Goal: Task Accomplishment & Management: Manage account settings

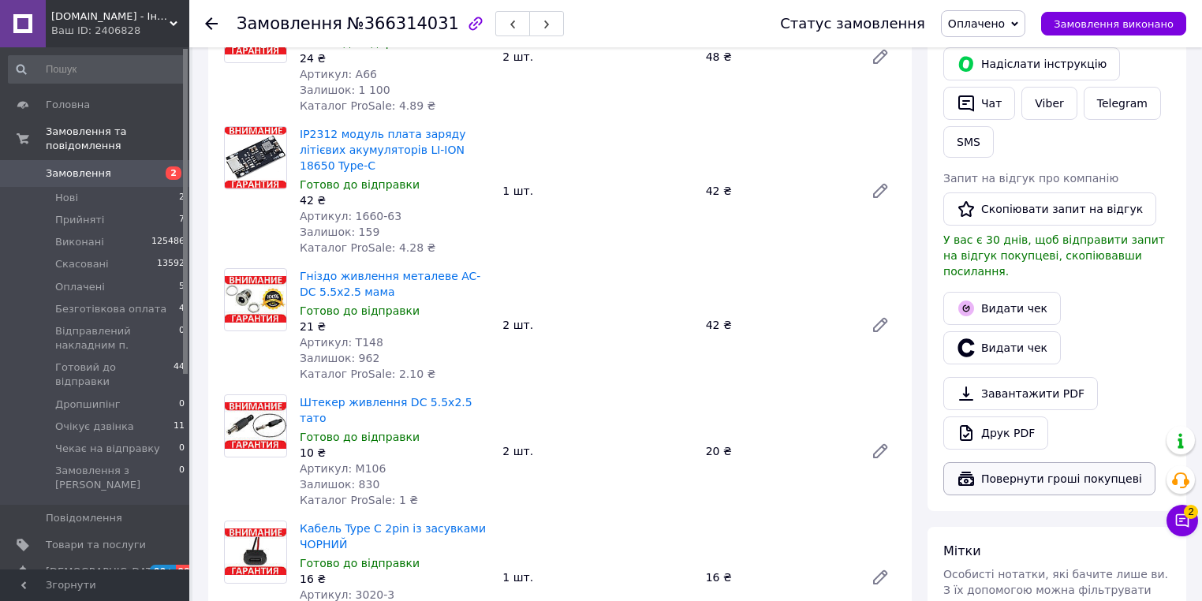
scroll to position [378, 0]
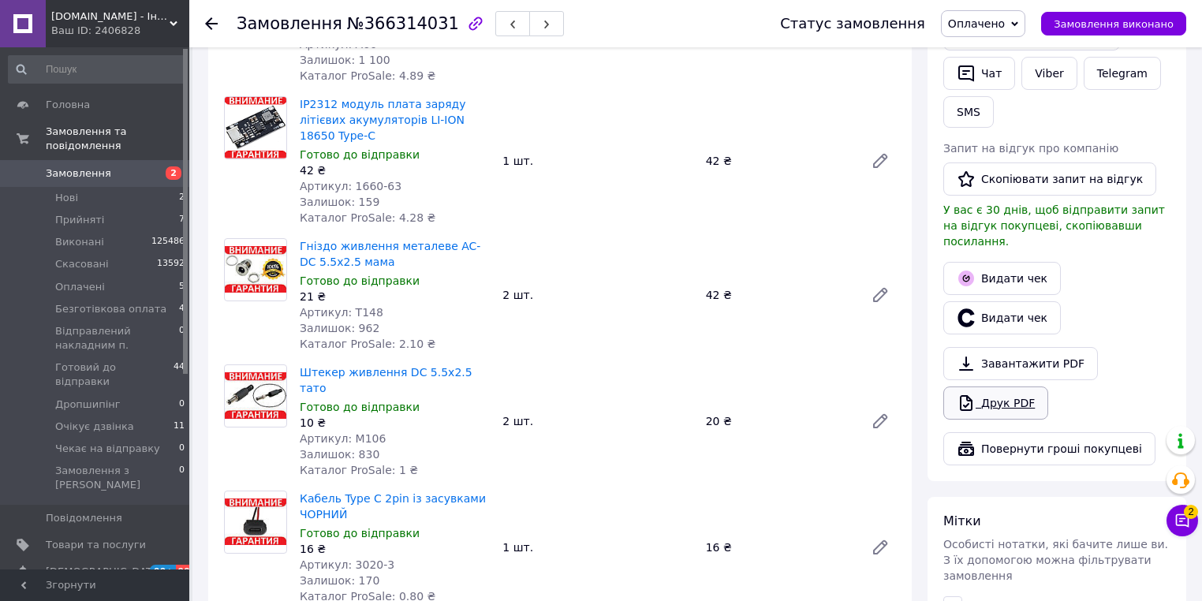
click at [963, 393] on icon at bounding box center [965, 402] width 19 height 19
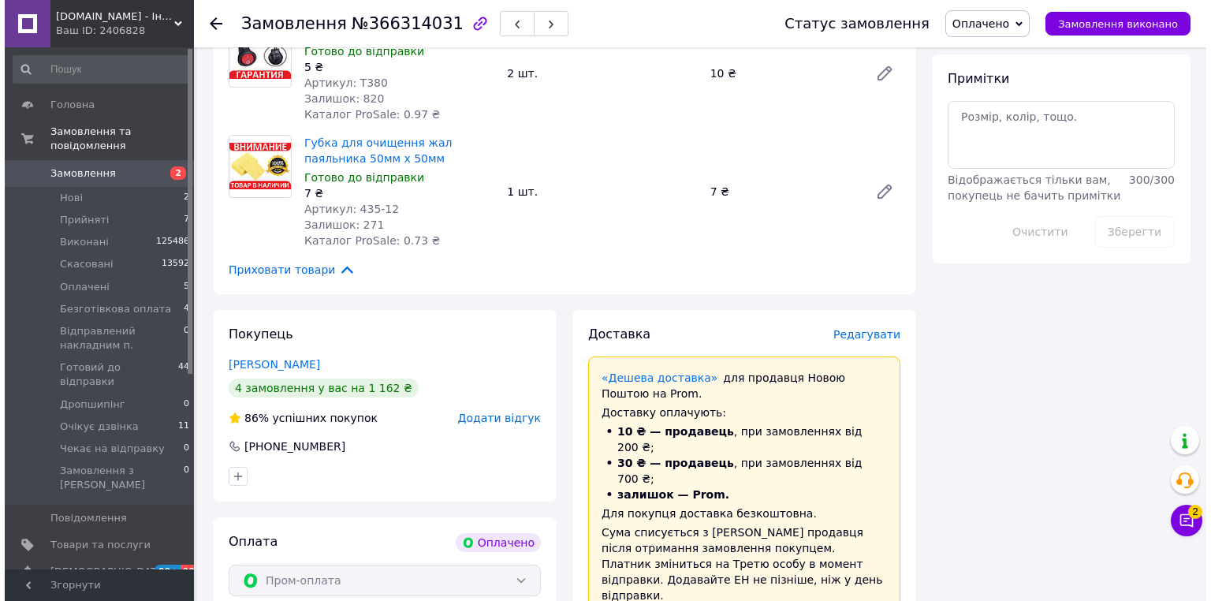
scroll to position [1009, 0]
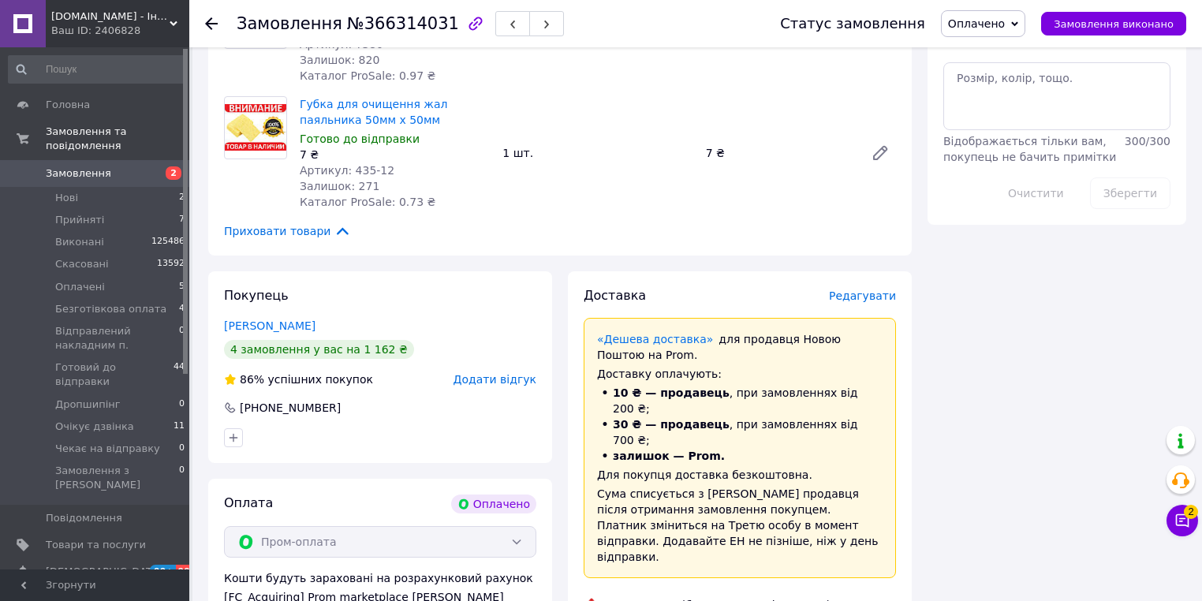
click at [863, 289] on span "Редагувати" at bounding box center [862, 295] width 67 height 13
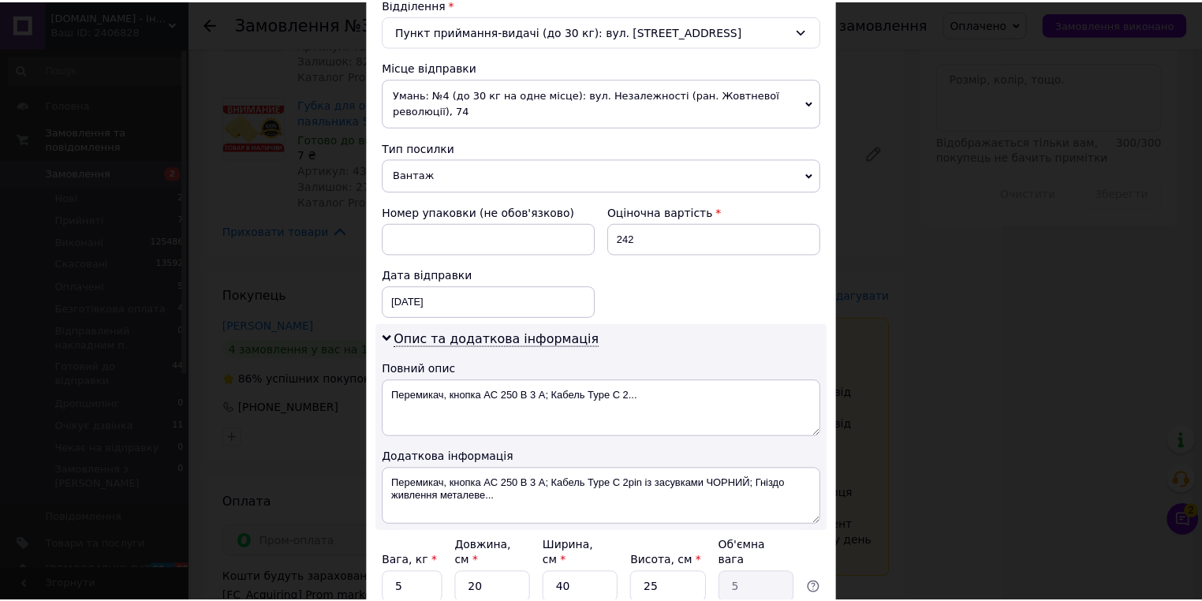
scroll to position [633, 0]
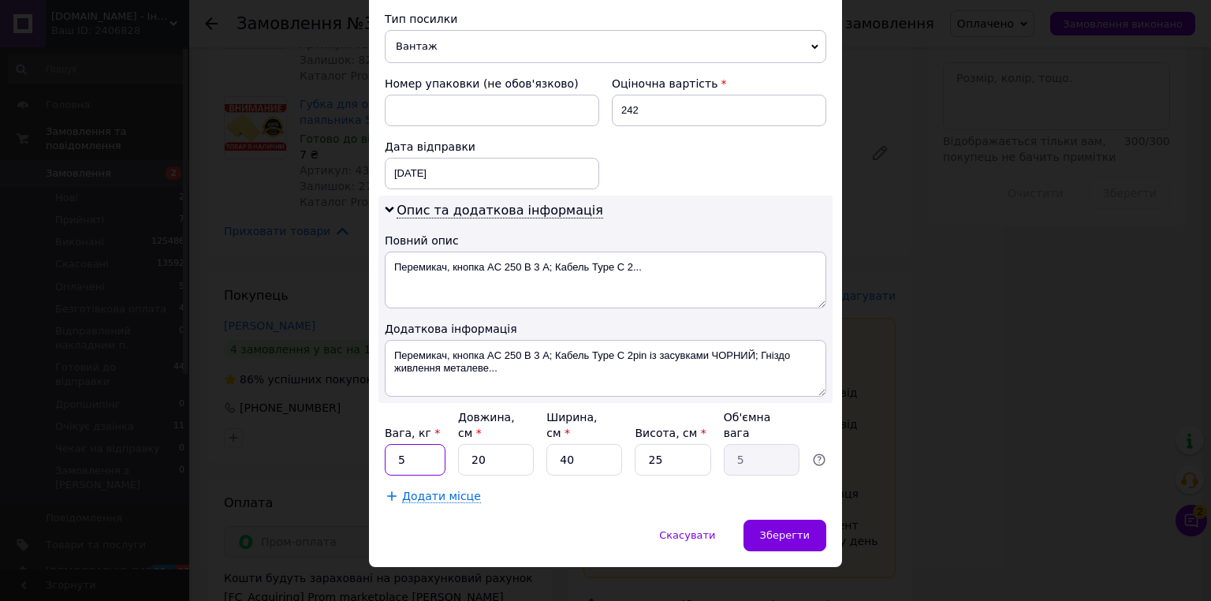
click at [405, 445] on input "5" at bounding box center [415, 460] width 61 height 32
type input "1"
click at [617, 444] on input "40" at bounding box center [584, 460] width 76 height 32
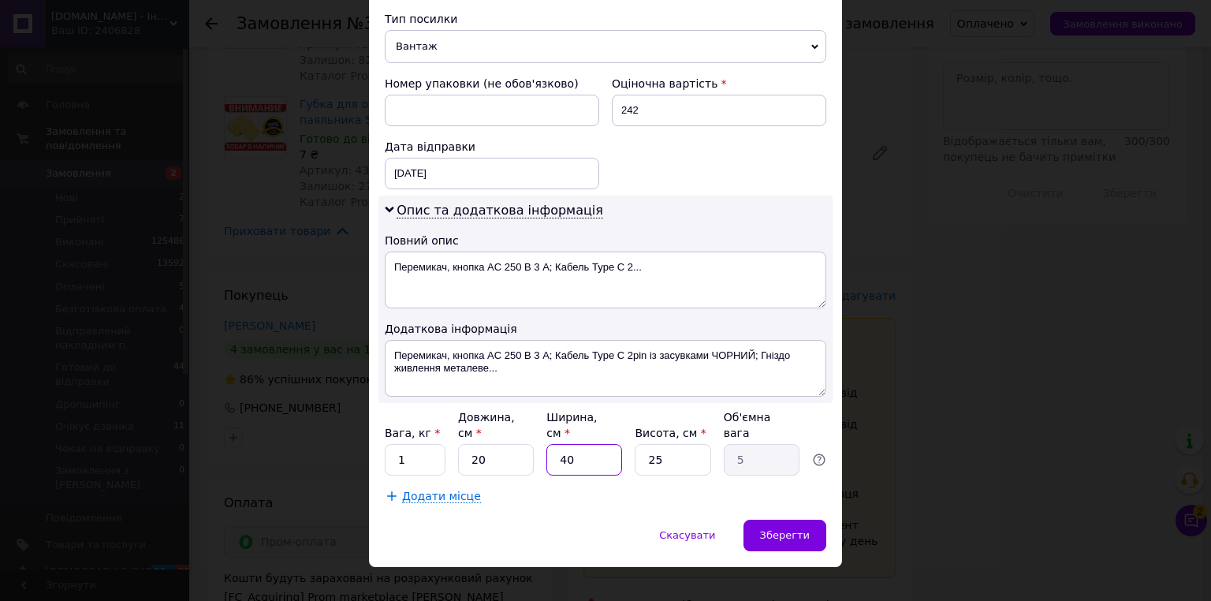
type input "1"
type input "0.13"
type input "10"
type input "1.25"
type input "10"
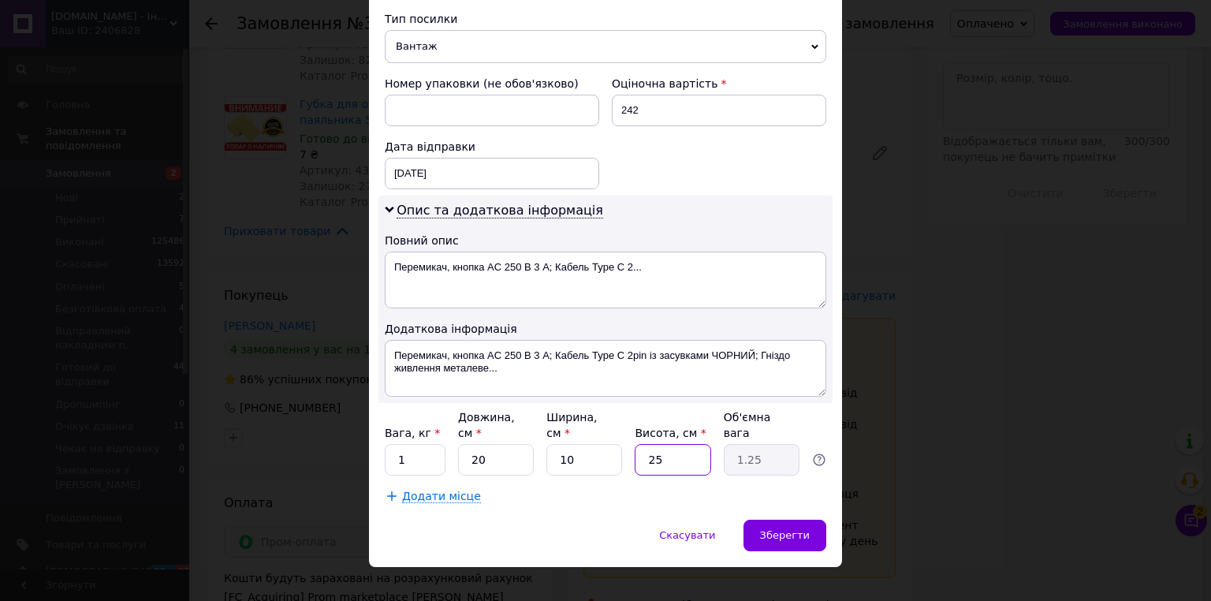
click at [684, 446] on input "25" at bounding box center [673, 460] width 76 height 32
type input "2"
type input "0.1"
type input "20"
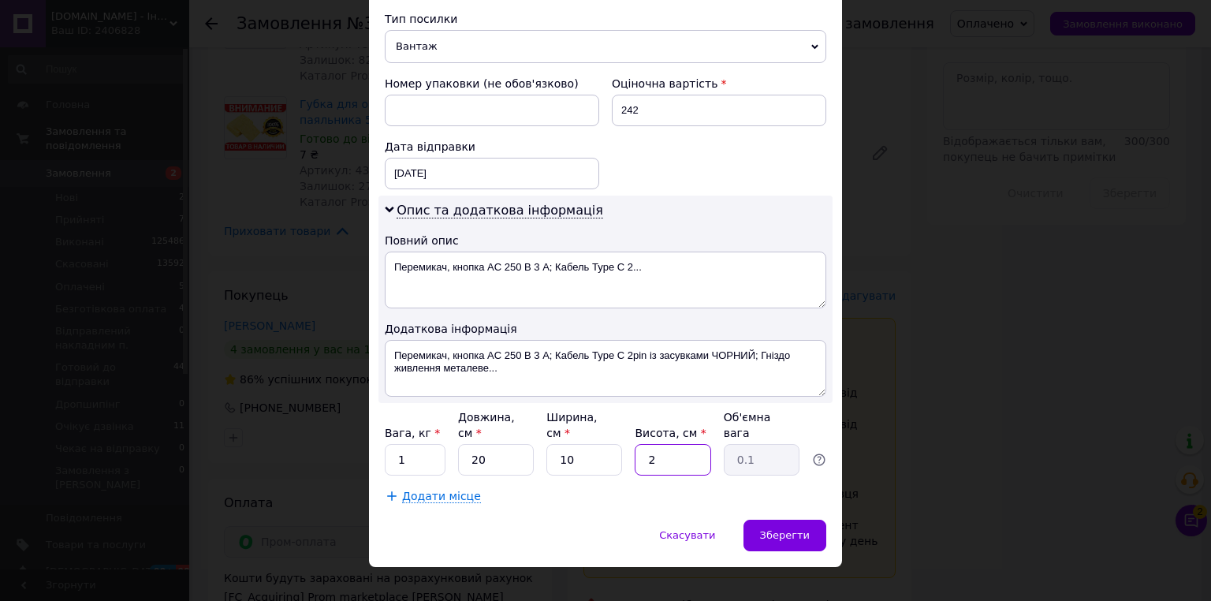
type input "1"
type input "20"
click at [792, 529] on span "Зберегти" at bounding box center [785, 535] width 50 height 12
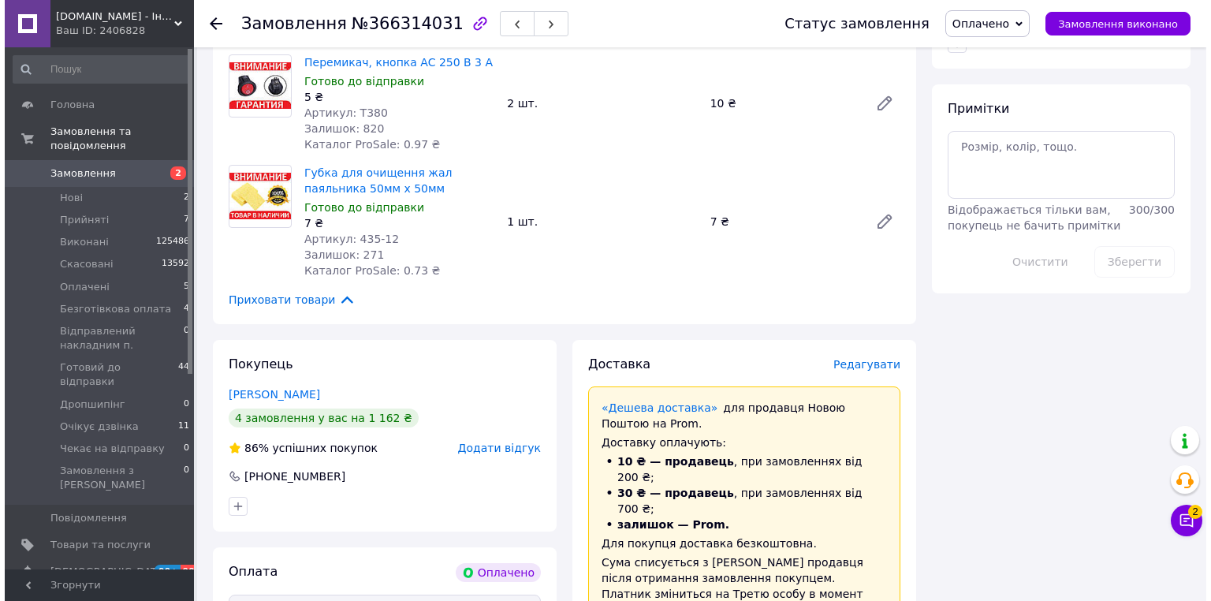
scroll to position [1135, 0]
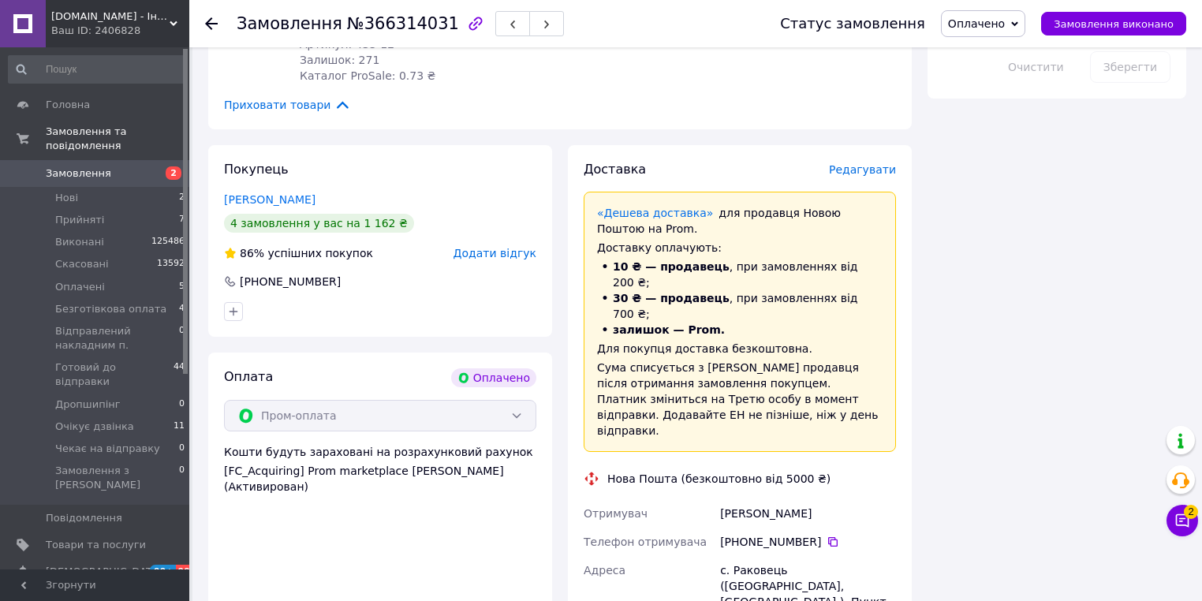
click at [875, 163] on span "Редагувати" at bounding box center [862, 169] width 67 height 13
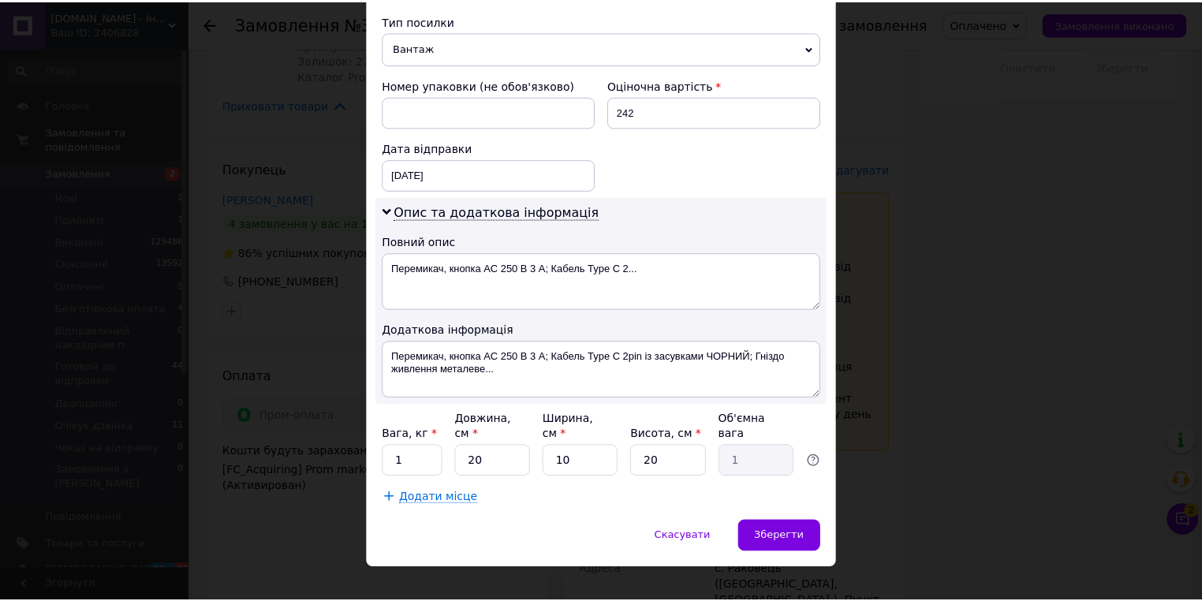
scroll to position [633, 0]
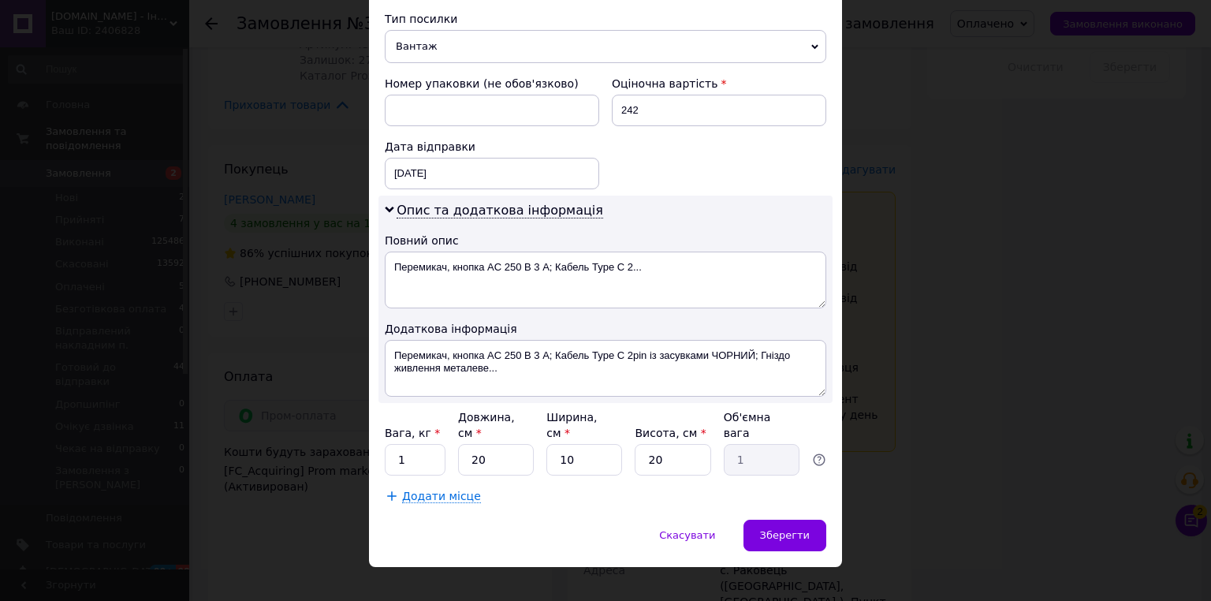
click at [983, 376] on div "× Редагування доставки Спосіб доставки Нова Пошта (безкоштовно від 5000 ₴) Плат…" at bounding box center [605, 300] width 1211 height 601
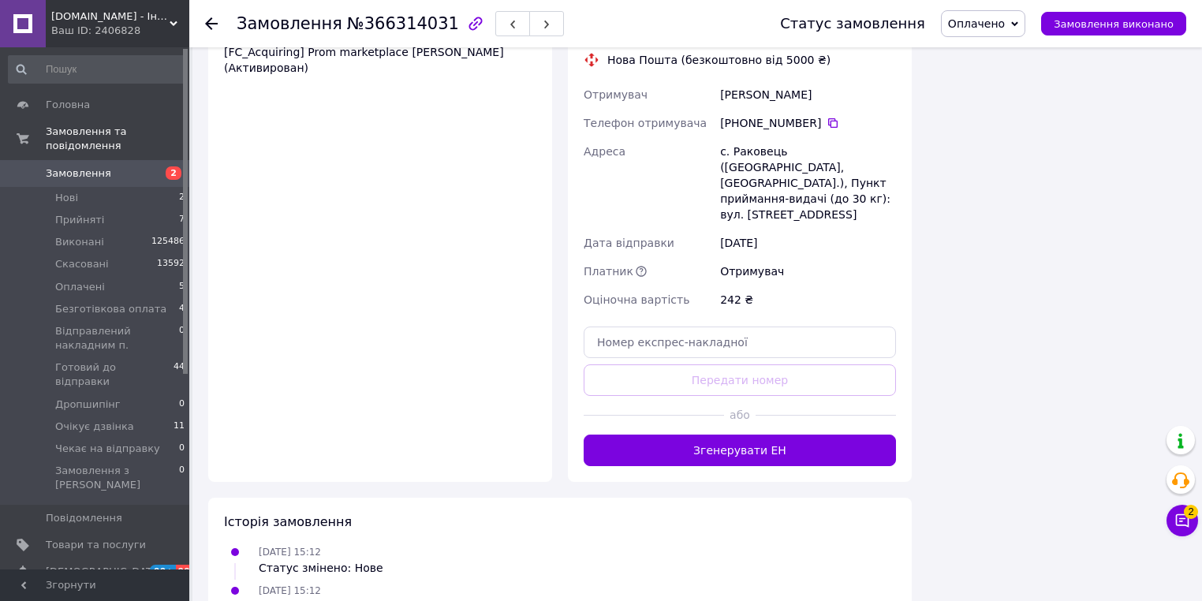
scroll to position [1673, 0]
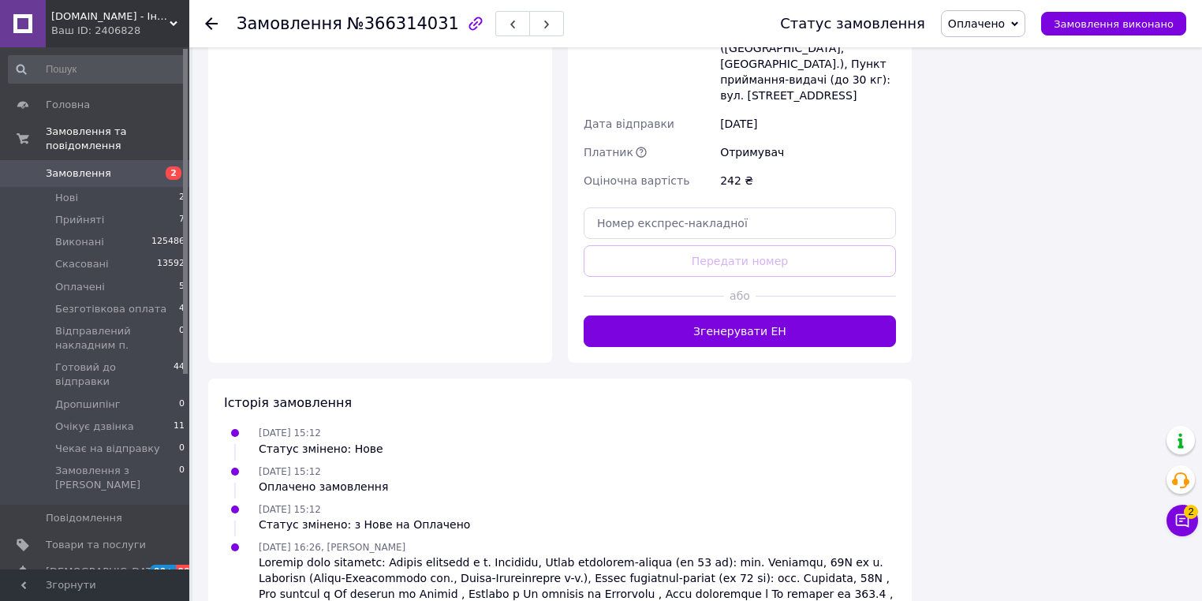
click at [742, 315] on button "Згенерувати ЕН" at bounding box center [739, 331] width 312 height 32
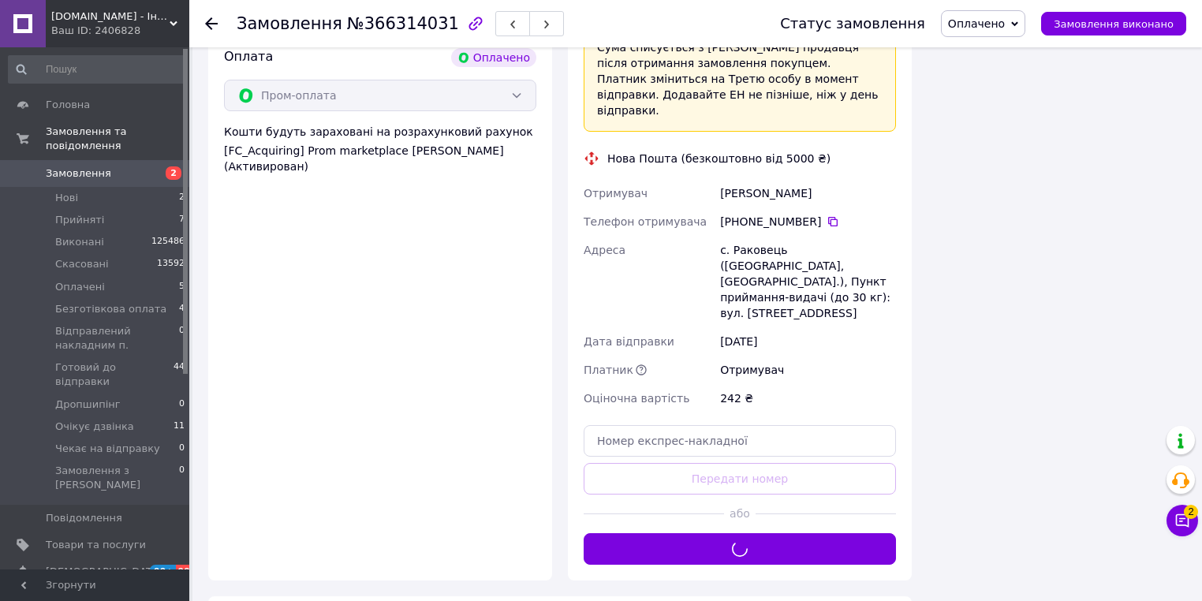
scroll to position [1421, 0]
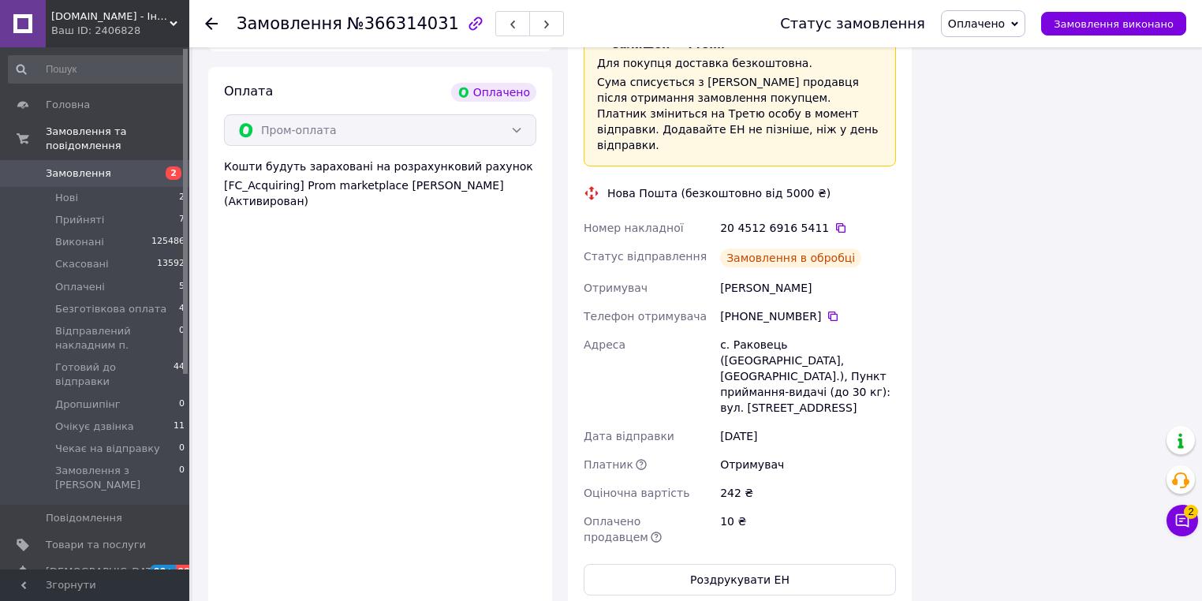
click at [766, 564] on button "Роздрукувати ЕН" at bounding box center [739, 580] width 312 height 32
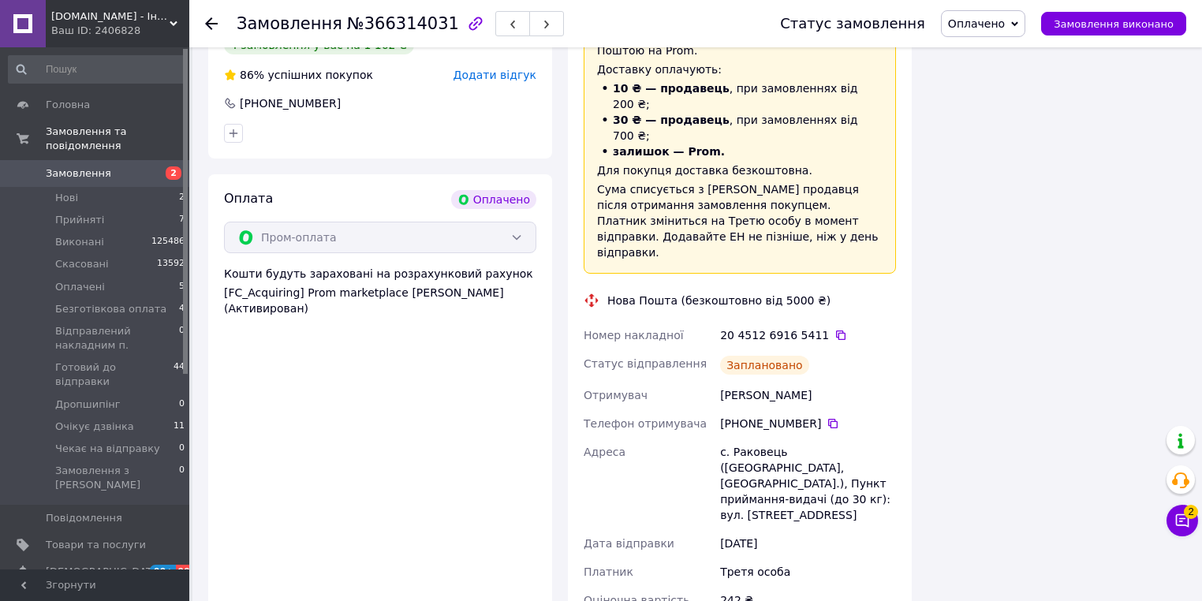
scroll to position [1169, 0]
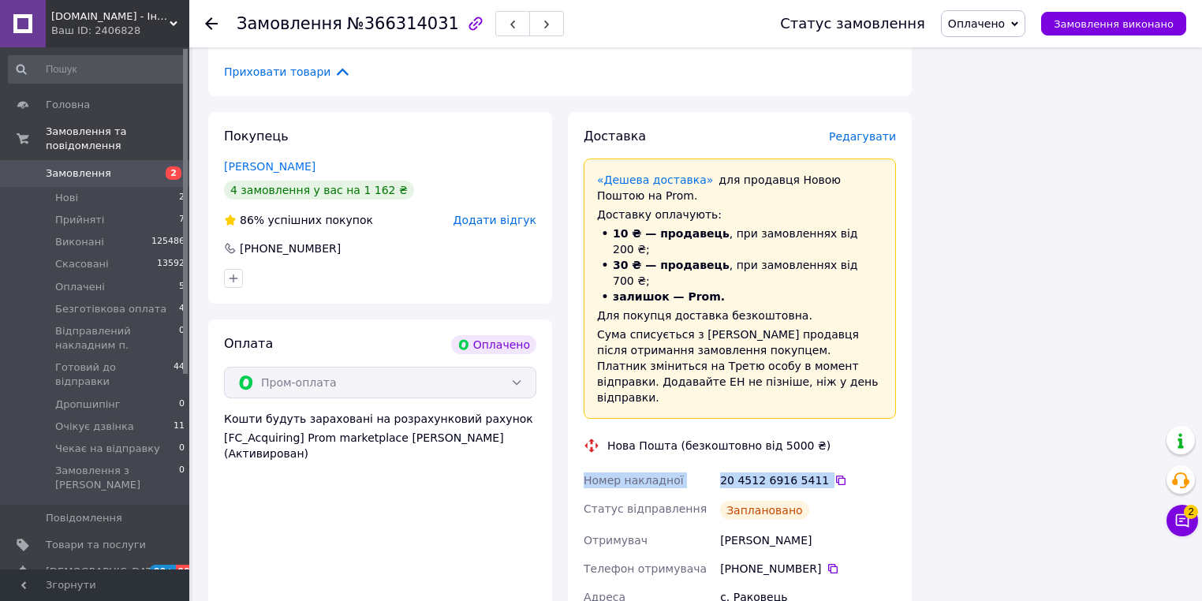
drag, startPoint x: 892, startPoint y: 401, endPoint x: 571, endPoint y: 401, distance: 320.9
click at [571, 401] on div "Доставка Редагувати «Дешева доставка»   для продавця Новою Поштою на Prom. Дост…" at bounding box center [740, 487] width 344 height 751
copy div "Номер накладної 20 4512 6916 5411"
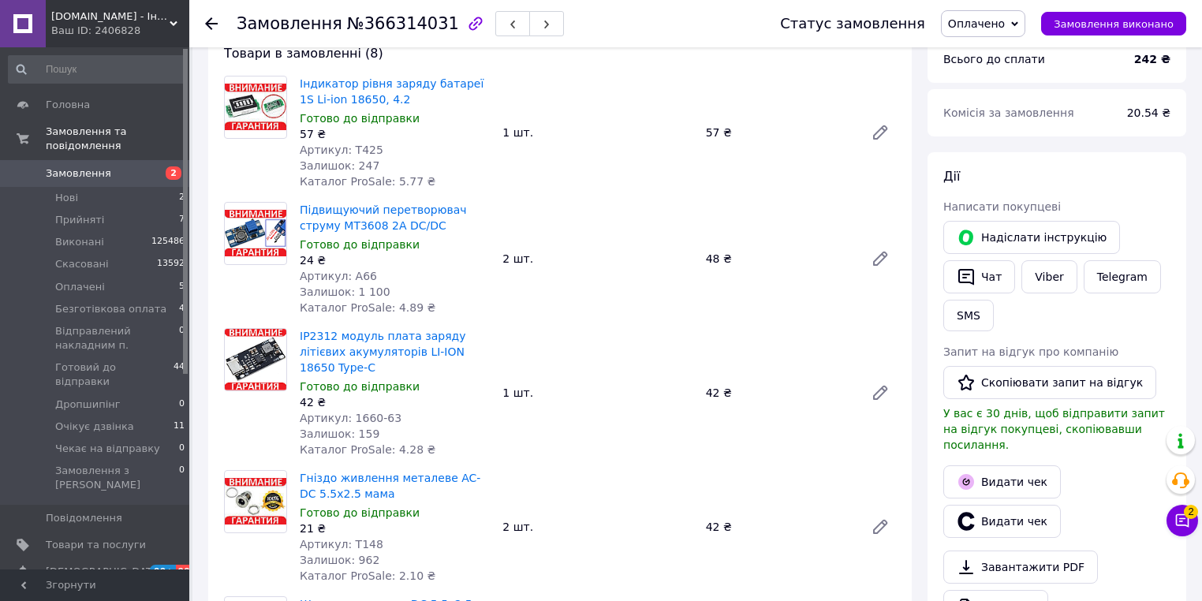
scroll to position [33, 0]
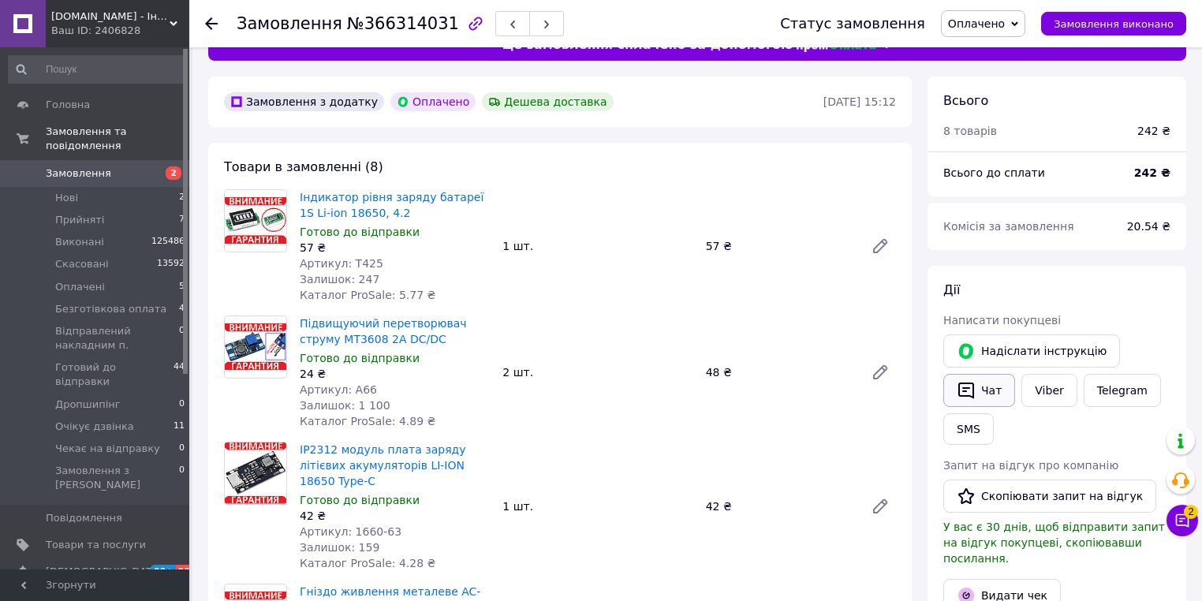
click at [989, 393] on button "Чат" at bounding box center [979, 390] width 72 height 33
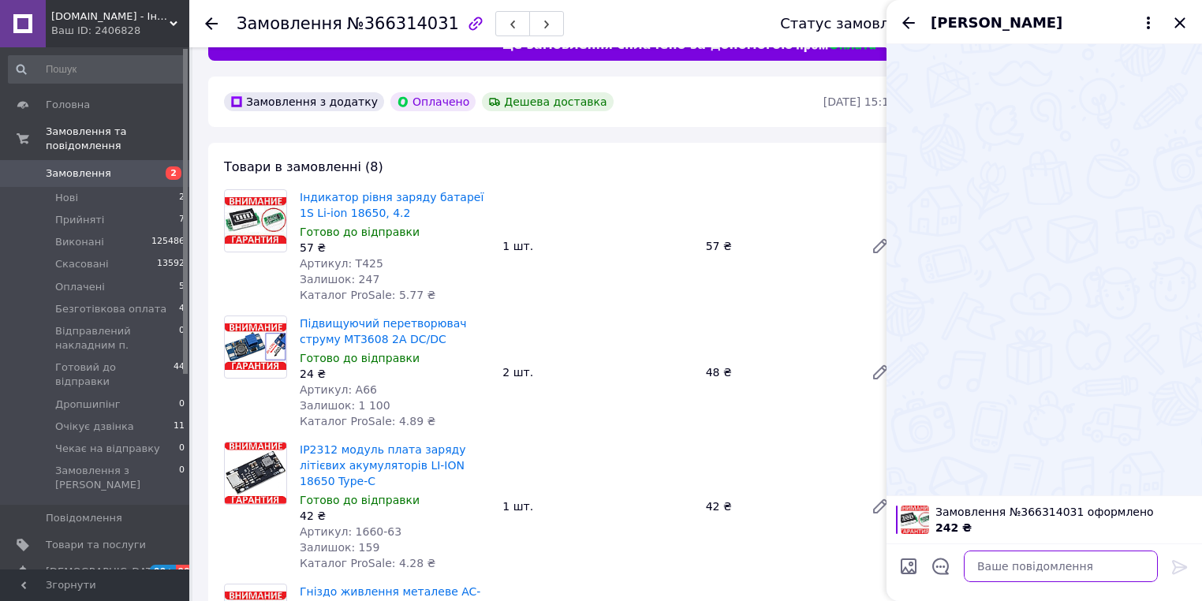
click at [1031, 564] on textarea at bounding box center [1061, 566] width 194 height 32
paste textarea "Номер накладної 20 4512 6916 5411"
type textarea "Номер накладної 20 4512 6916 5411"
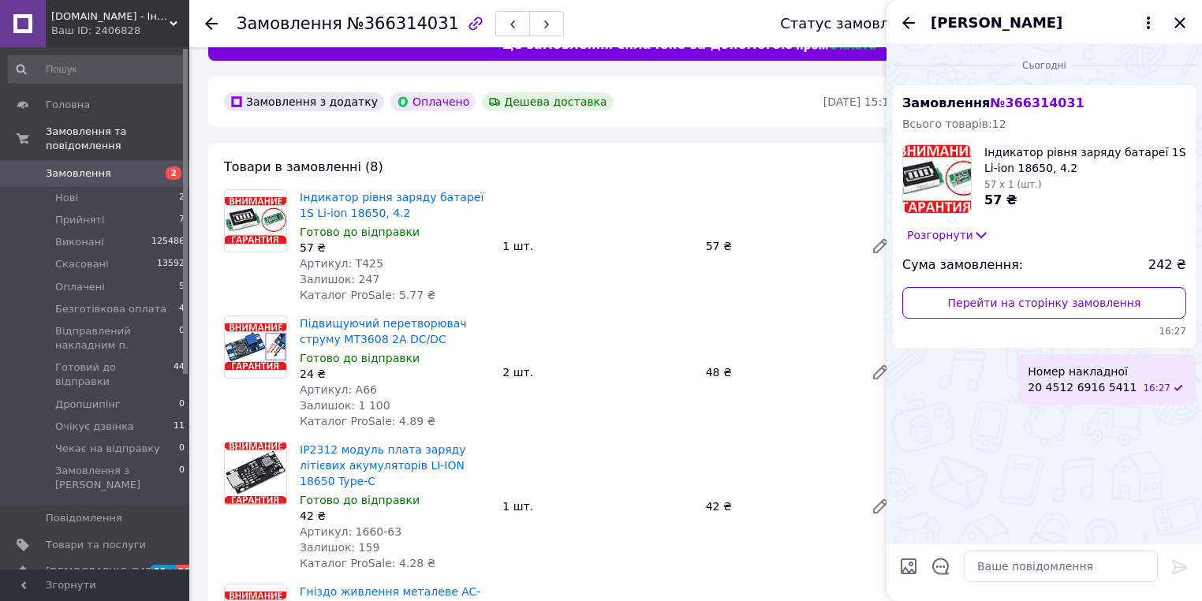
click at [1178, 13] on icon "Закрити" at bounding box center [1179, 22] width 19 height 19
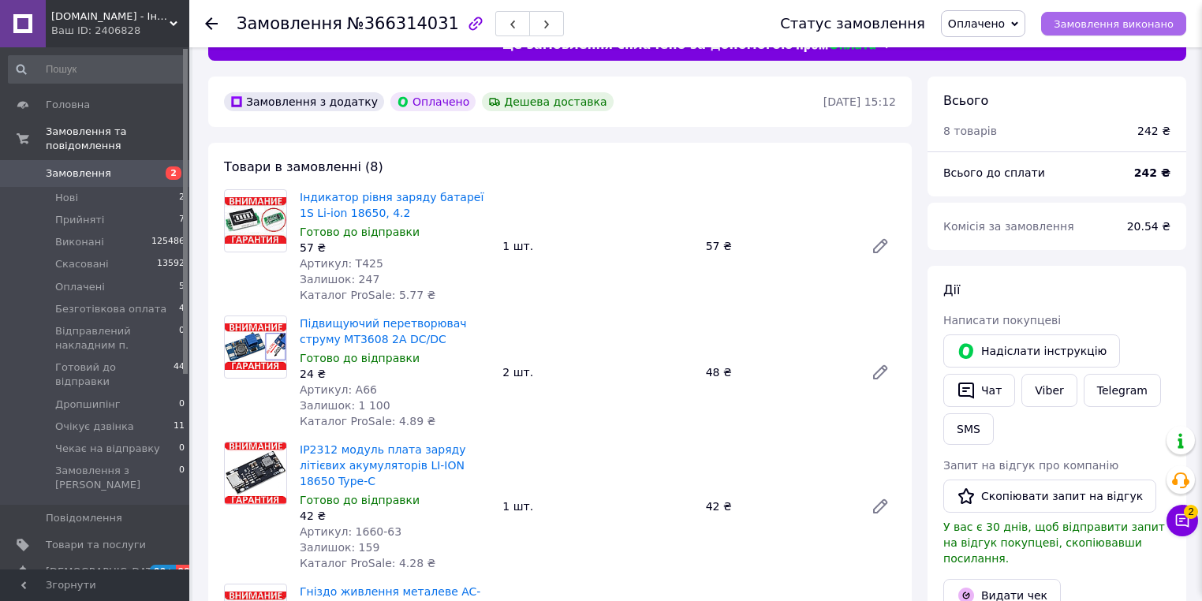
click at [1116, 22] on span "Замовлення виконано" at bounding box center [1113, 24] width 120 height 12
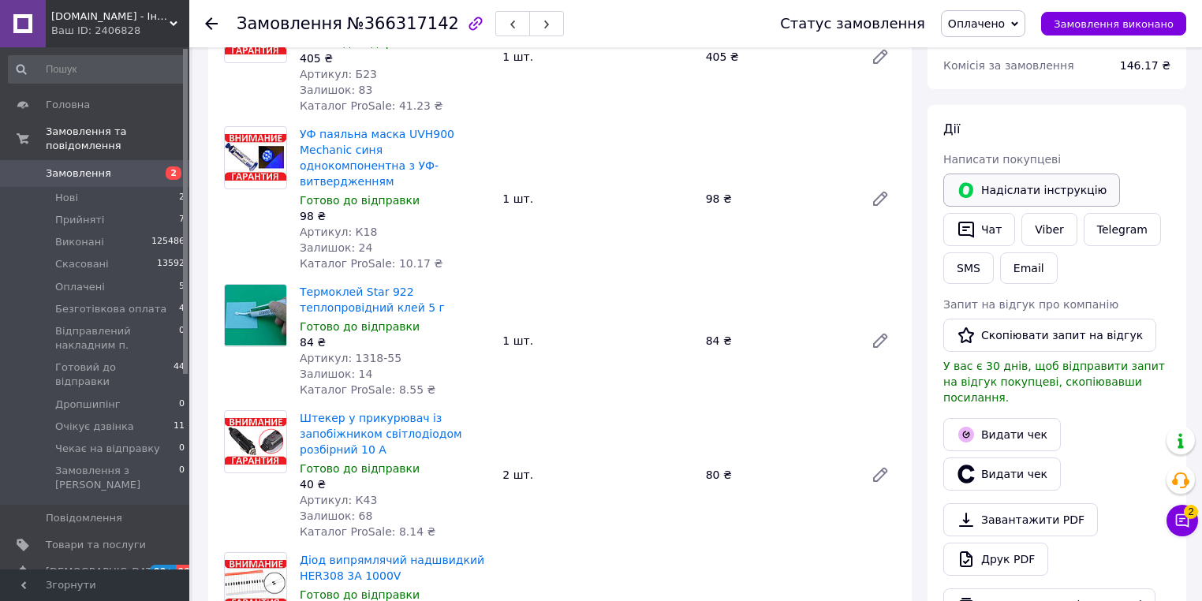
scroll to position [378, 0]
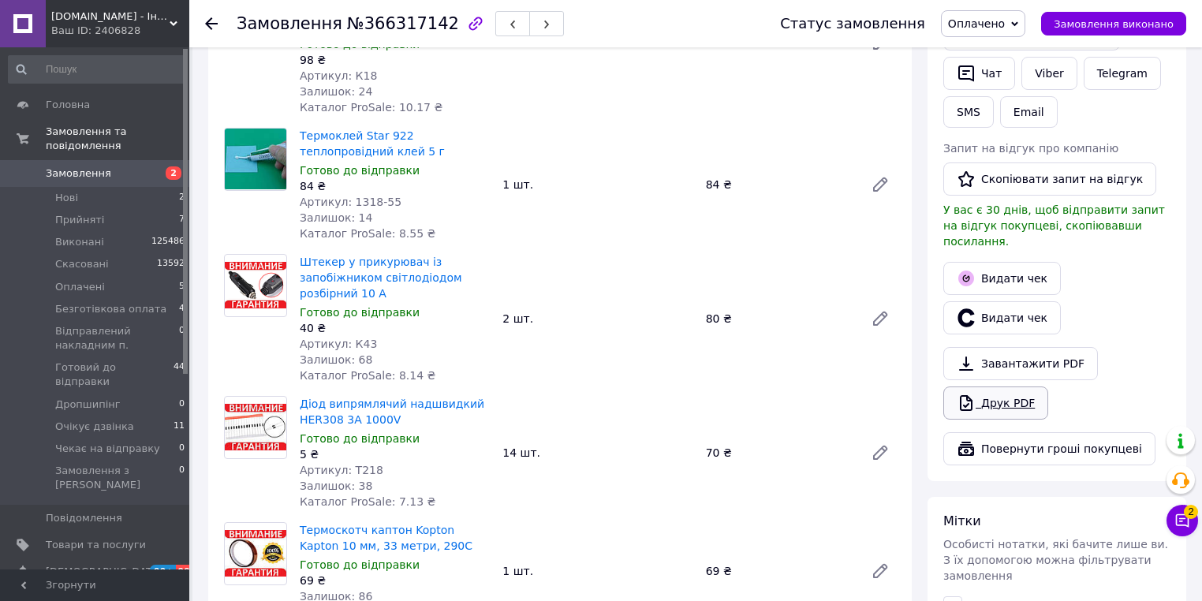
click at [1010, 391] on link "Друк PDF" at bounding box center [995, 402] width 105 height 33
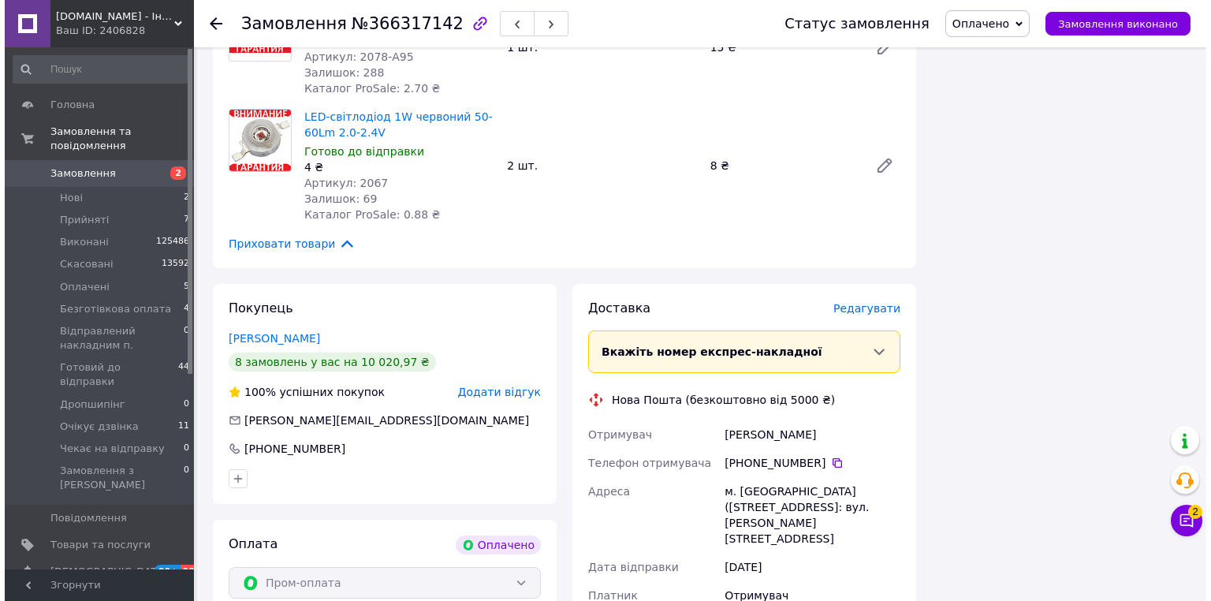
scroll to position [2902, 0]
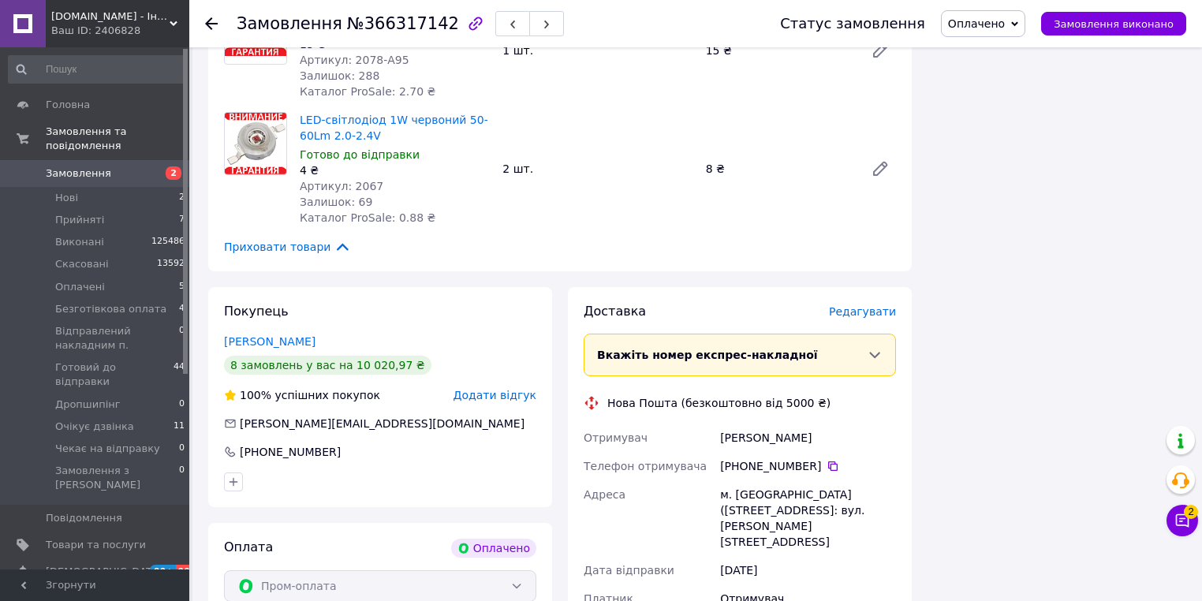
click at [870, 305] on span "Редагувати" at bounding box center [862, 311] width 67 height 13
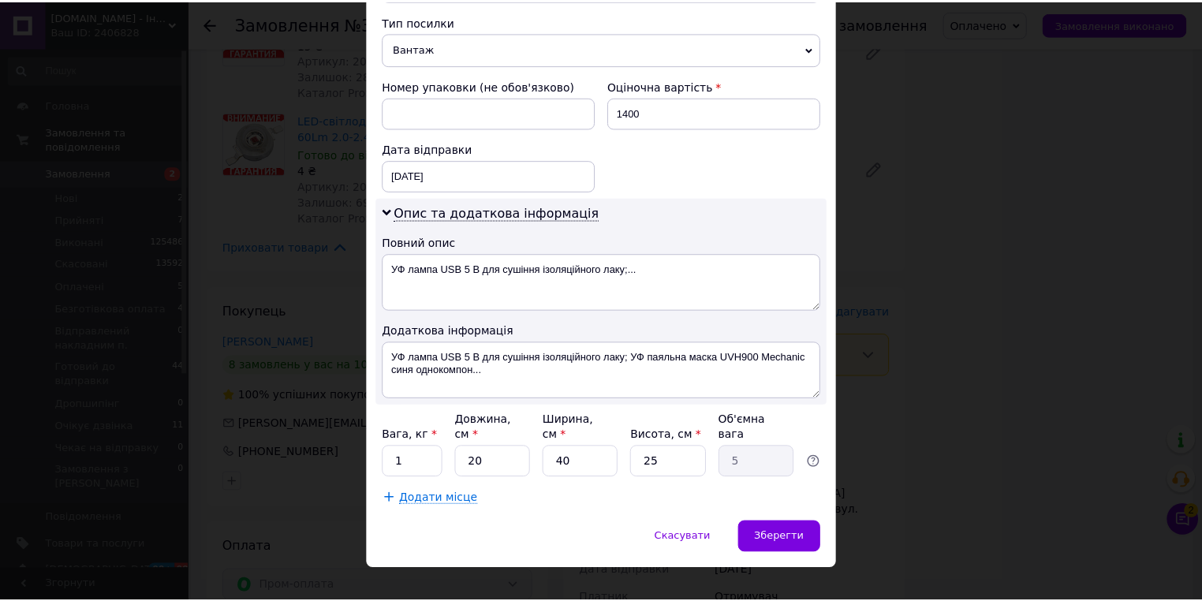
scroll to position [633, 0]
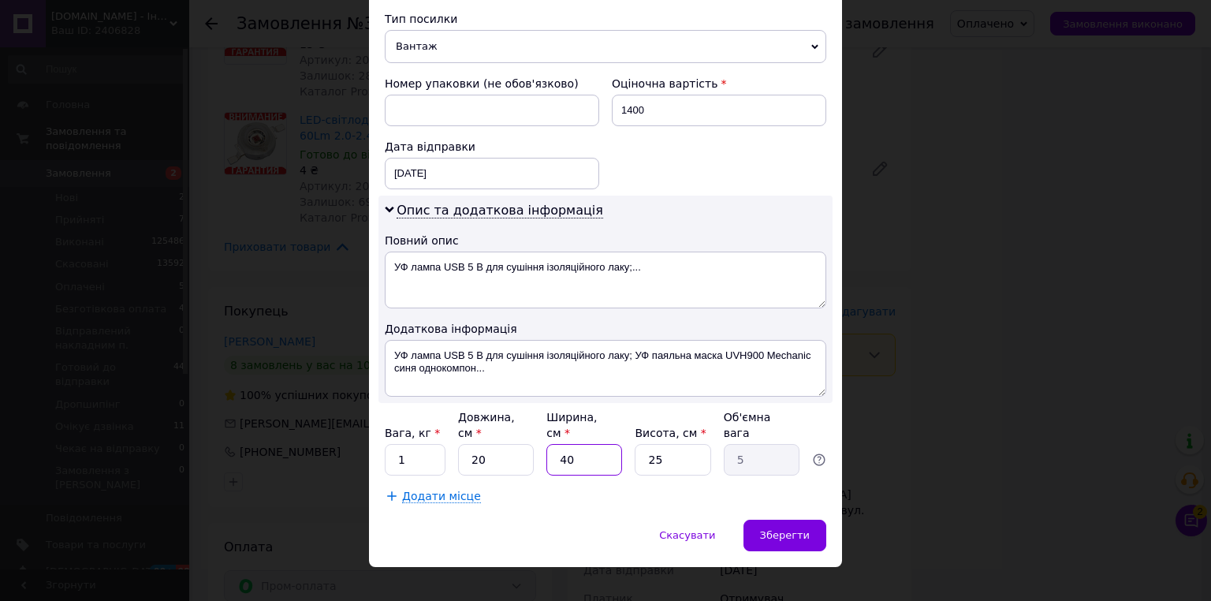
click at [577, 444] on input "40" at bounding box center [584, 460] width 76 height 32
type input "1"
type input "0.13"
type input "10"
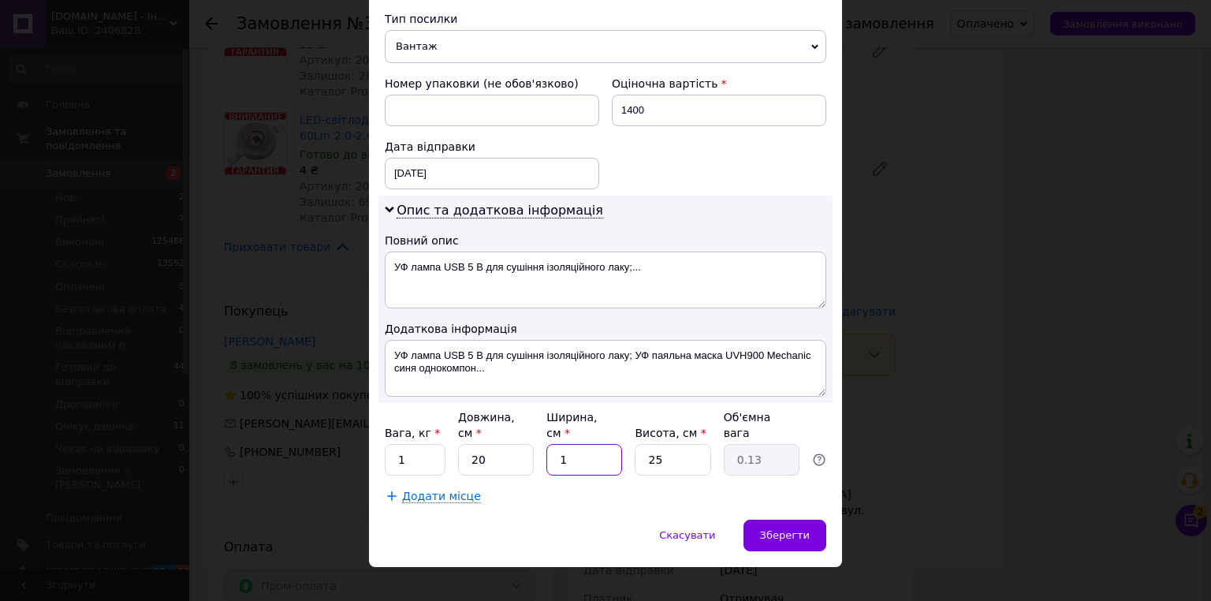
type input "1.25"
type input "10"
click at [669, 445] on input "25" at bounding box center [673, 460] width 76 height 32
type input "2"
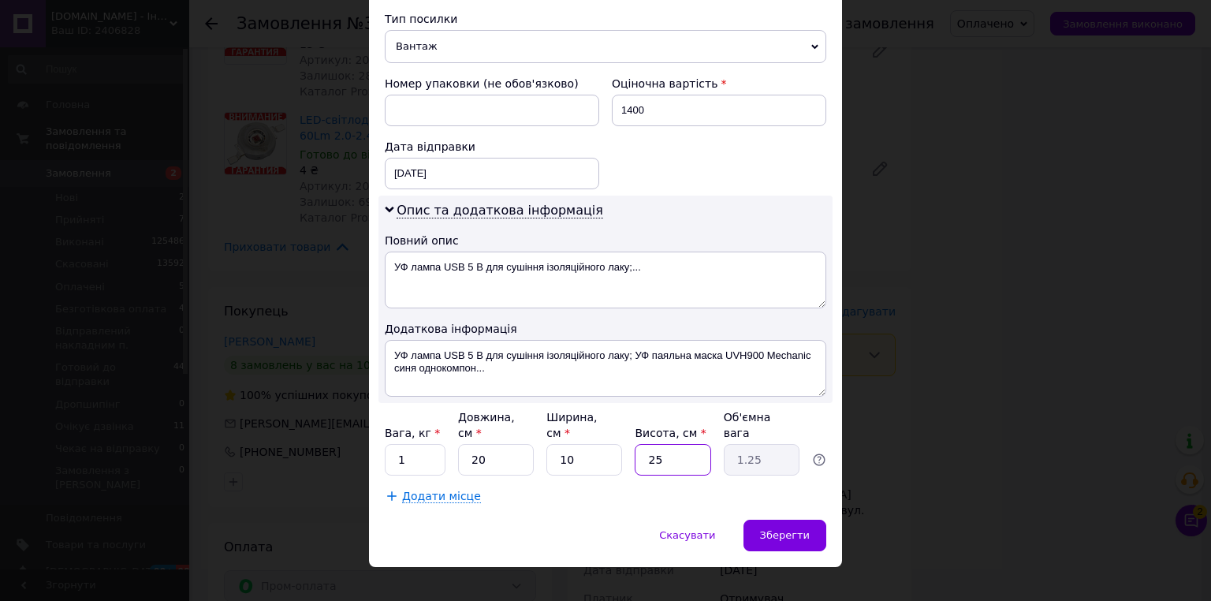
type input "0.1"
type input "20"
type input "1"
type input "20"
click at [816, 527] on div "Зберегти" at bounding box center [785, 536] width 83 height 32
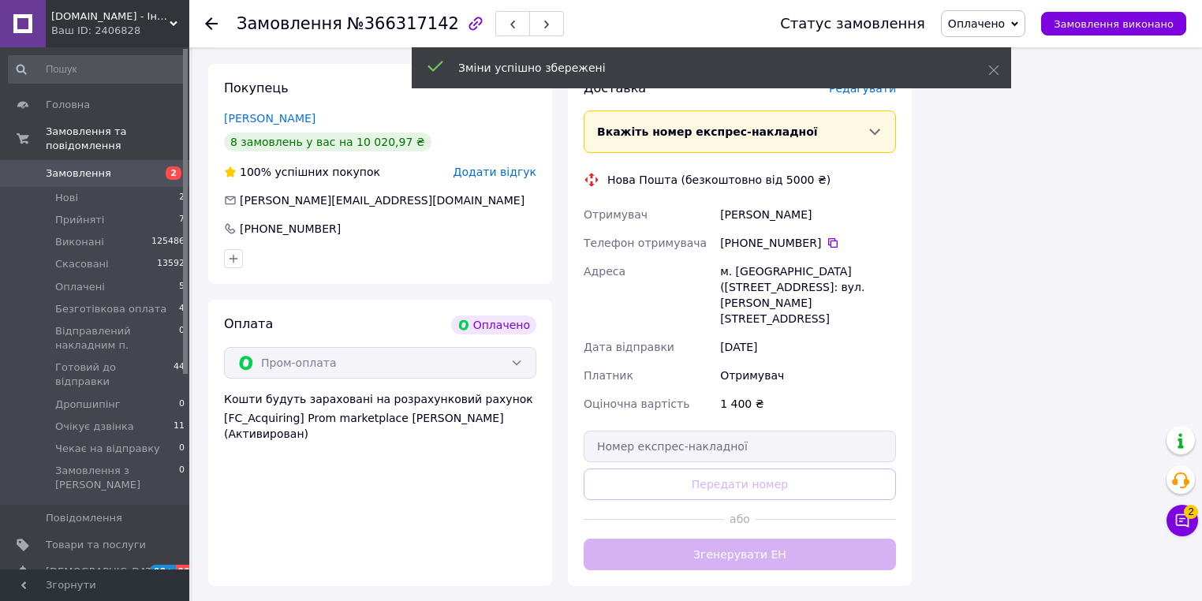
scroll to position [3154, 0]
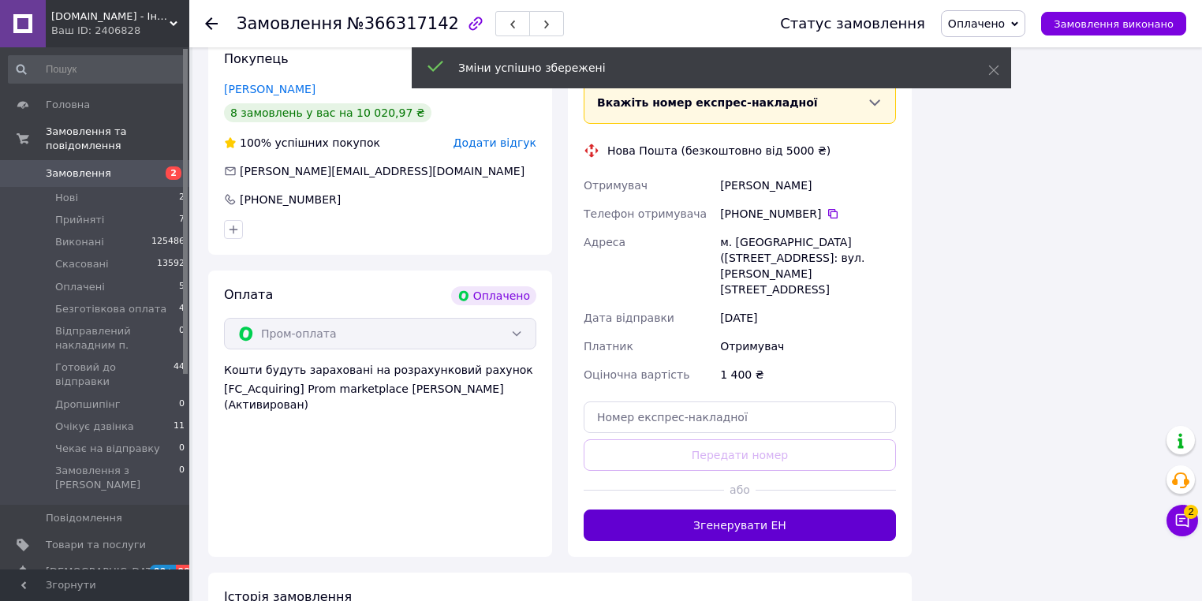
click at [746, 509] on button "Згенерувати ЕН" at bounding box center [739, 525] width 312 height 32
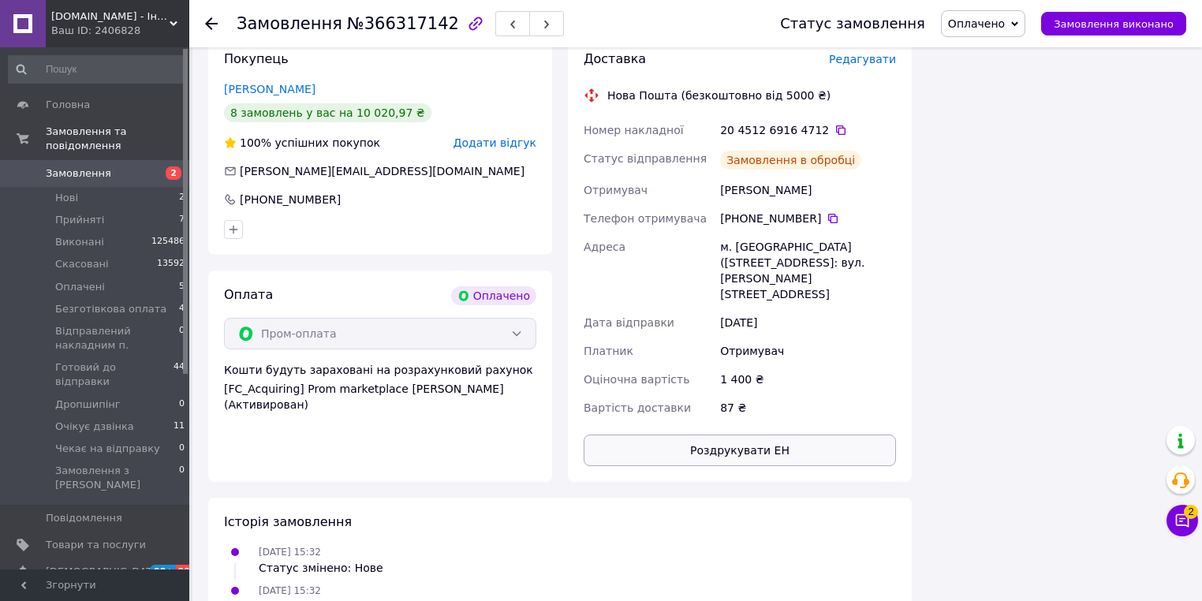
click at [785, 434] on button "Роздрукувати ЕН" at bounding box center [739, 450] width 312 height 32
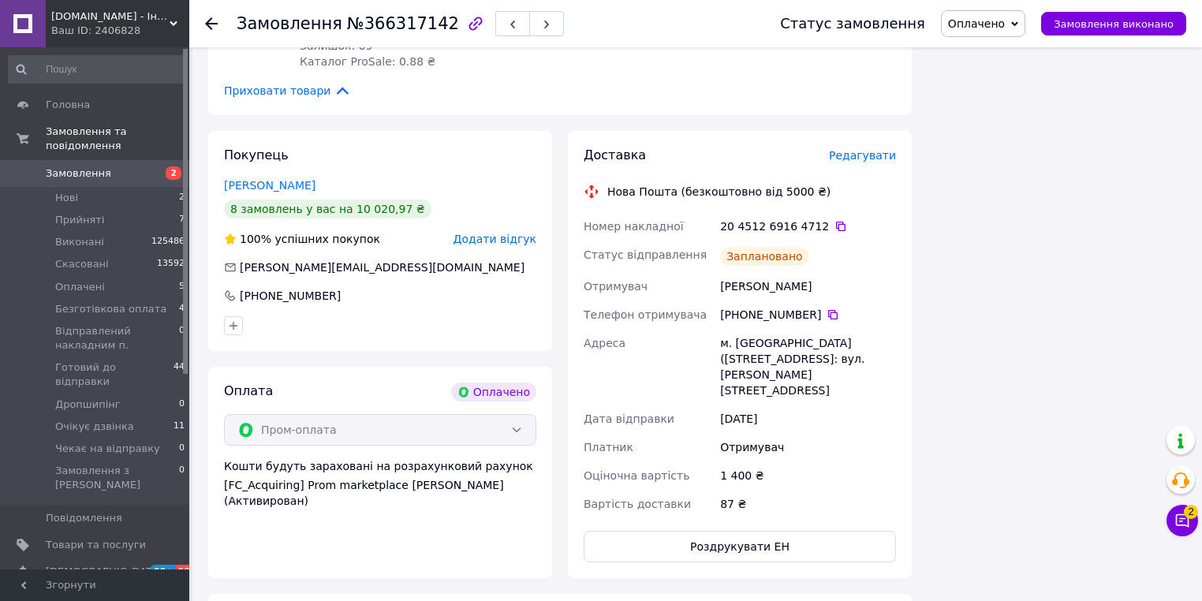
scroll to position [3028, 0]
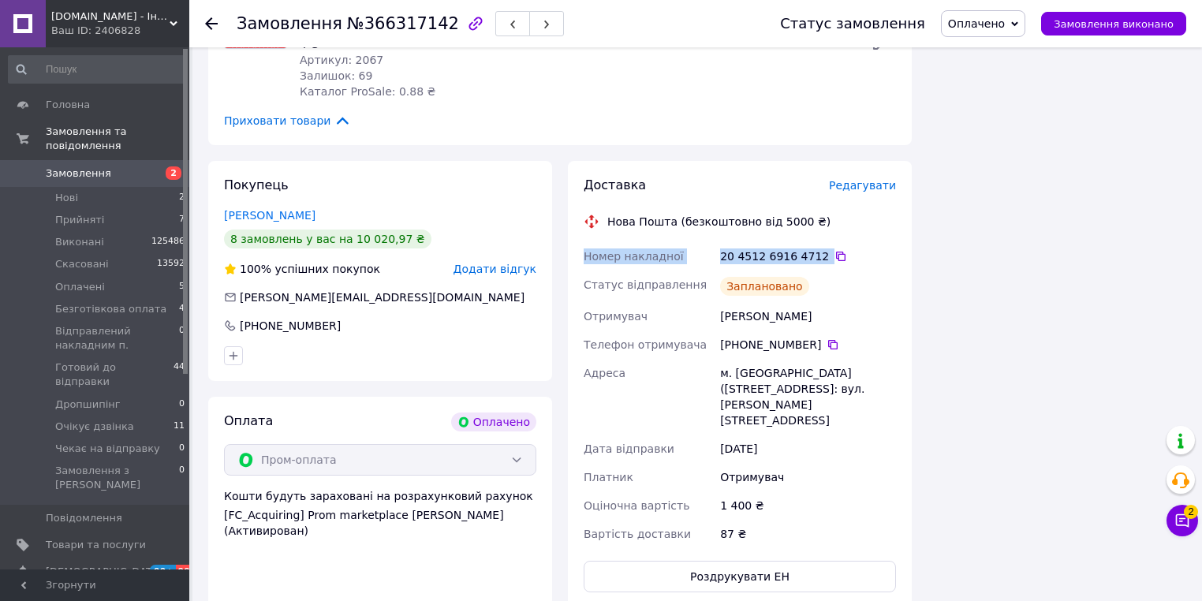
drag, startPoint x: 845, startPoint y: 180, endPoint x: 582, endPoint y: 175, distance: 263.4
click at [582, 242] on div "Номер накладної 20 4512 6916 4712   Статус відправлення Заплановано Отримувач Ю…" at bounding box center [739, 395] width 319 height 306
copy div "Номер накладної 20 4512 6916 4712"
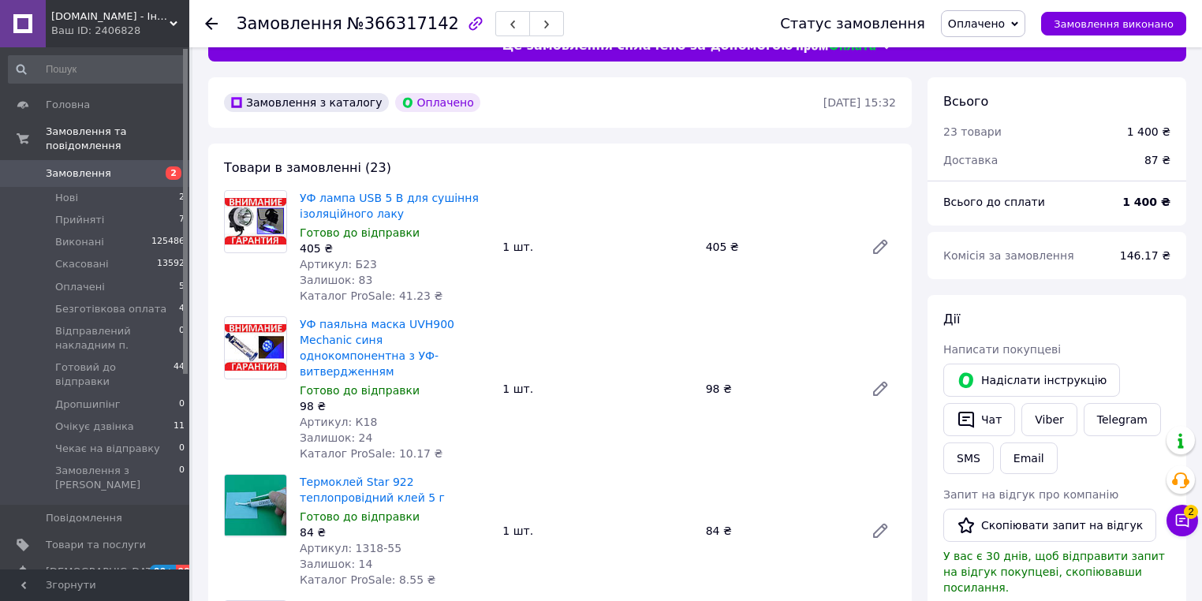
scroll to position [0, 0]
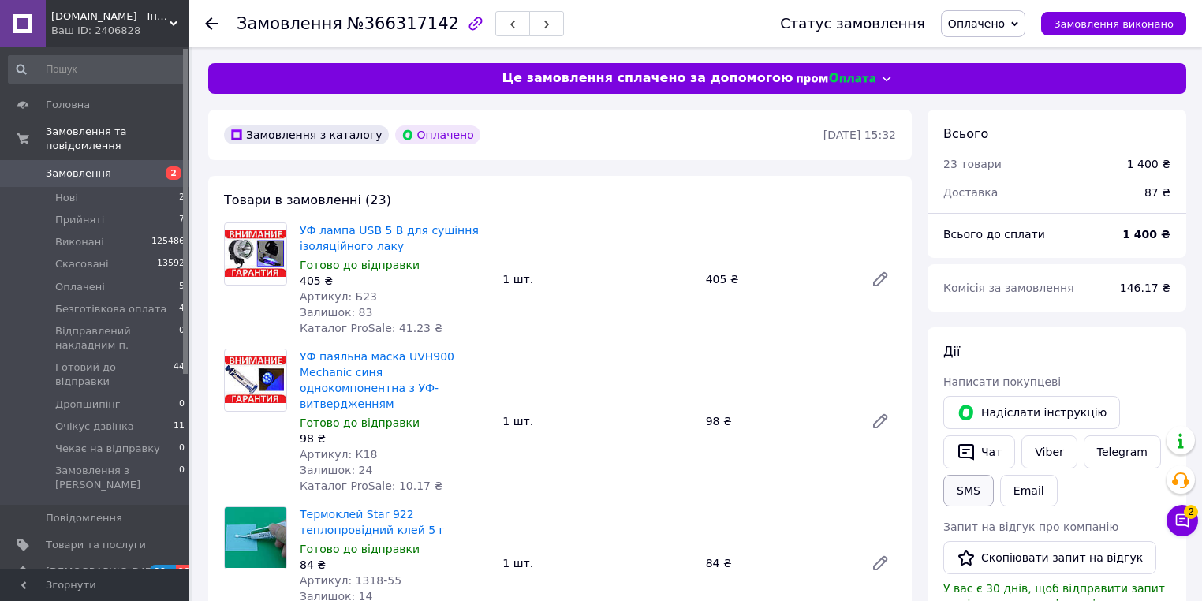
click at [958, 486] on button "SMS" at bounding box center [968, 491] width 50 height 32
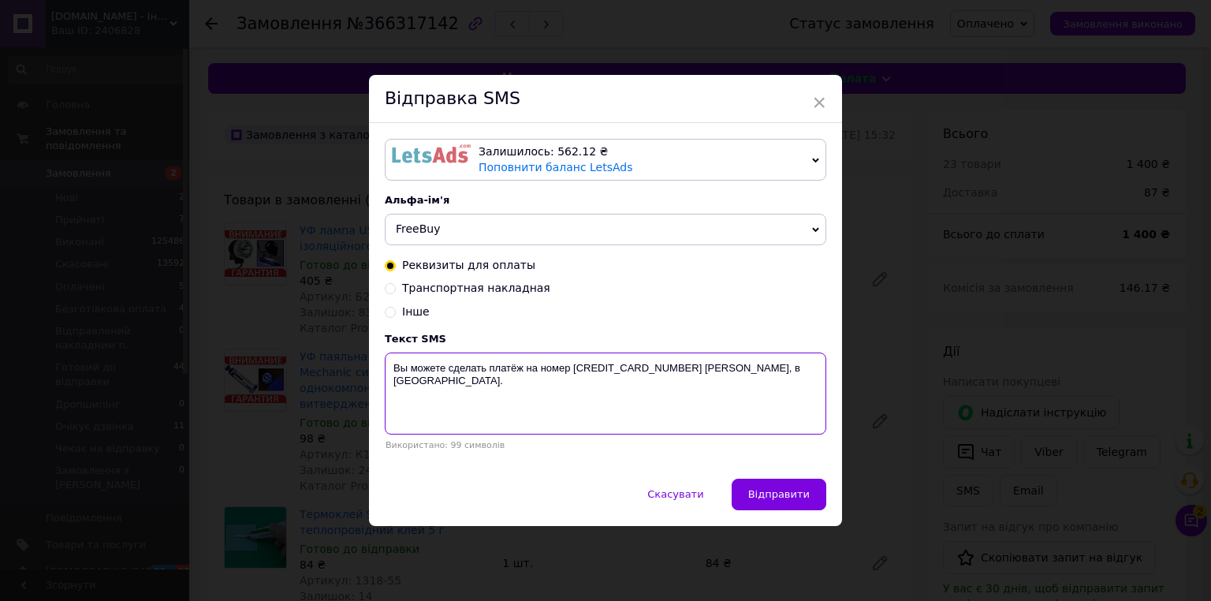
click at [639, 404] on textarea "Вы можете сделать платёж на номер 5168755605832191 Войцеховський Сергій Андрійо…" at bounding box center [606, 393] width 442 height 82
paste textarea "омер накладної 20 4512 6916 4712"
type textarea "Номер накладної 20 4512 6916 4712"
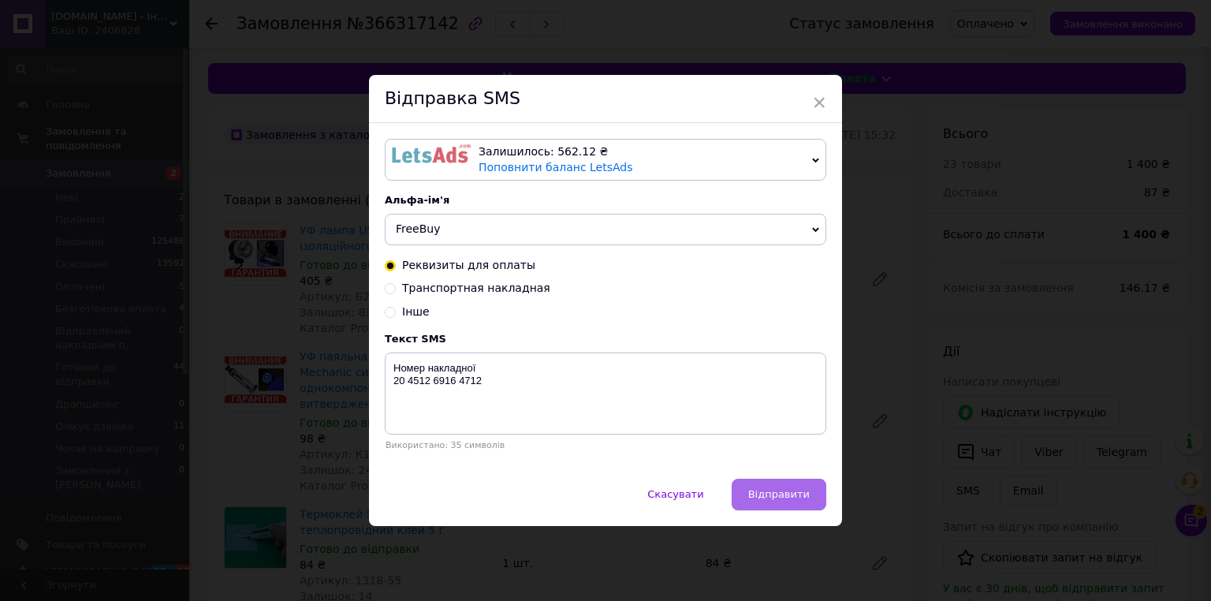
click at [792, 498] on span "Відправити" at bounding box center [779, 494] width 62 height 12
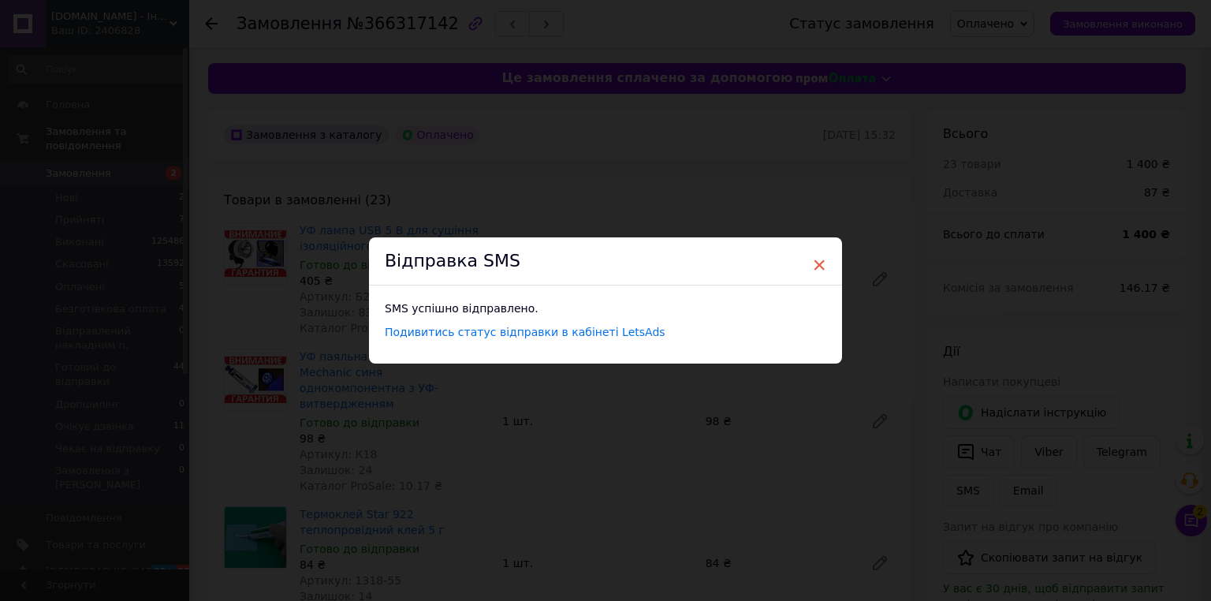
click at [822, 265] on span "×" at bounding box center [819, 265] width 14 height 27
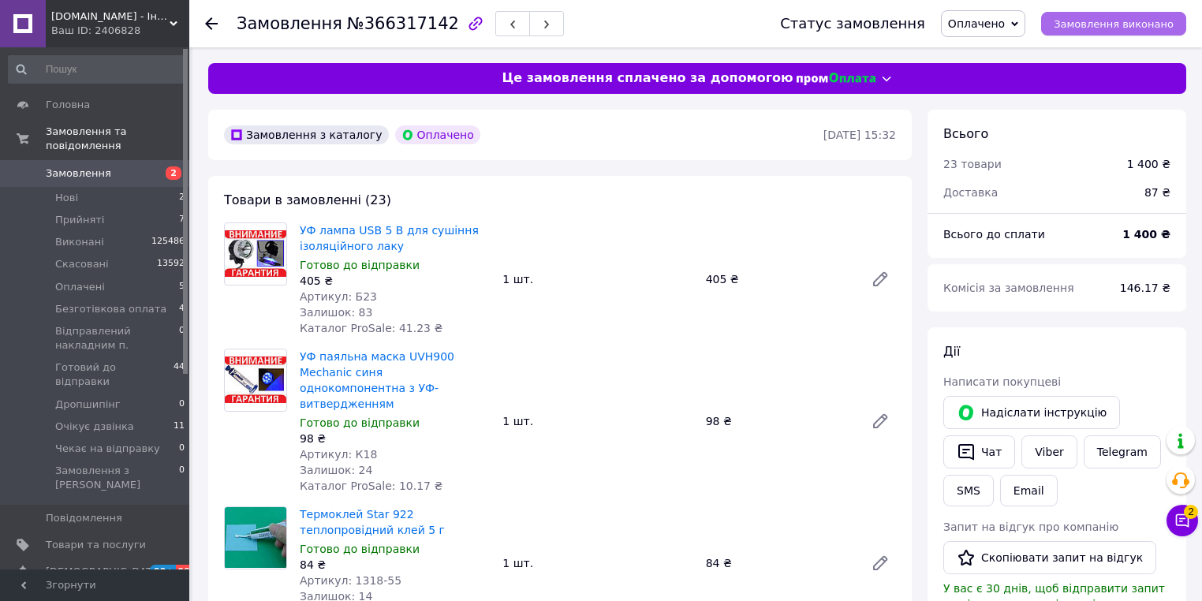
click at [1124, 19] on span "Замовлення виконано" at bounding box center [1113, 24] width 120 height 12
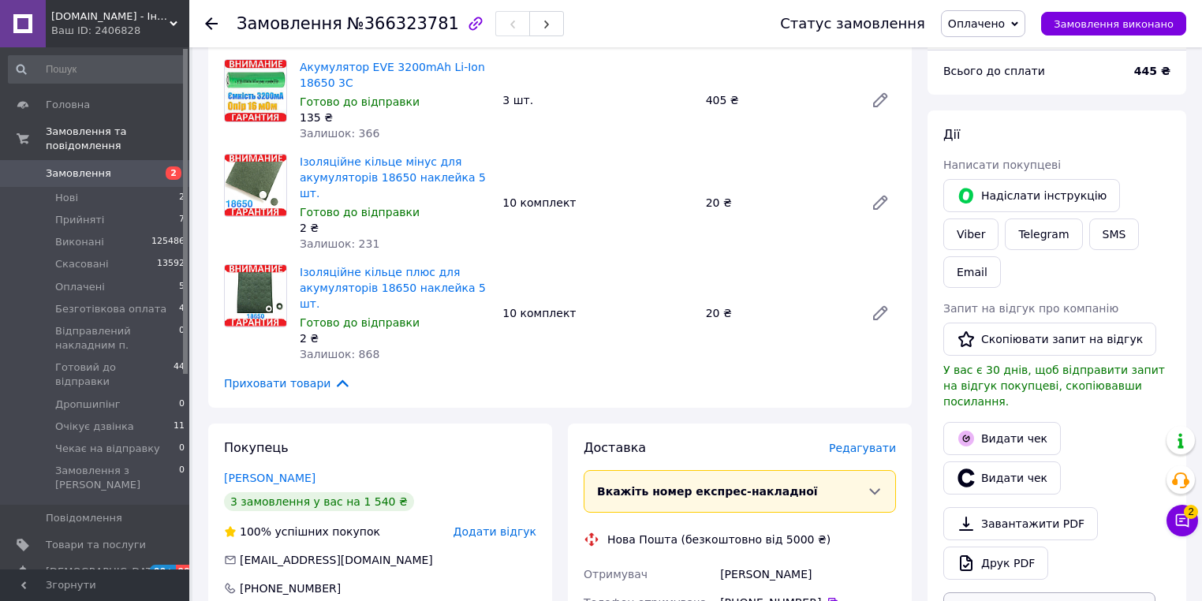
scroll to position [252, 0]
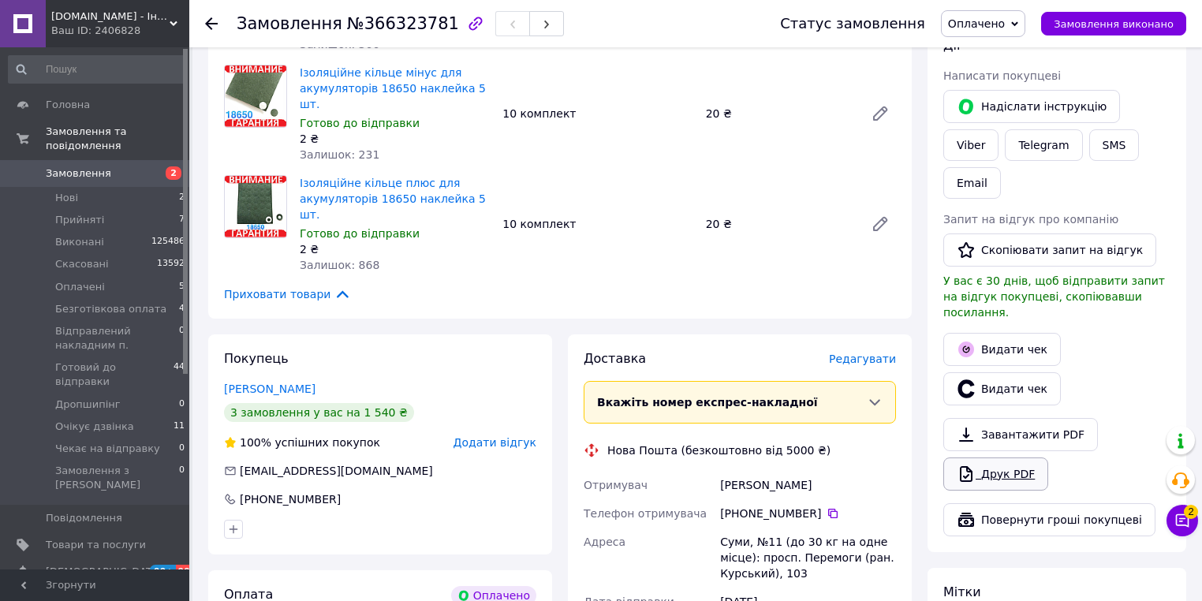
click at [1011, 457] on link "Друк PDF" at bounding box center [995, 473] width 105 height 33
click at [864, 350] on div "Доставка Редагувати" at bounding box center [739, 359] width 312 height 18
click at [864, 352] on span "Редагувати" at bounding box center [862, 358] width 67 height 13
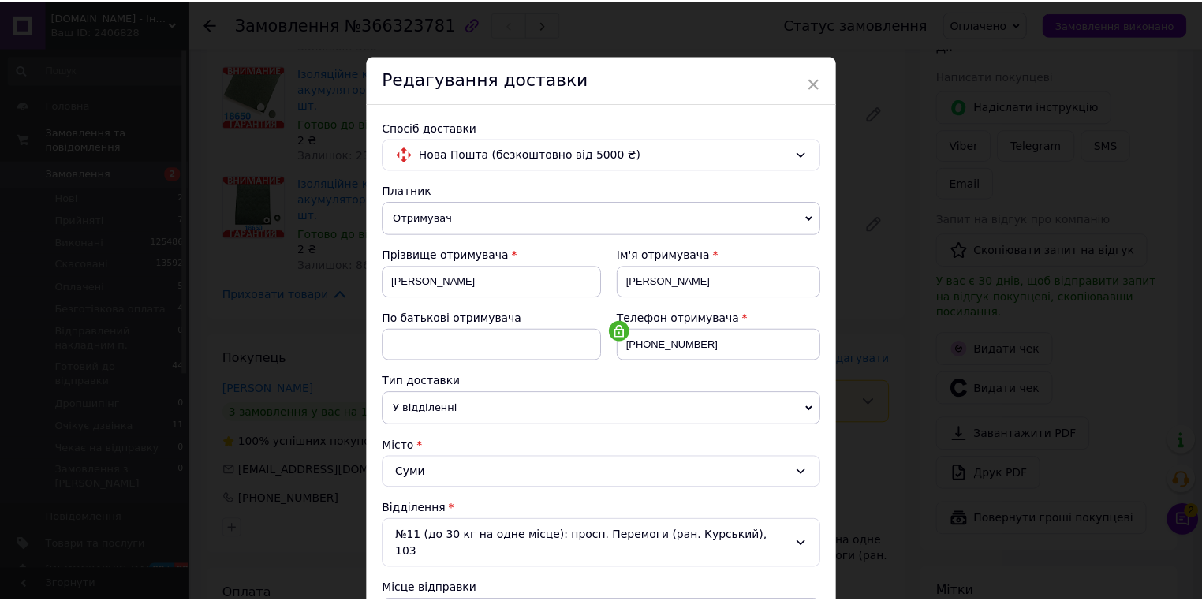
scroll to position [631, 0]
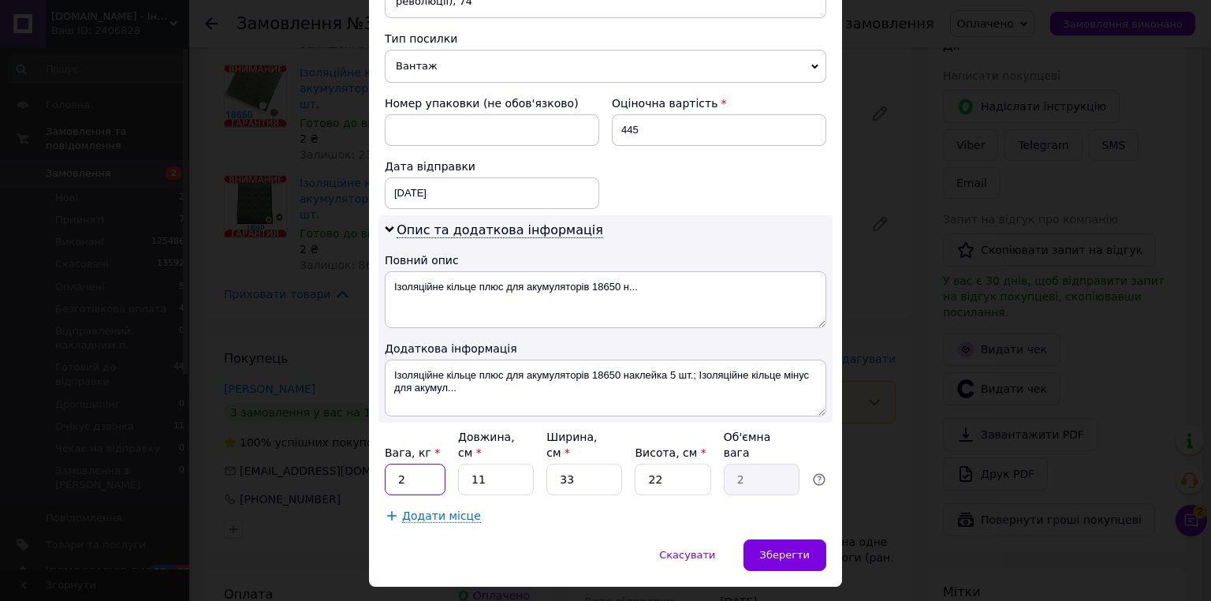
click at [397, 464] on input "2" at bounding box center [415, 480] width 61 height 32
type input "1"
click at [580, 464] on input "33" at bounding box center [584, 480] width 76 height 32
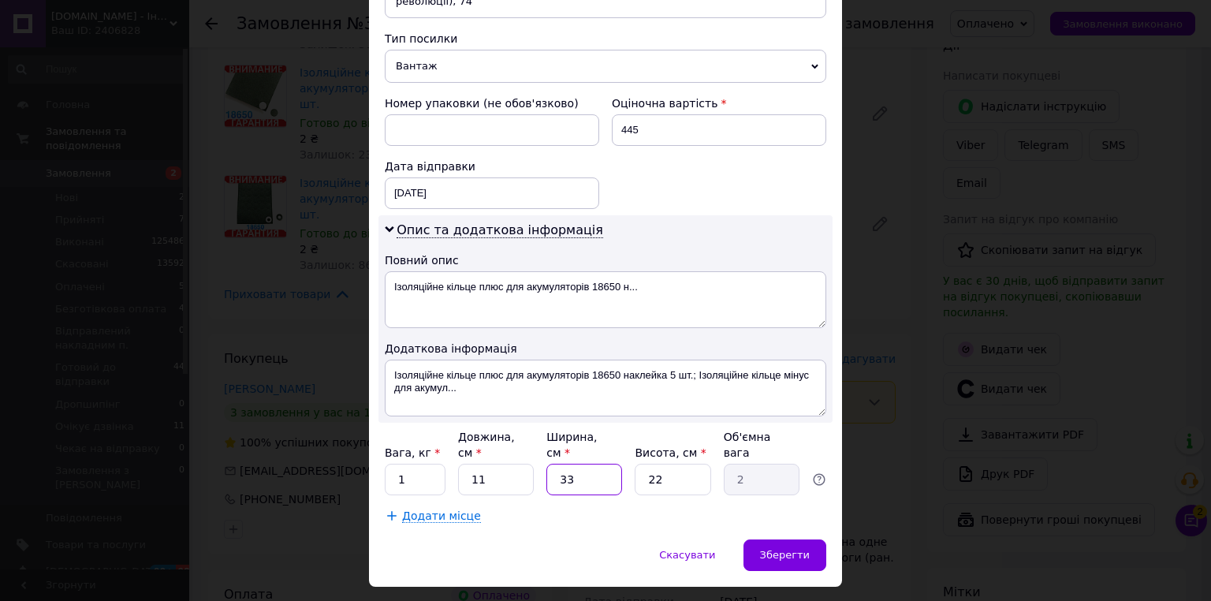
type input "1"
type input "0.1"
type input "15"
type input "0.91"
type input "15"
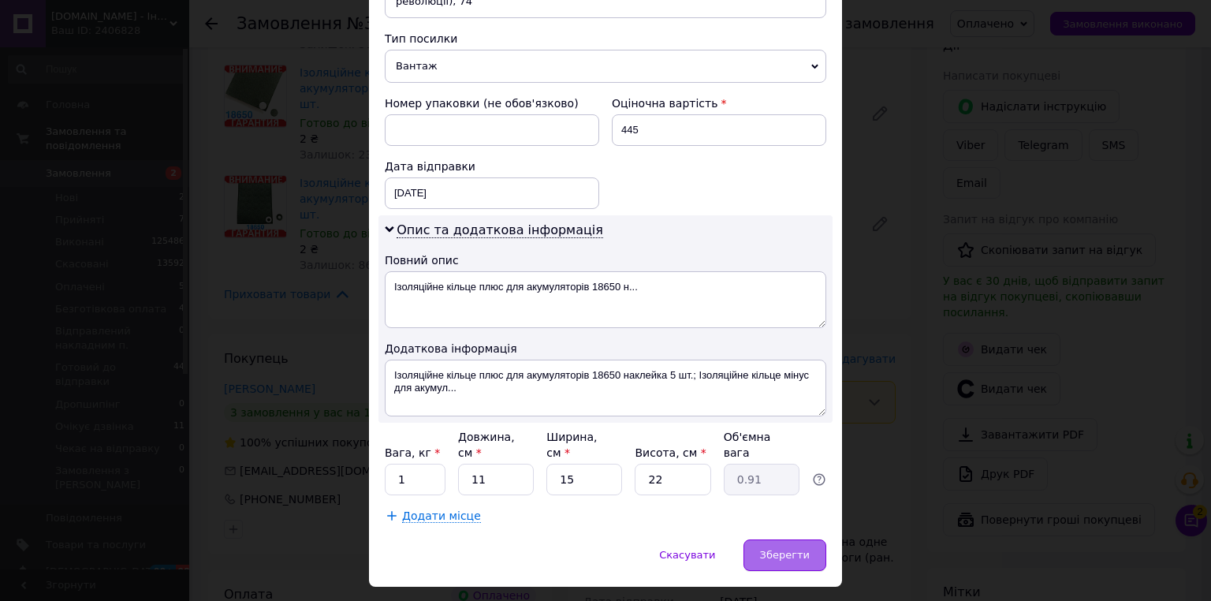
click at [805, 549] on span "Зберегти" at bounding box center [785, 555] width 50 height 12
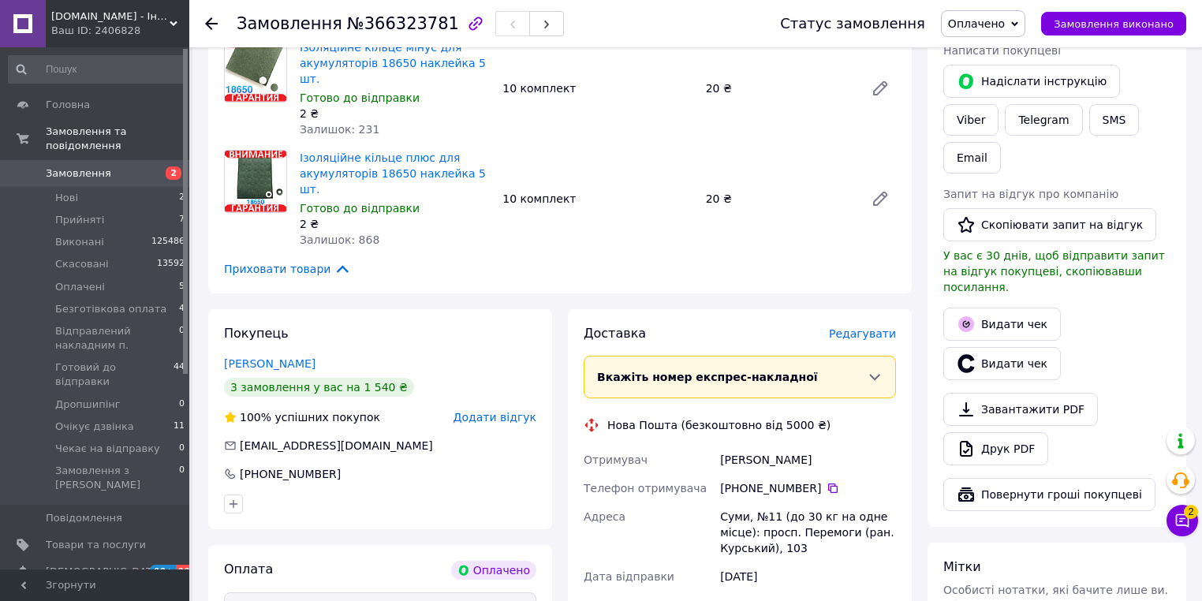
scroll to position [505, 0]
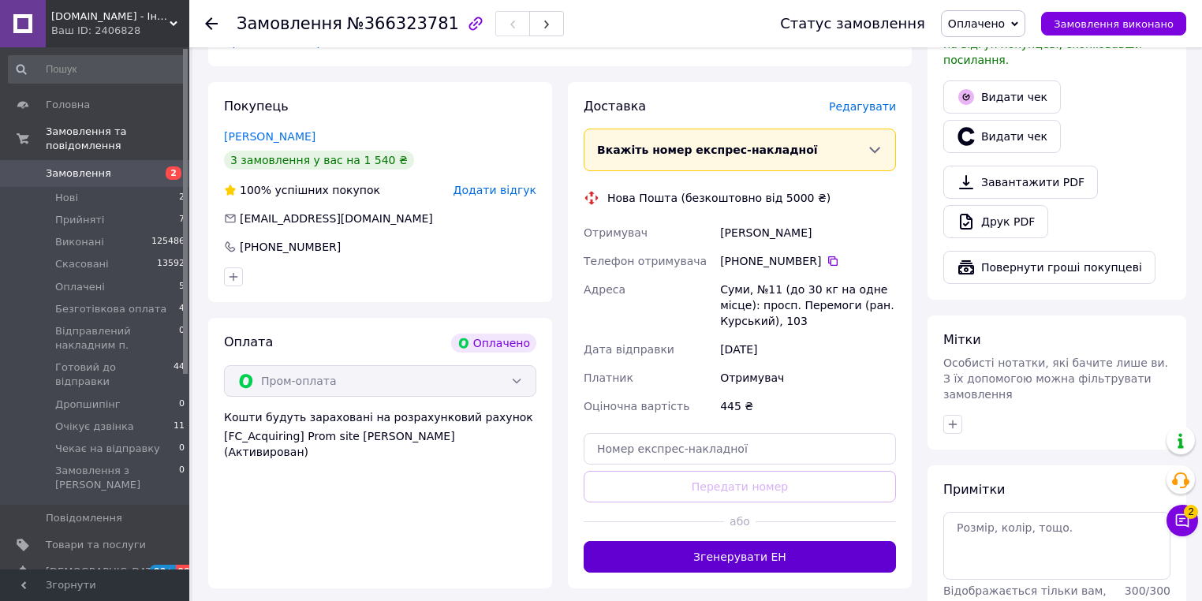
click at [751, 541] on button "Згенерувати ЕН" at bounding box center [739, 557] width 312 height 32
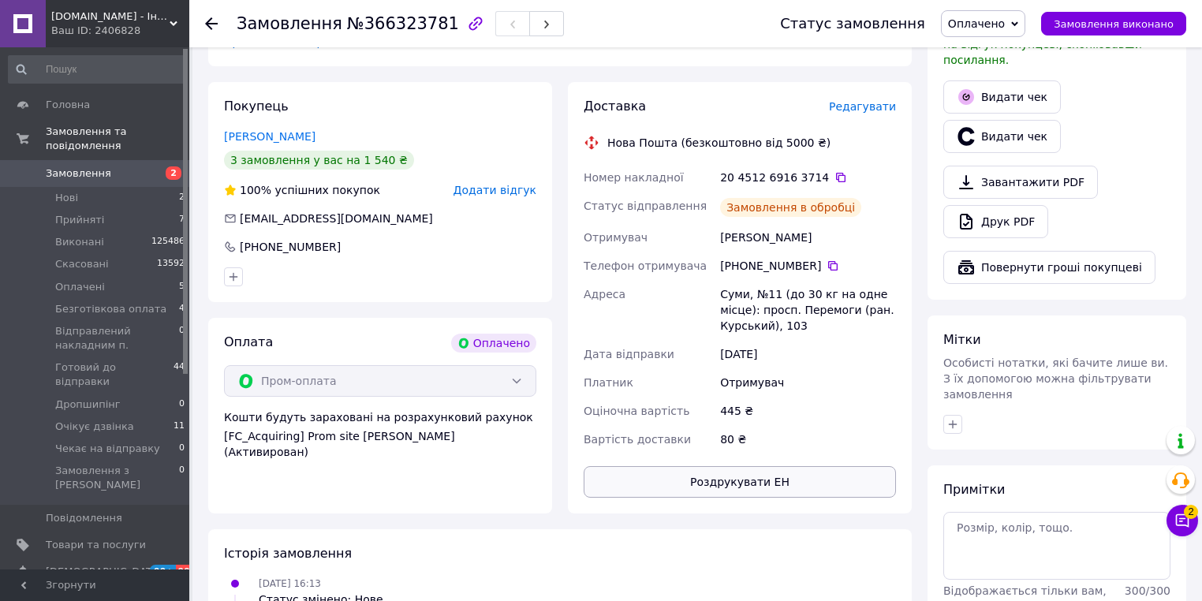
click at [757, 466] on button "Роздрукувати ЕН" at bounding box center [739, 482] width 312 height 32
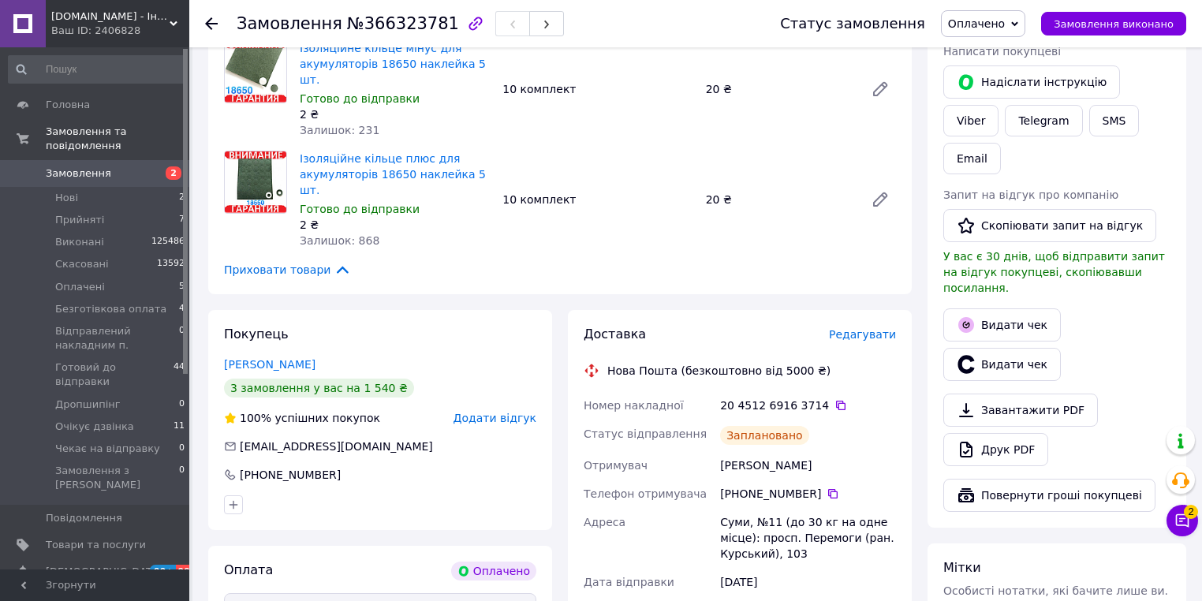
scroll to position [252, 0]
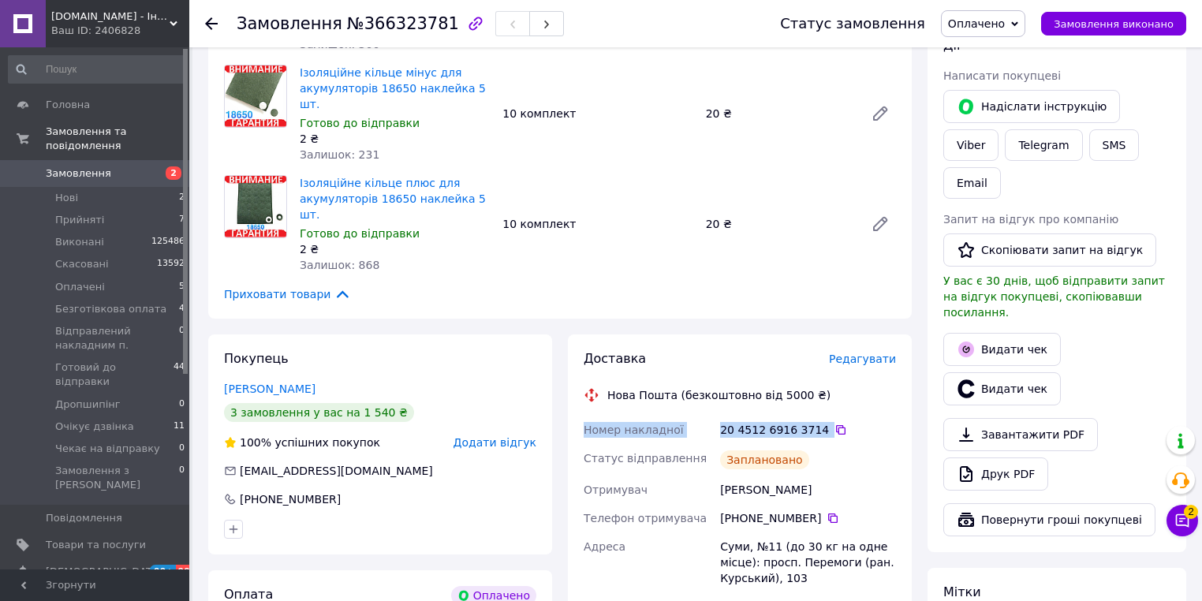
drag, startPoint x: 829, startPoint y: 396, endPoint x: 580, endPoint y: 401, distance: 249.2
click at [580, 416] on div "Номер накладної 20 4512 6916 3714   Статус відправлення Заплановано Отримувач ч…" at bounding box center [739, 561] width 319 height 290
copy div "Номер накладної 20 4512 6916 3714"
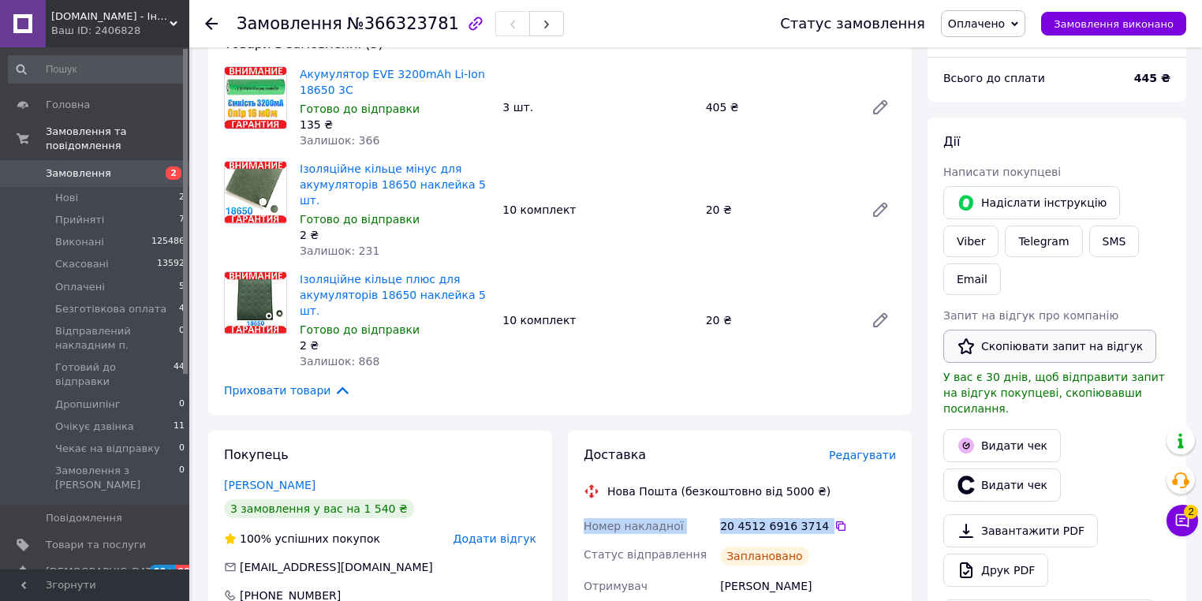
scroll to position [126, 0]
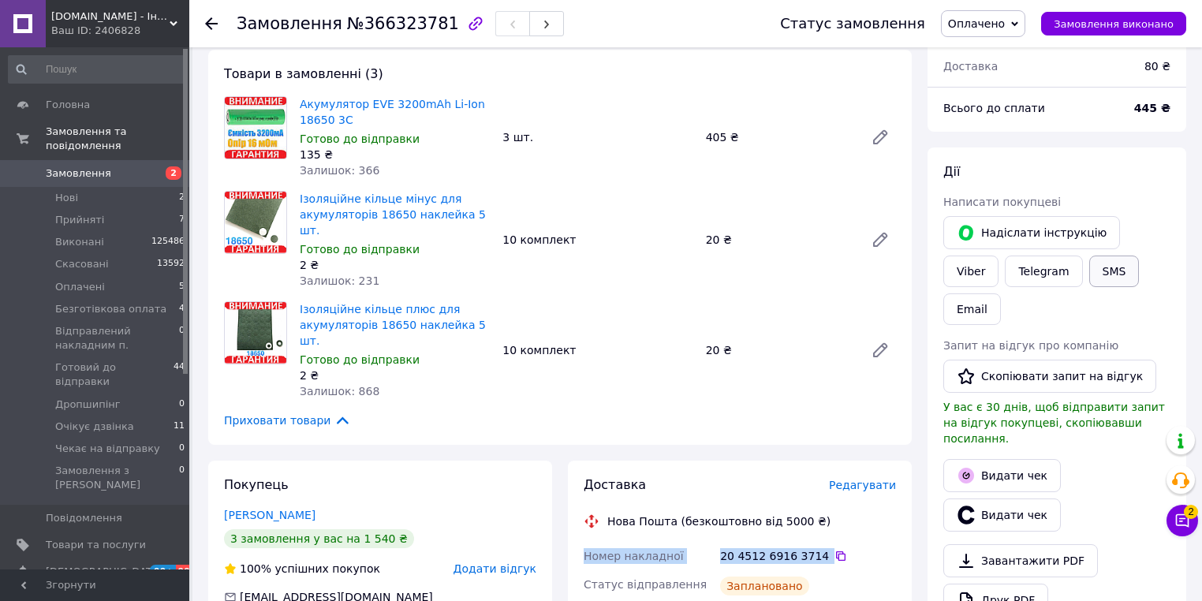
click at [1089, 274] on button "SMS" at bounding box center [1114, 271] width 50 height 32
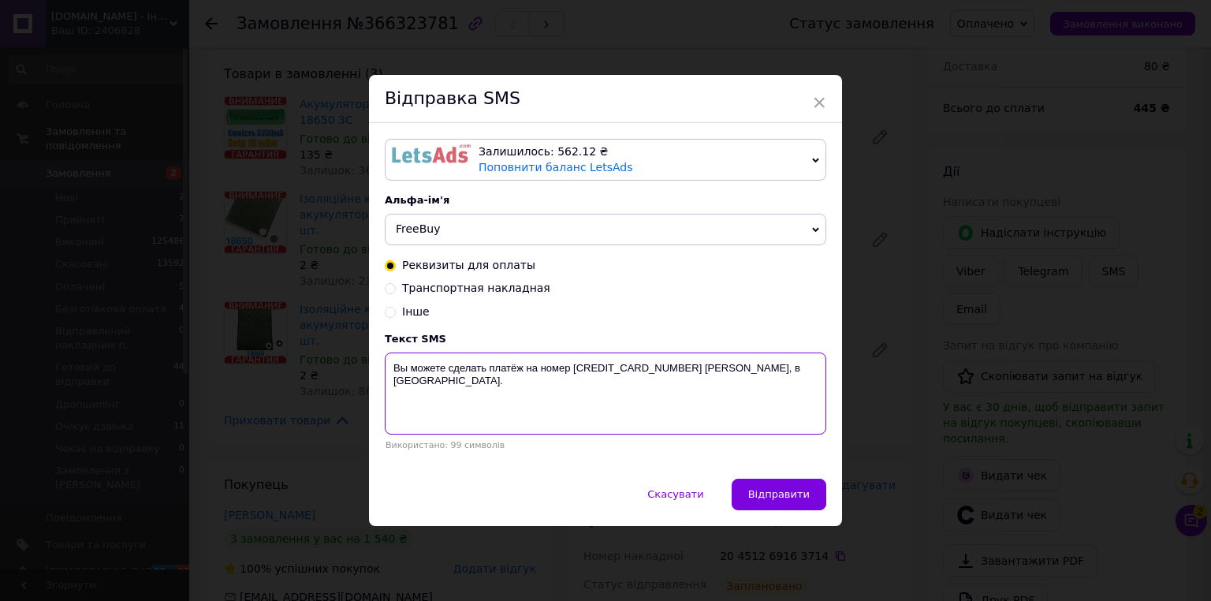
click at [681, 403] on textarea "Вы можете сделать платёж на номер 5168755605832191 Войцеховський Сергій Андрійо…" at bounding box center [606, 393] width 442 height 82
paste textarea "омер накладної 20 4512 6916 3714"
type textarea "Номер накладної 20 4512 6916 3714"
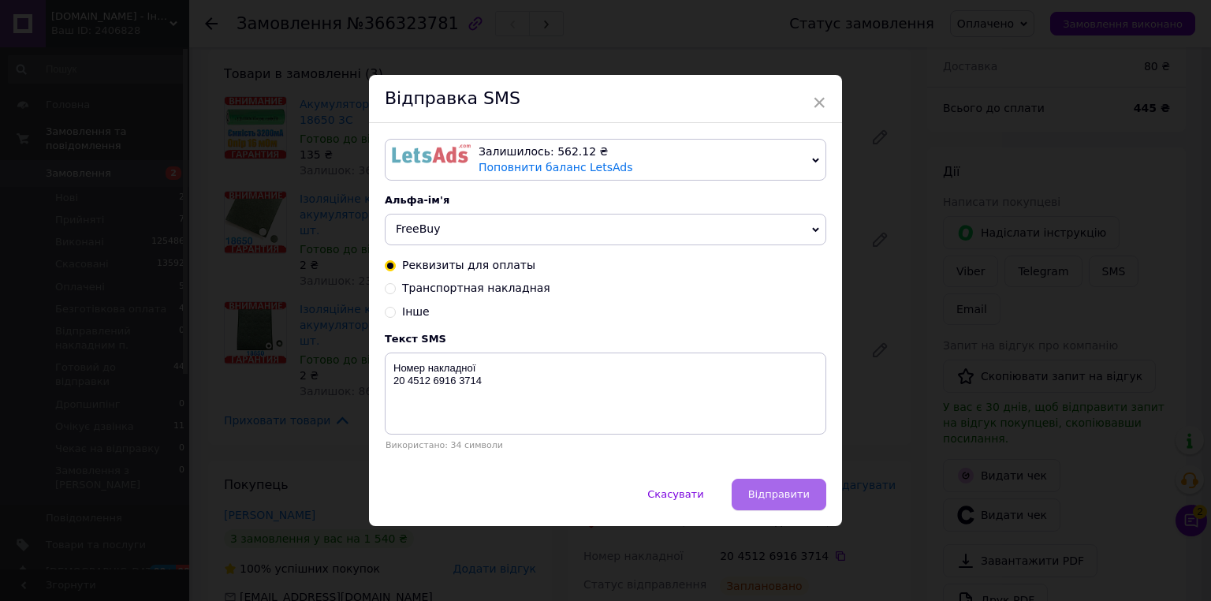
click at [796, 507] on button "Відправити" at bounding box center [779, 495] width 95 height 32
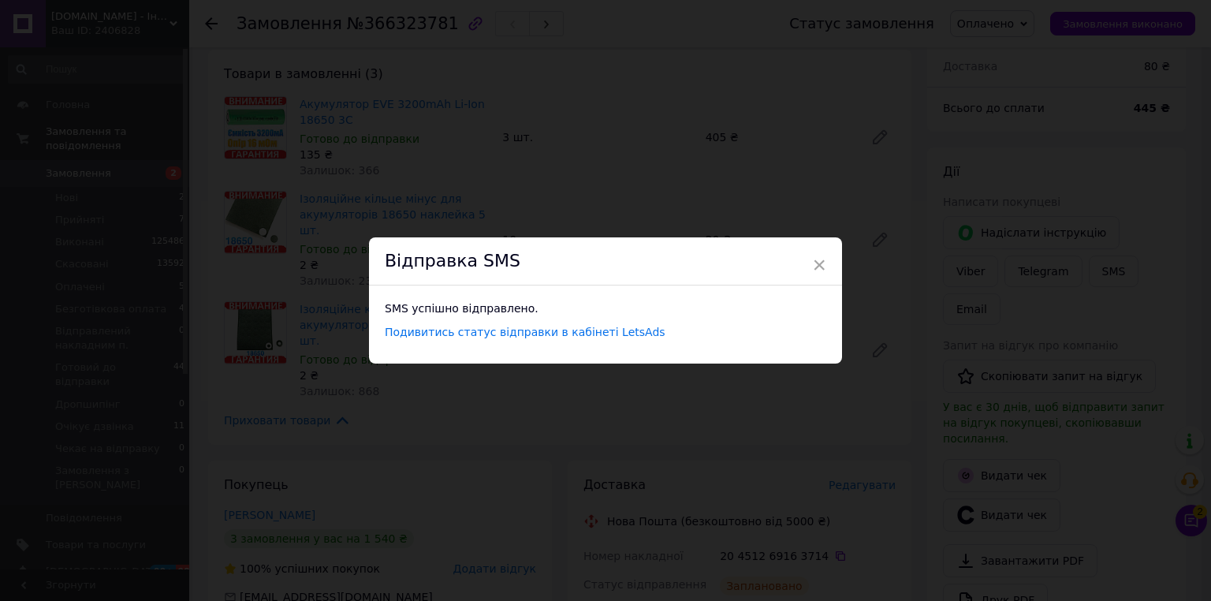
click at [826, 263] on div "Відправка SMS" at bounding box center [605, 261] width 473 height 48
click at [815, 264] on span "×" at bounding box center [819, 265] width 14 height 27
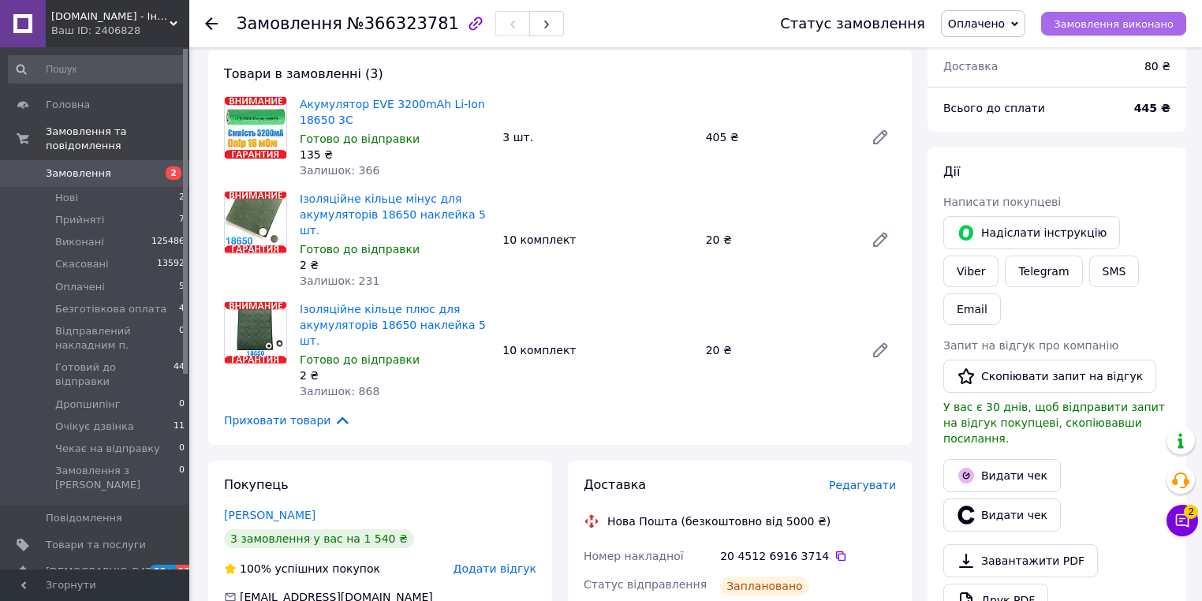
click at [1077, 21] on span "Замовлення виконано" at bounding box center [1113, 24] width 120 height 12
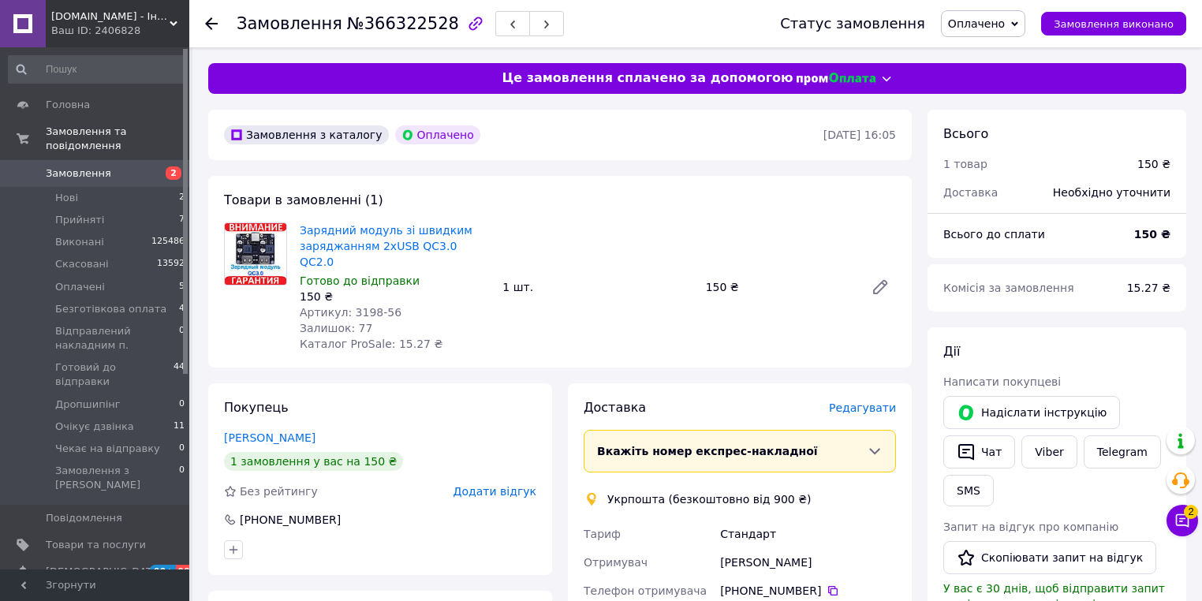
click at [853, 401] on span "Редагувати" at bounding box center [862, 407] width 67 height 13
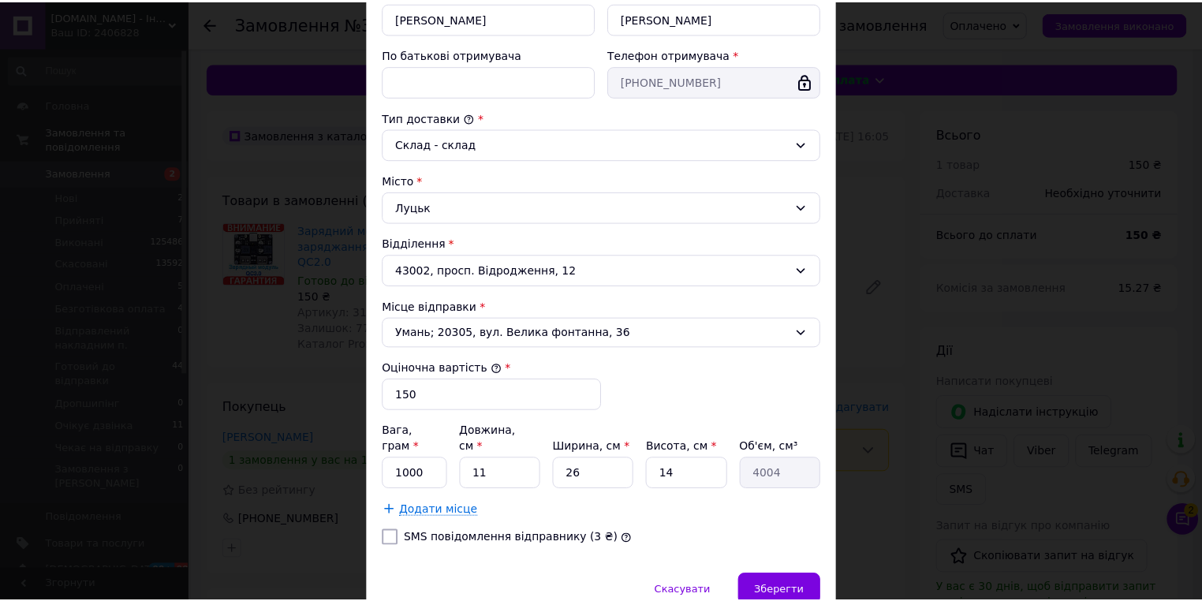
scroll to position [382, 0]
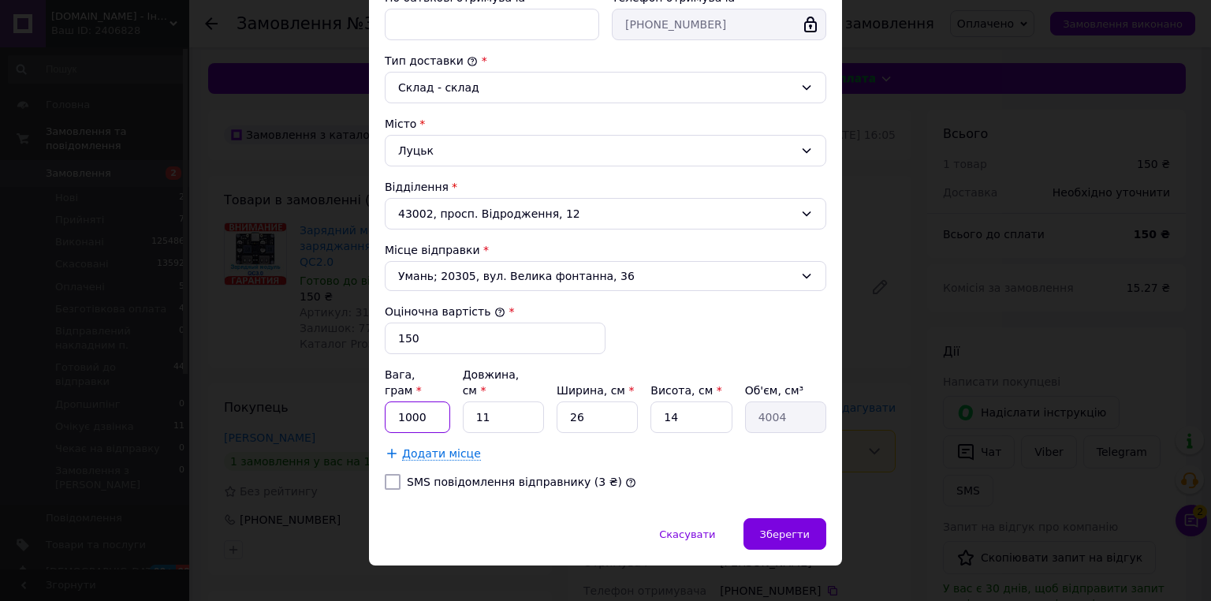
click at [423, 401] on input "1000" at bounding box center [417, 417] width 65 height 32
type input "500"
click at [803, 528] on span "Зберегти" at bounding box center [785, 534] width 50 height 12
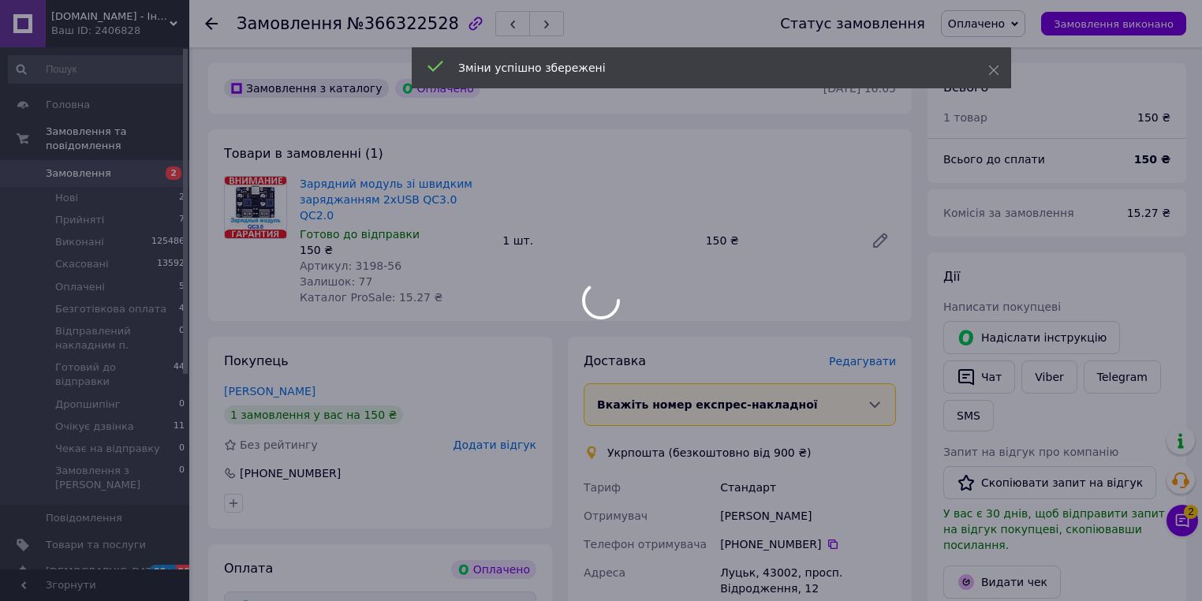
scroll to position [378, 0]
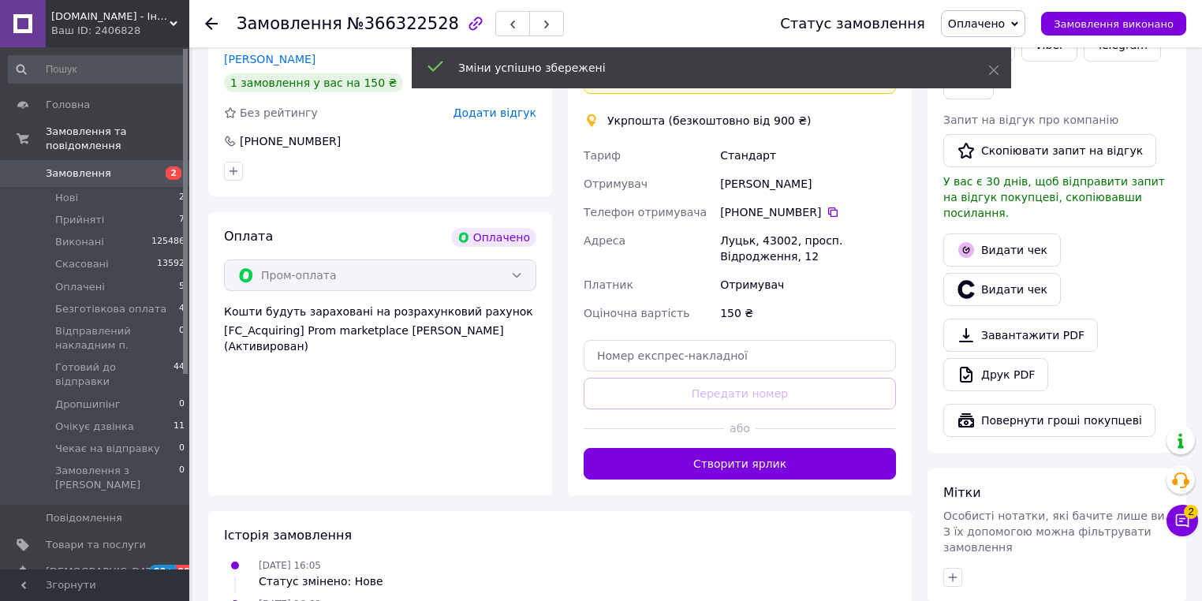
click at [763, 448] on button "Створити ярлик" at bounding box center [739, 464] width 312 height 32
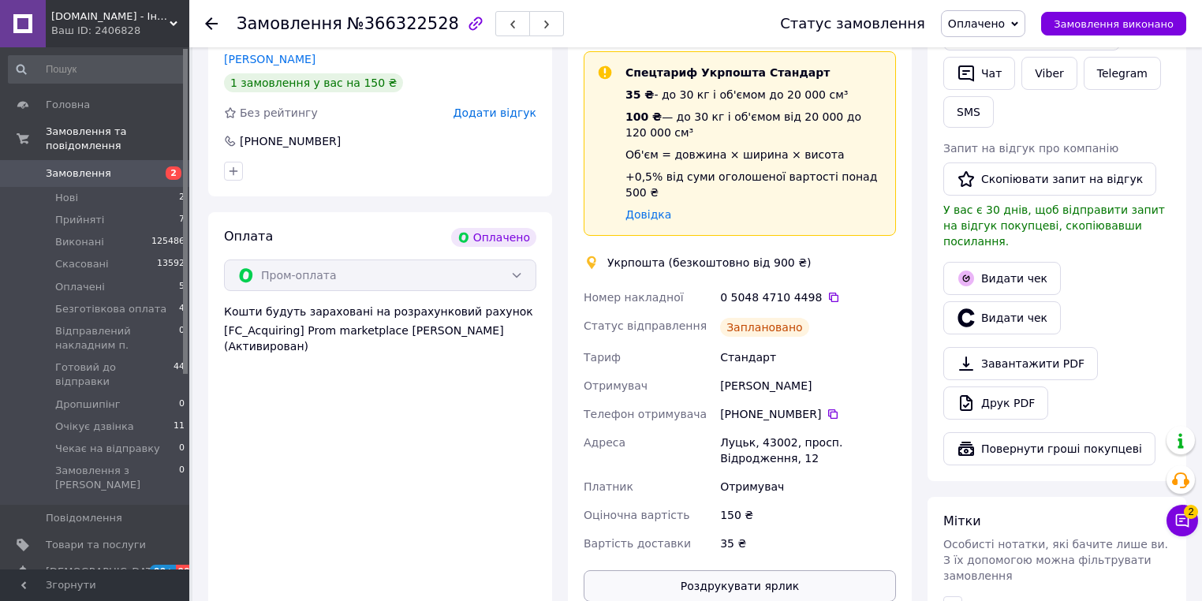
click at [741, 570] on button "Роздрукувати ярлик" at bounding box center [739, 586] width 312 height 32
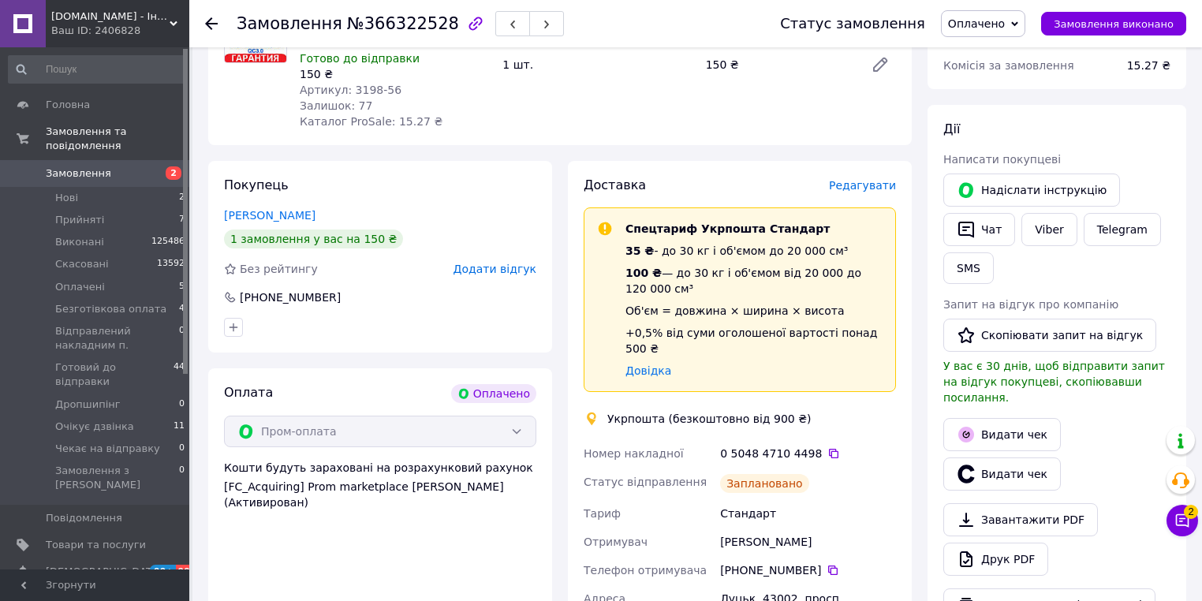
scroll to position [252, 0]
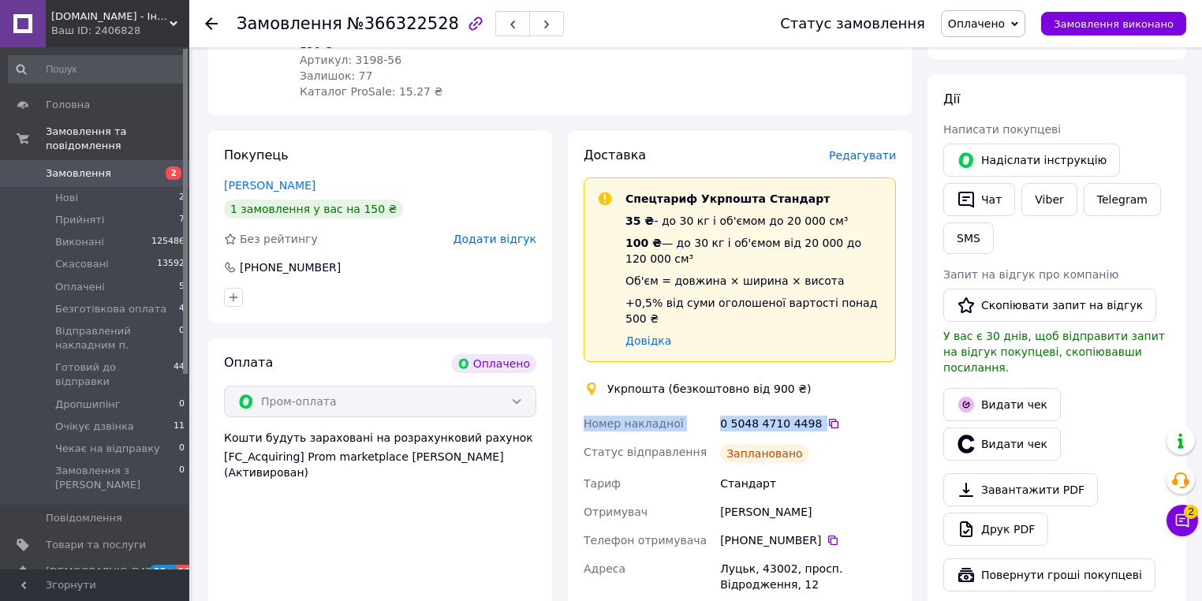
drag, startPoint x: 840, startPoint y: 382, endPoint x: 582, endPoint y: 392, distance: 258.0
click at [582, 409] on div "Номер накладної 0 5048 4710 4498   Статус відправлення Заплановано Тариф Станда…" at bounding box center [739, 546] width 319 height 274
copy div "Номер накладної 0 5048 4710 4498"
click at [992, 185] on button "Чат" at bounding box center [979, 199] width 72 height 33
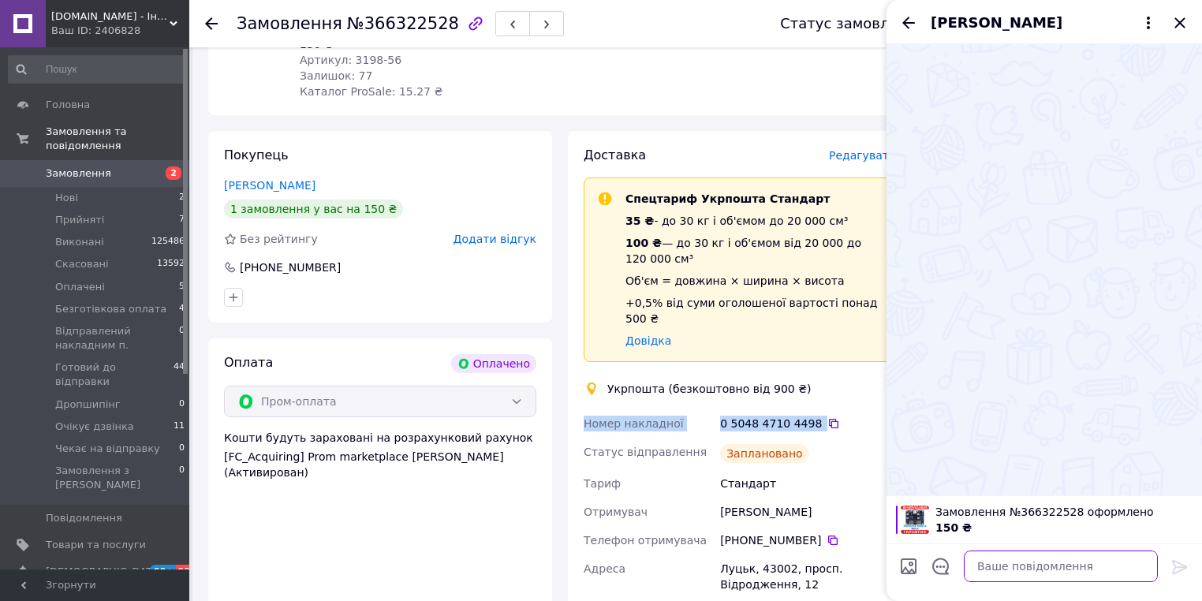
click at [1033, 565] on textarea at bounding box center [1061, 566] width 194 height 32
paste textarea "Номер накладної 0 5048 4710 4498"
type textarea "Номер накладної 0 5048 4710 4498"
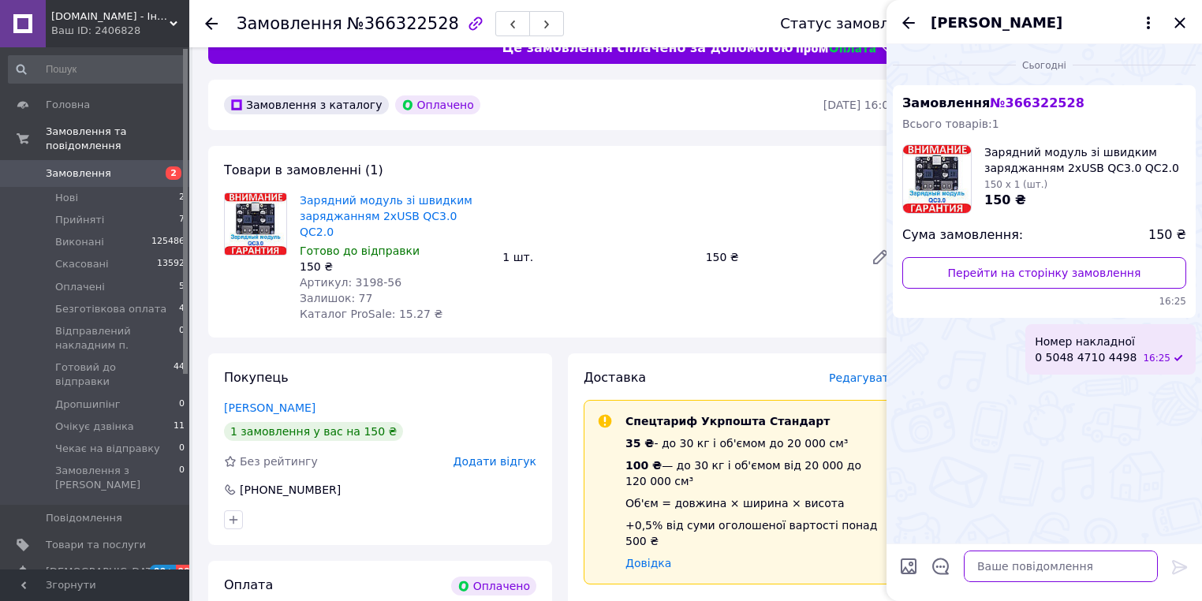
scroll to position [0, 0]
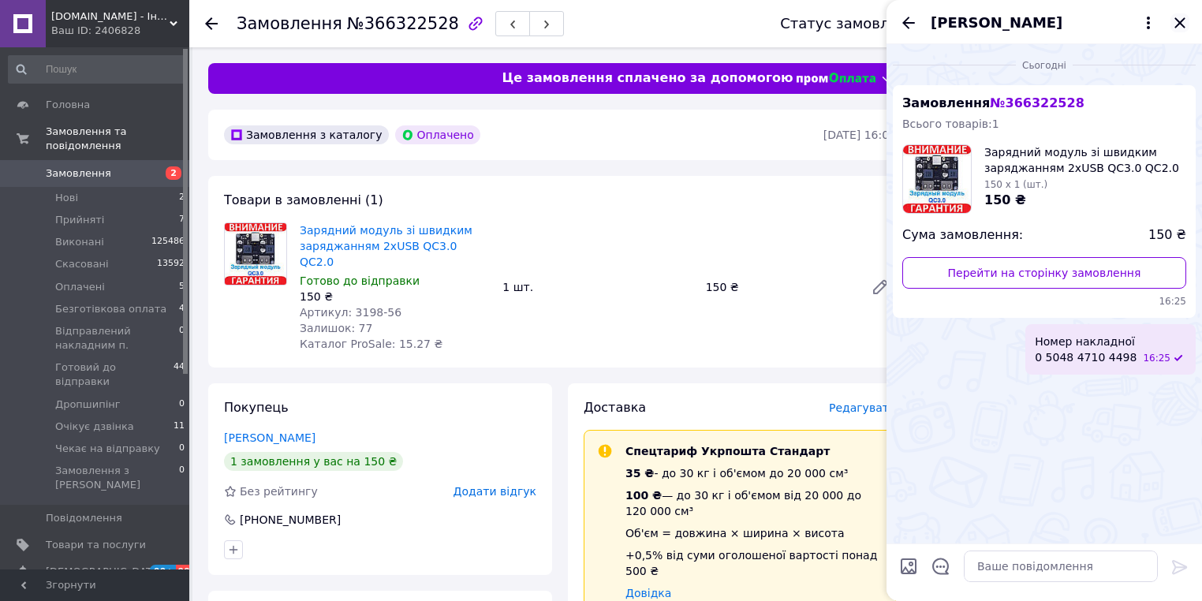
click at [1180, 30] on icon "Закрити" at bounding box center [1179, 22] width 19 height 19
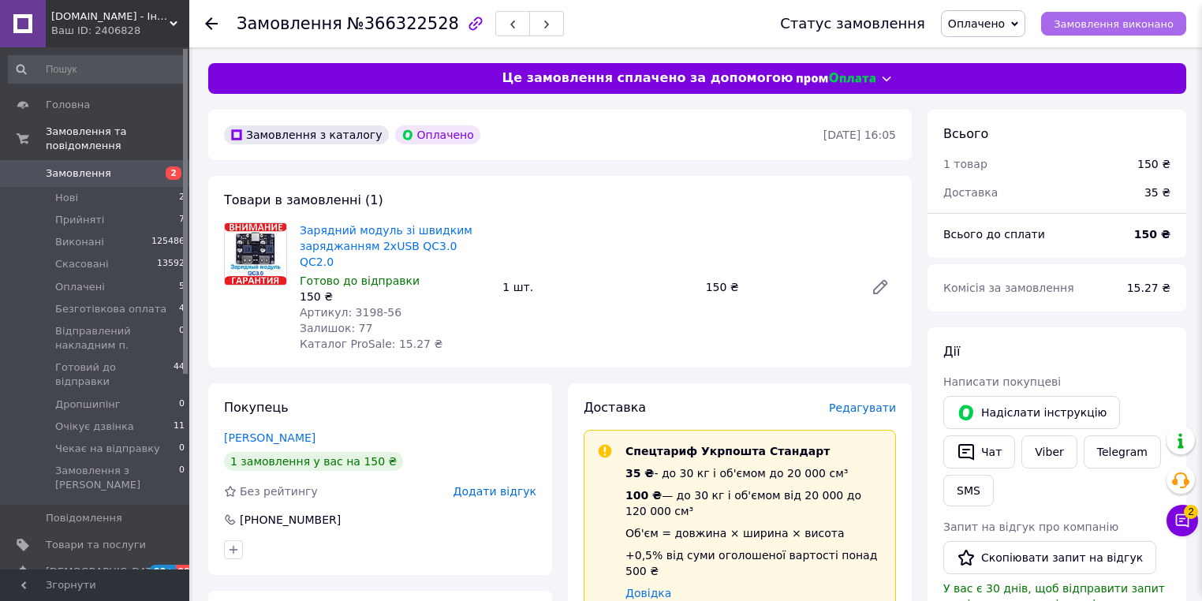
click at [1154, 28] on span "Замовлення виконано" at bounding box center [1113, 24] width 120 height 12
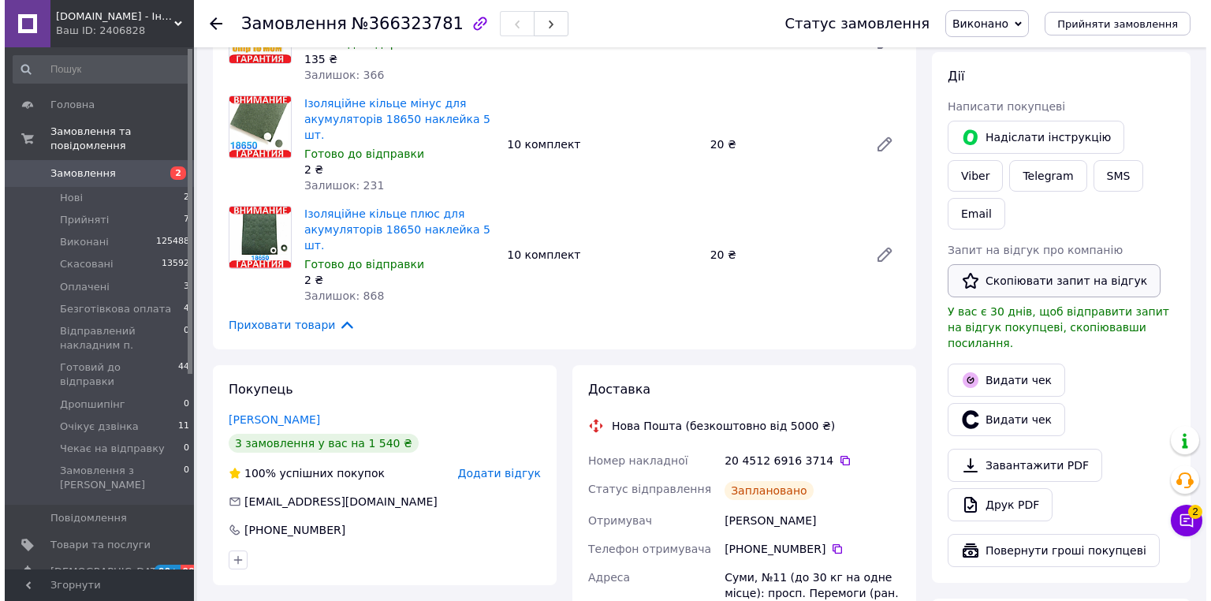
scroll to position [378, 0]
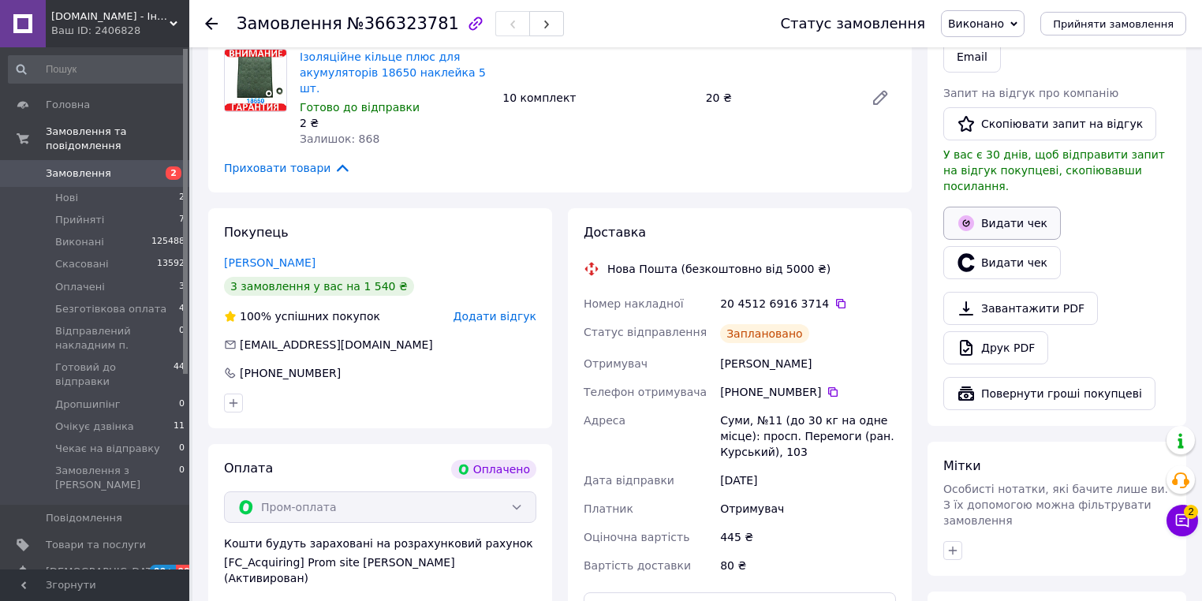
click at [981, 207] on button "Видати чек" at bounding box center [1001, 223] width 117 height 33
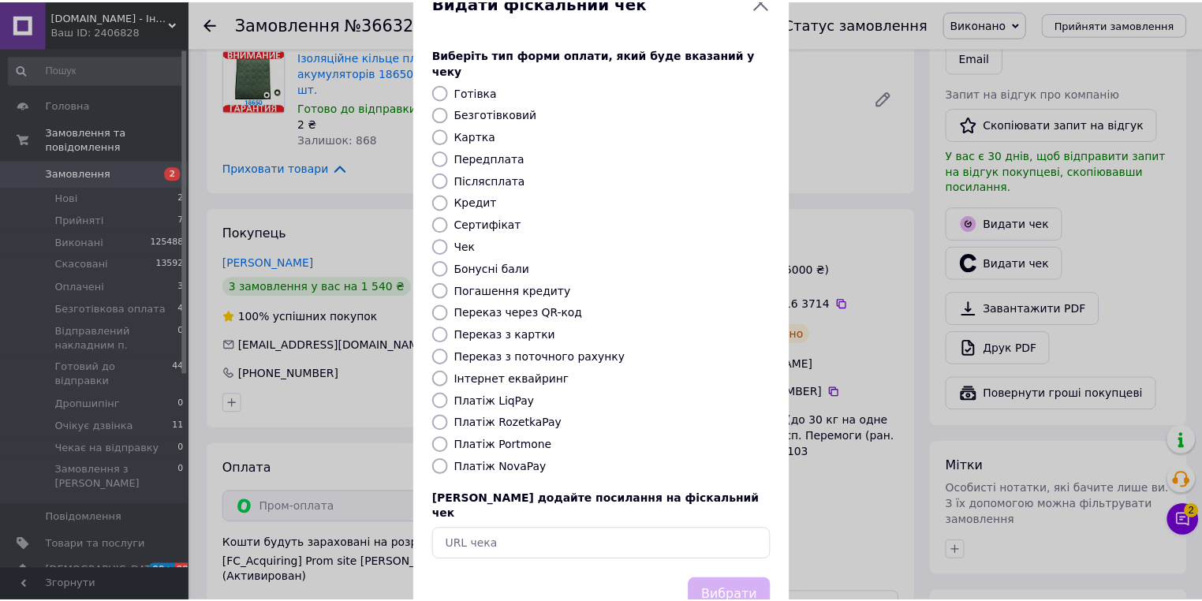
scroll to position [76, 0]
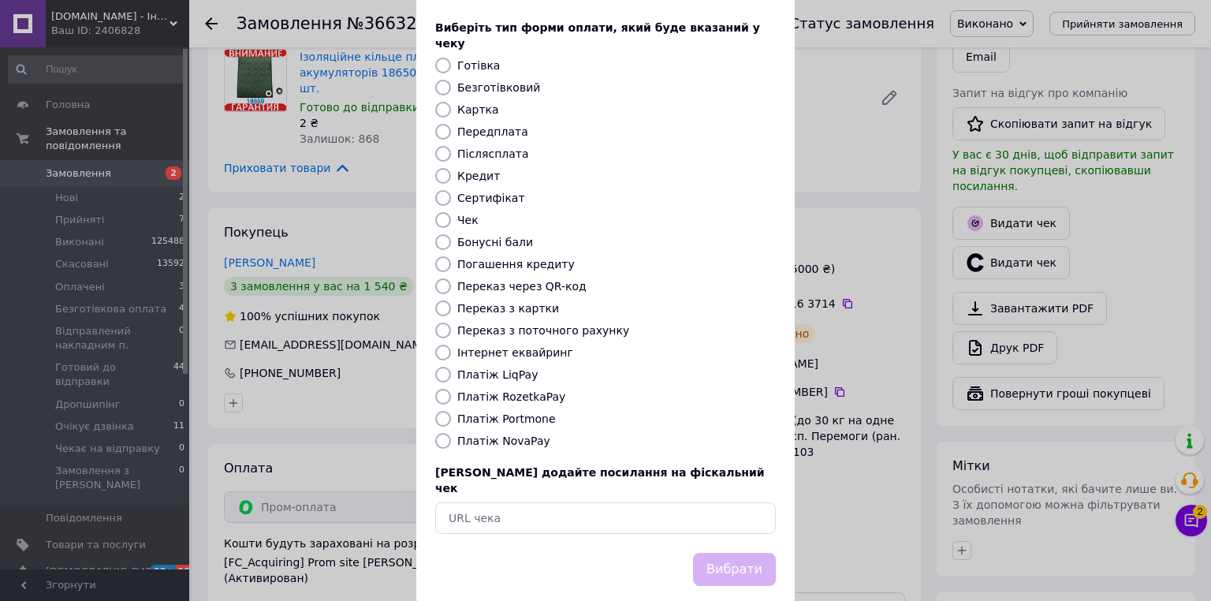
click at [503, 390] on label "Платіж RozetkaPay" at bounding box center [511, 396] width 108 height 13
click at [451, 389] on input "Платіж RozetkaPay" at bounding box center [443, 397] width 16 height 16
radio input "true"
click at [714, 553] on button "Вибрати" at bounding box center [734, 570] width 83 height 34
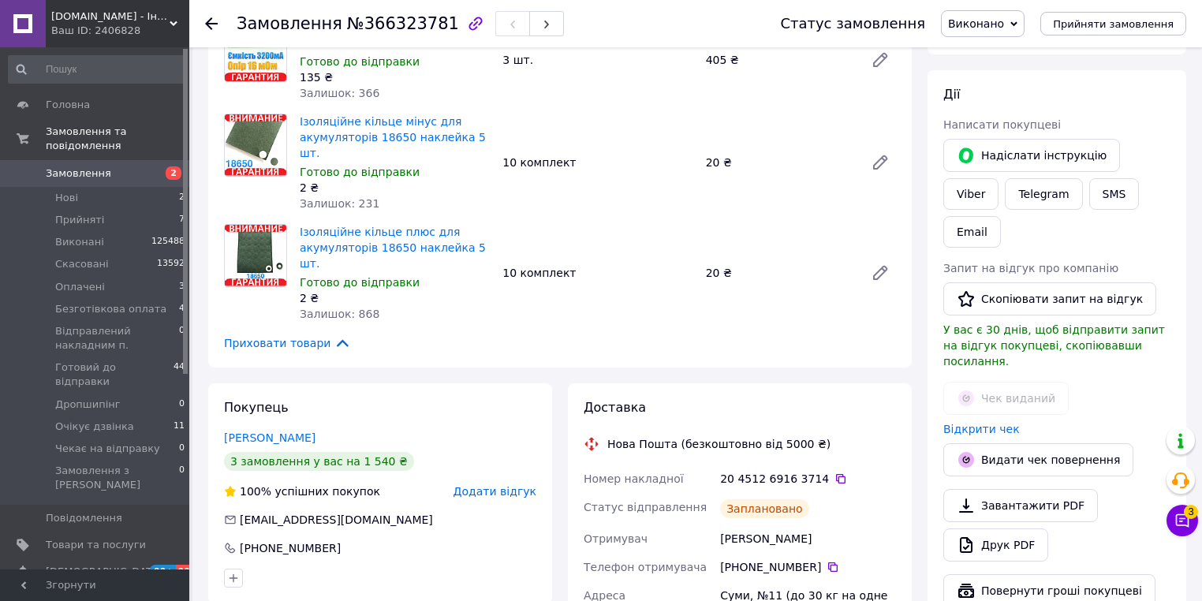
scroll to position [252, 0]
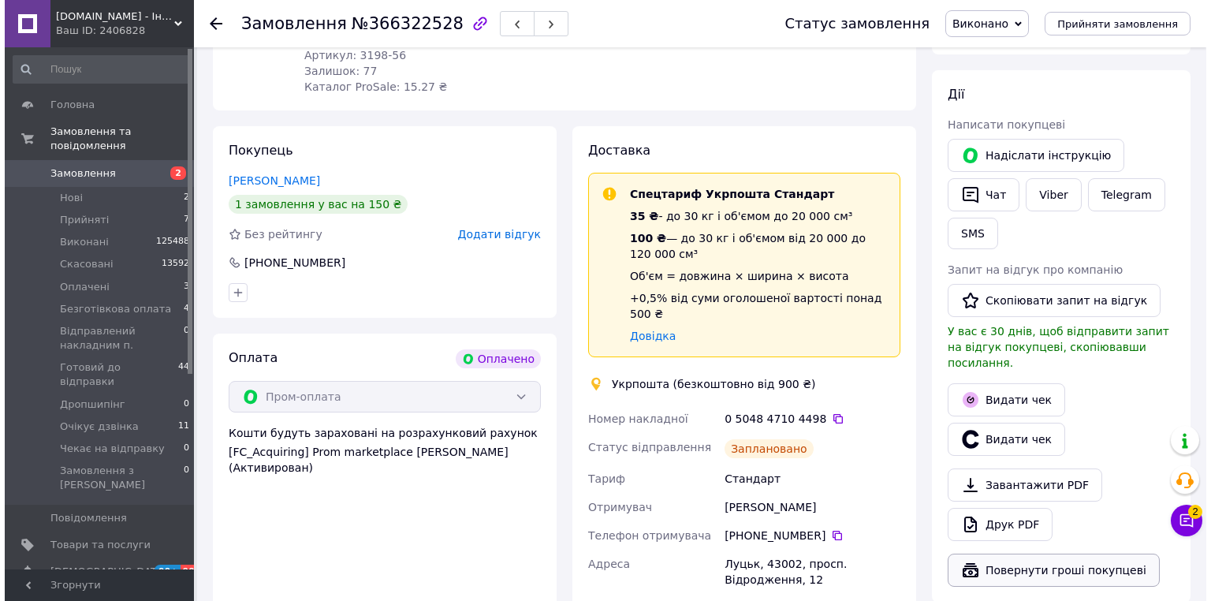
scroll to position [378, 0]
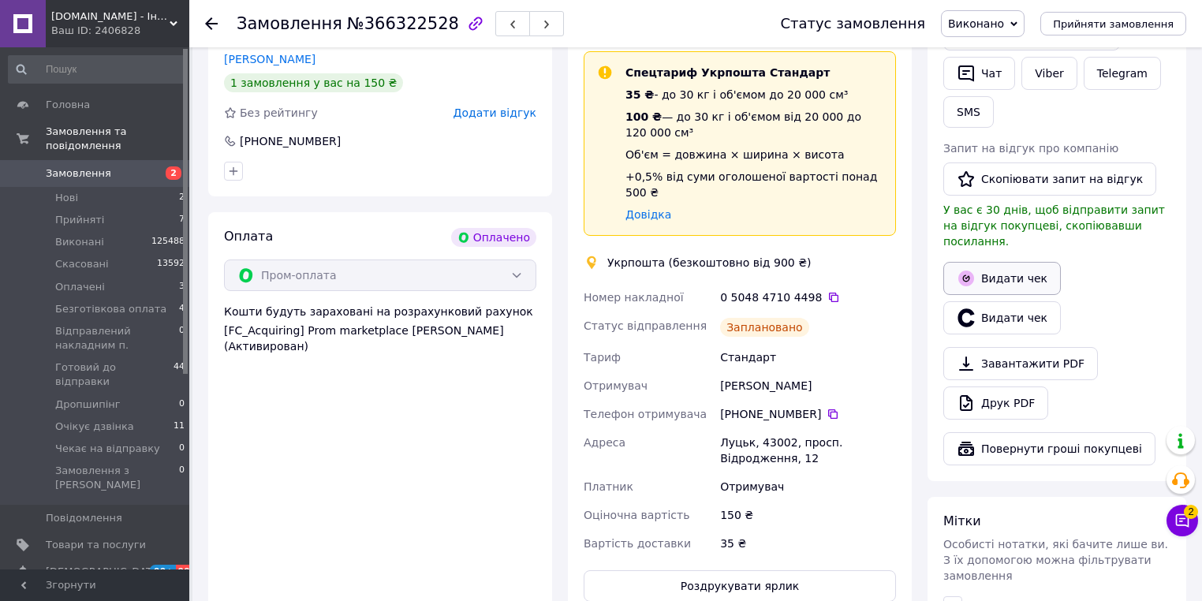
click at [993, 271] on button "Видати чек" at bounding box center [1001, 278] width 117 height 33
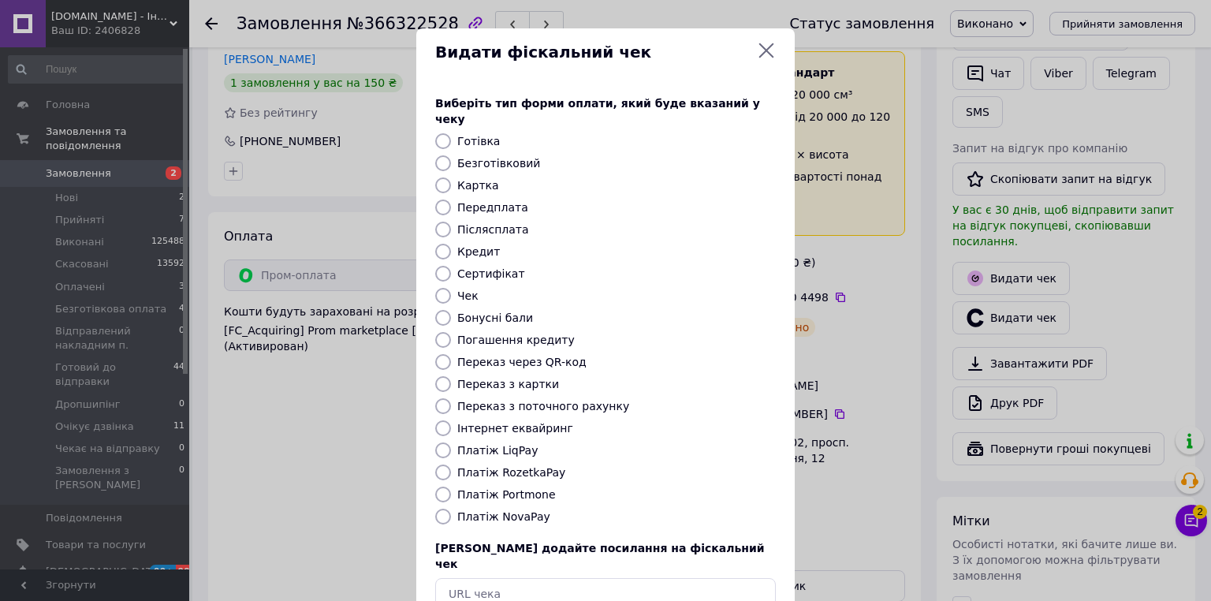
click at [494, 466] on label "Платіж RozetkaPay" at bounding box center [511, 472] width 108 height 13
click at [451, 464] on input "Платіж RozetkaPay" at bounding box center [443, 472] width 16 height 16
radio input "true"
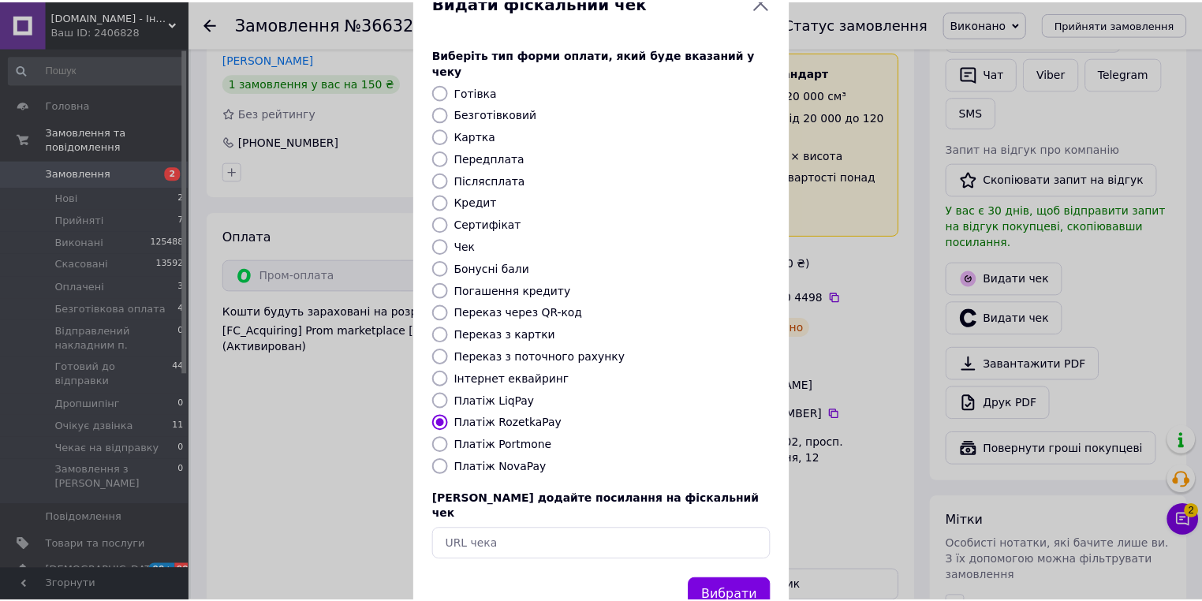
scroll to position [76, 0]
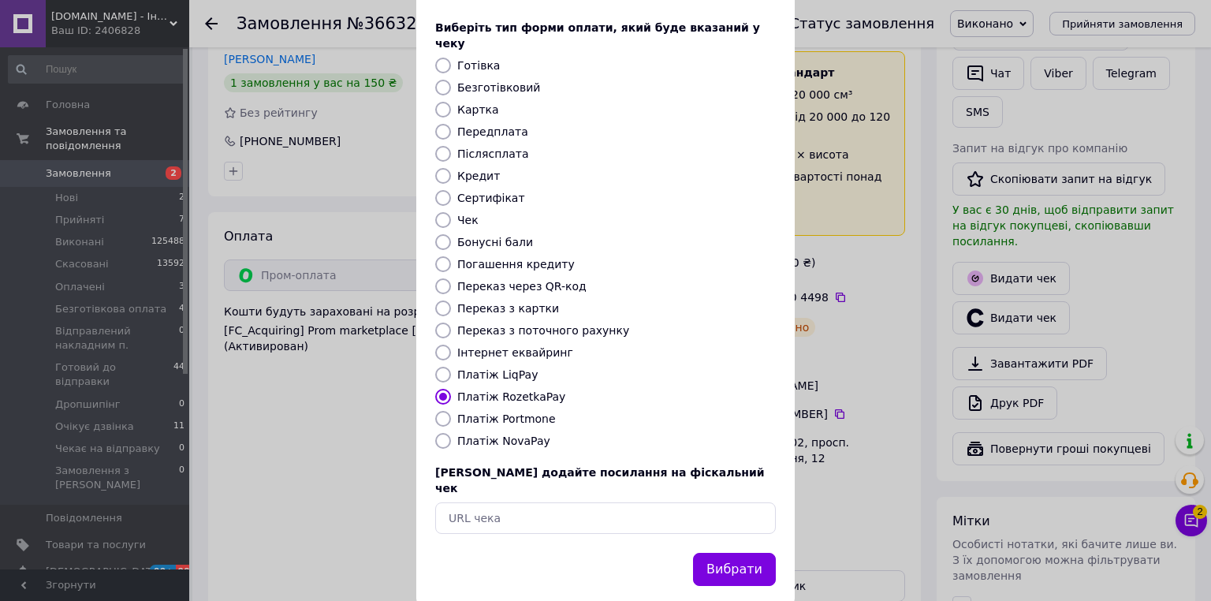
click at [751, 557] on div "Вибрати" at bounding box center [605, 579] width 378 height 53
click at [744, 553] on button "Вибрати" at bounding box center [734, 570] width 83 height 34
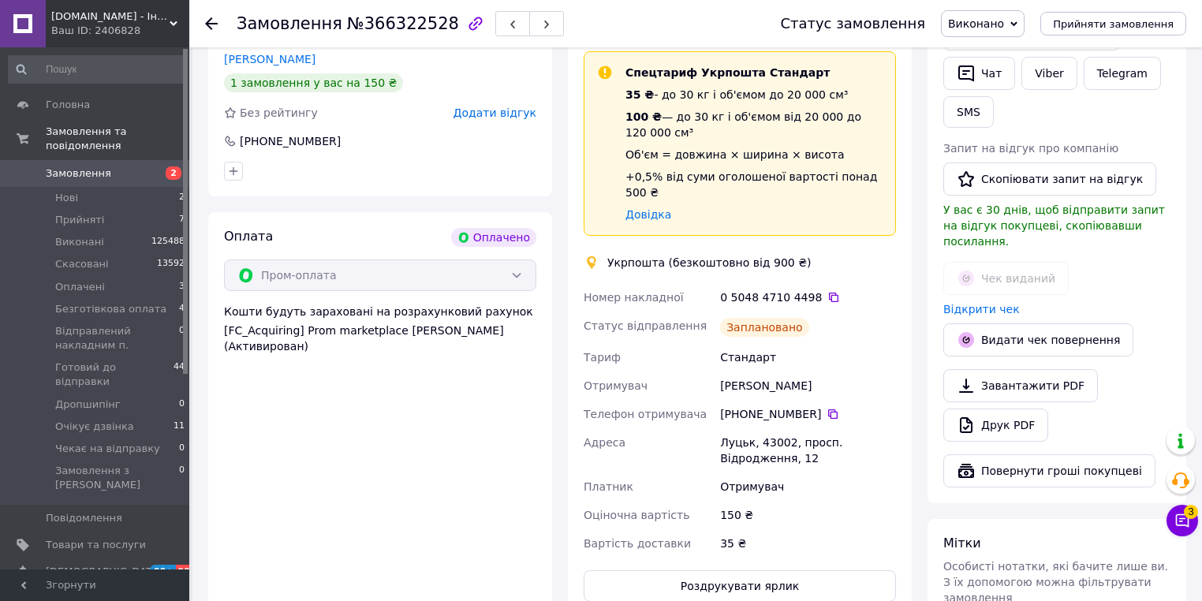
scroll to position [0, 0]
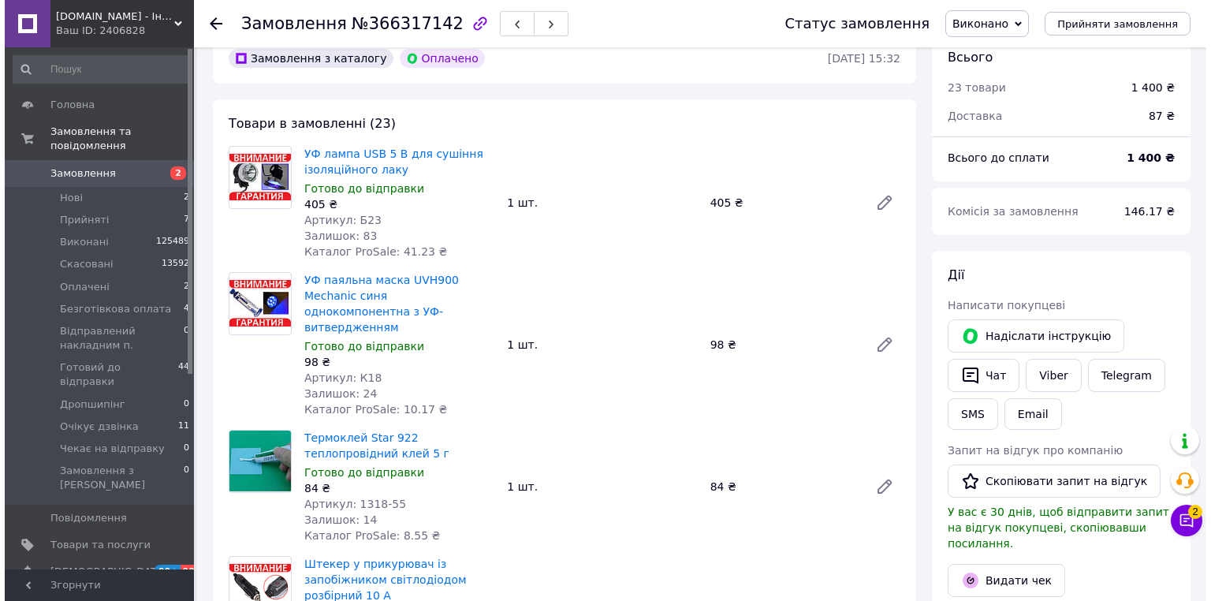
scroll to position [126, 0]
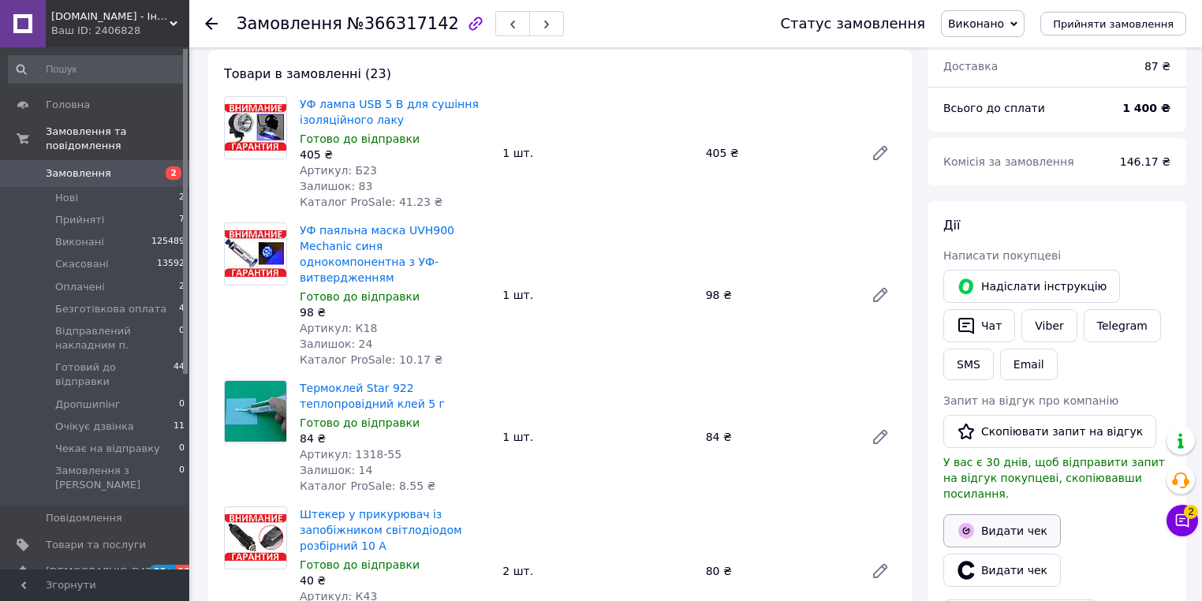
click at [1018, 518] on button "Видати чек" at bounding box center [1001, 530] width 117 height 33
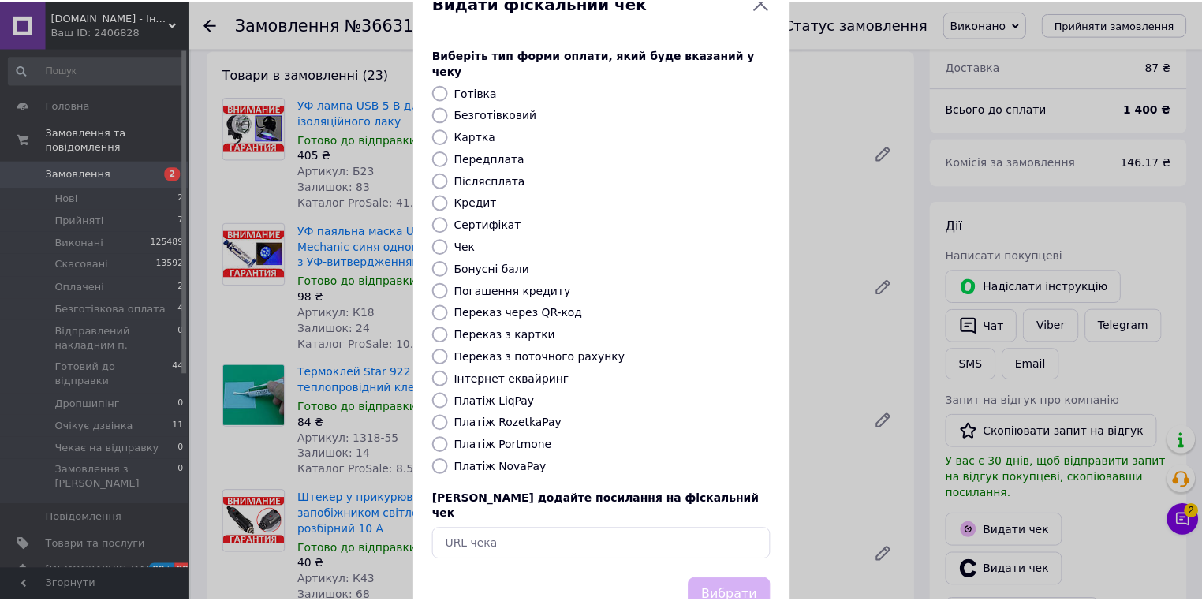
scroll to position [76, 0]
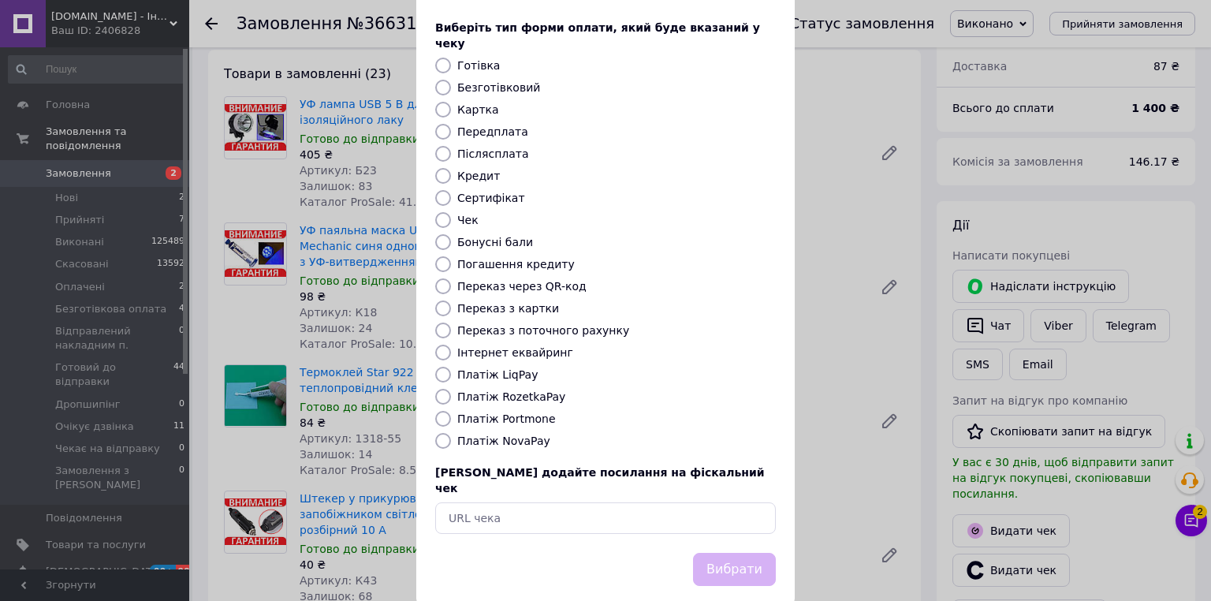
click at [508, 434] on label "Платіж NovaPay" at bounding box center [503, 440] width 93 height 13
click at [451, 433] on input "Платіж NovaPay" at bounding box center [443, 441] width 16 height 16
radio input "true"
click at [502, 390] on label "Платіж RozetkaPay" at bounding box center [511, 396] width 108 height 13
click at [451, 389] on input "Платіж RozetkaPay" at bounding box center [443, 397] width 16 height 16
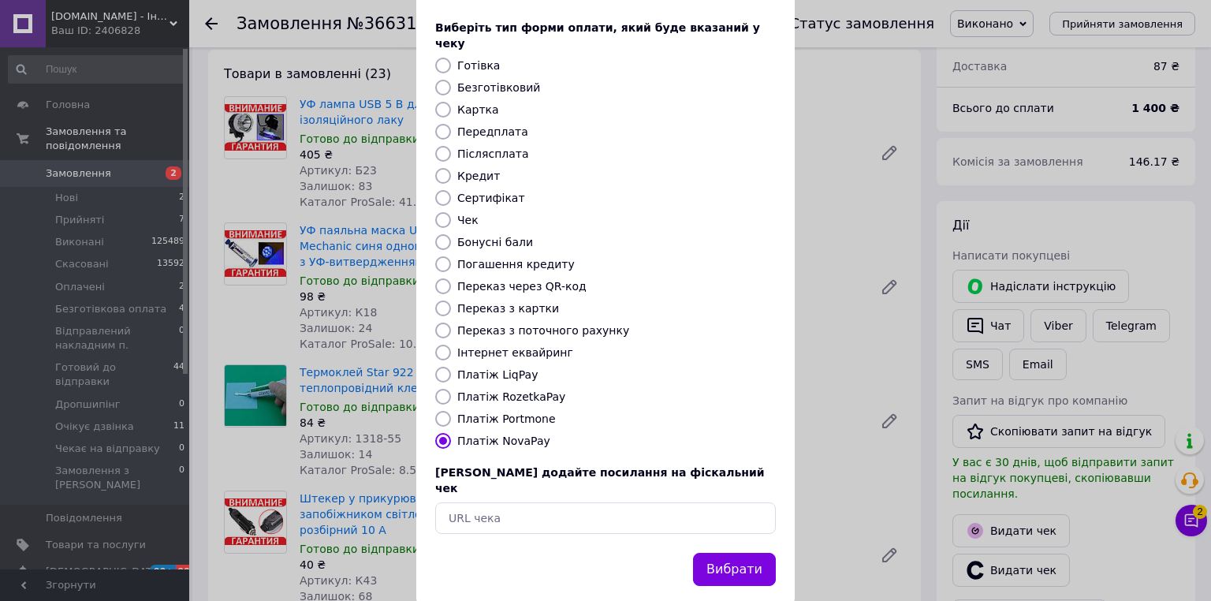
radio input "true"
drag, startPoint x: 731, startPoint y: 511, endPoint x: 739, endPoint y: 540, distance: 30.2
click at [732, 514] on div "Виберіть тип форми оплати, який буде вказаний у чеку Готівка Безготівковий Карт…" at bounding box center [605, 277] width 378 height 552
click at [739, 553] on button "Вибрати" at bounding box center [734, 570] width 83 height 34
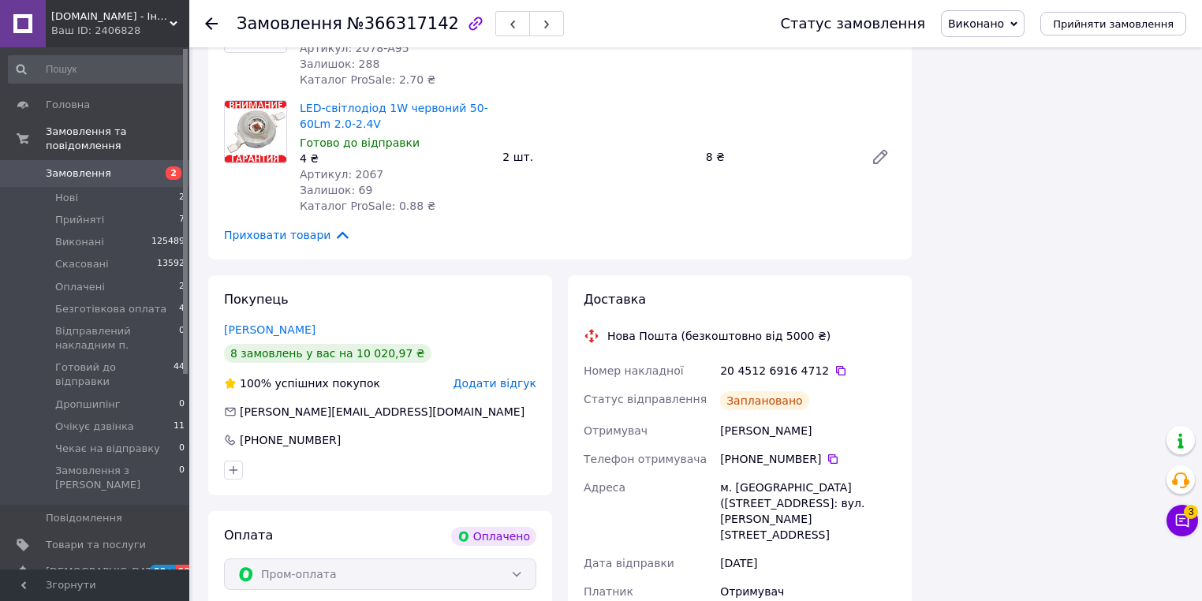
scroll to position [2758, 0]
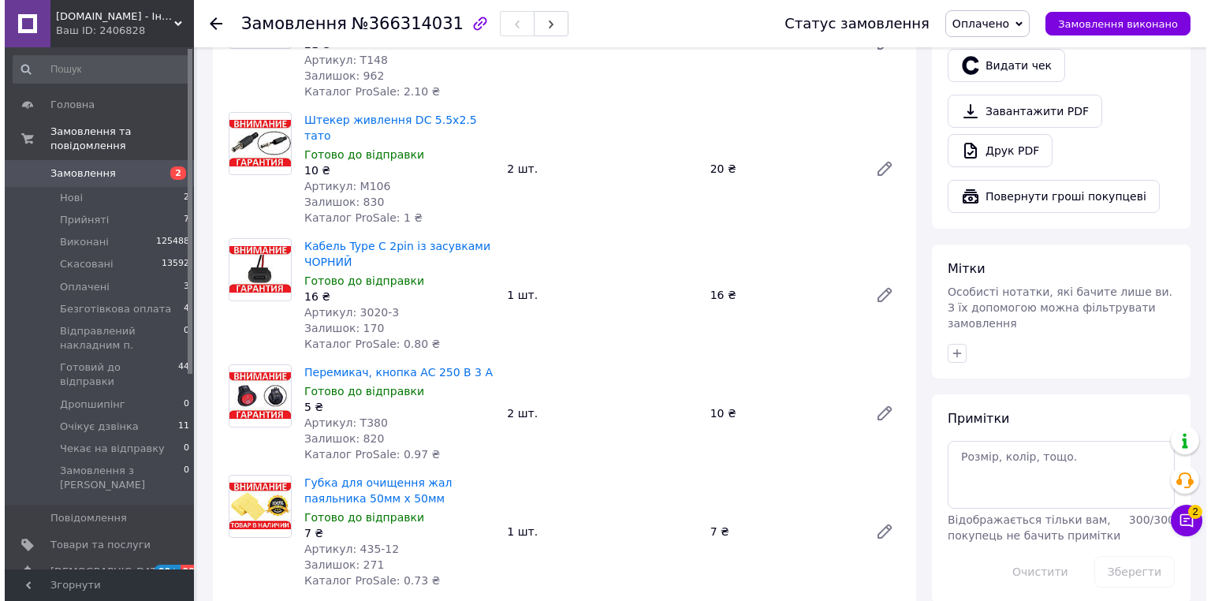
scroll to position [378, 0]
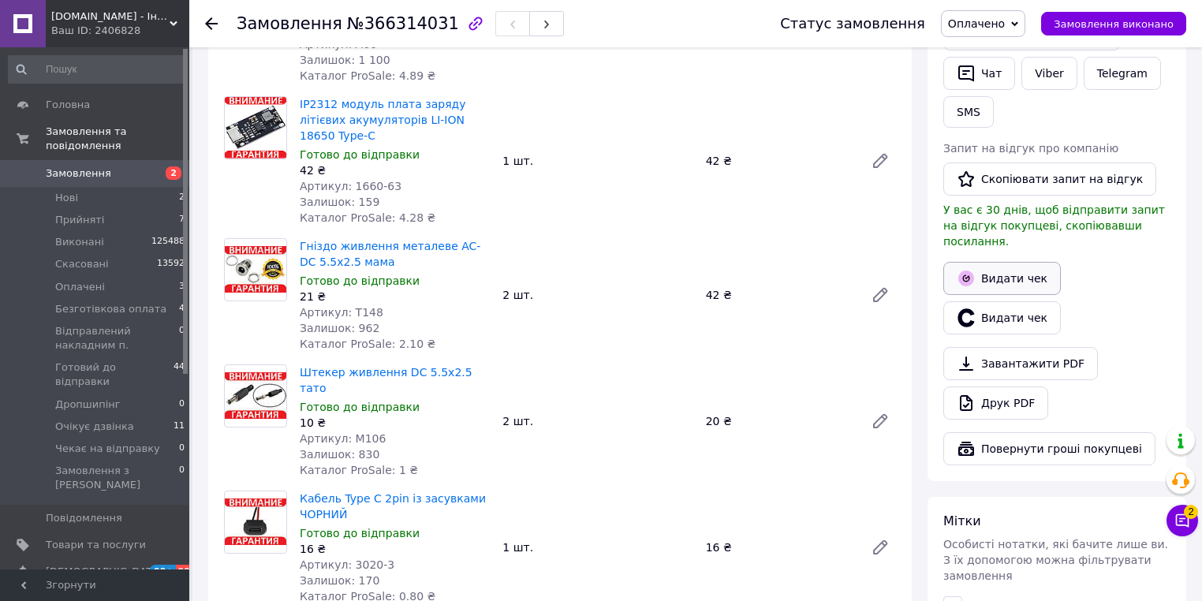
click at [1010, 262] on button "Видати чек" at bounding box center [1001, 278] width 117 height 33
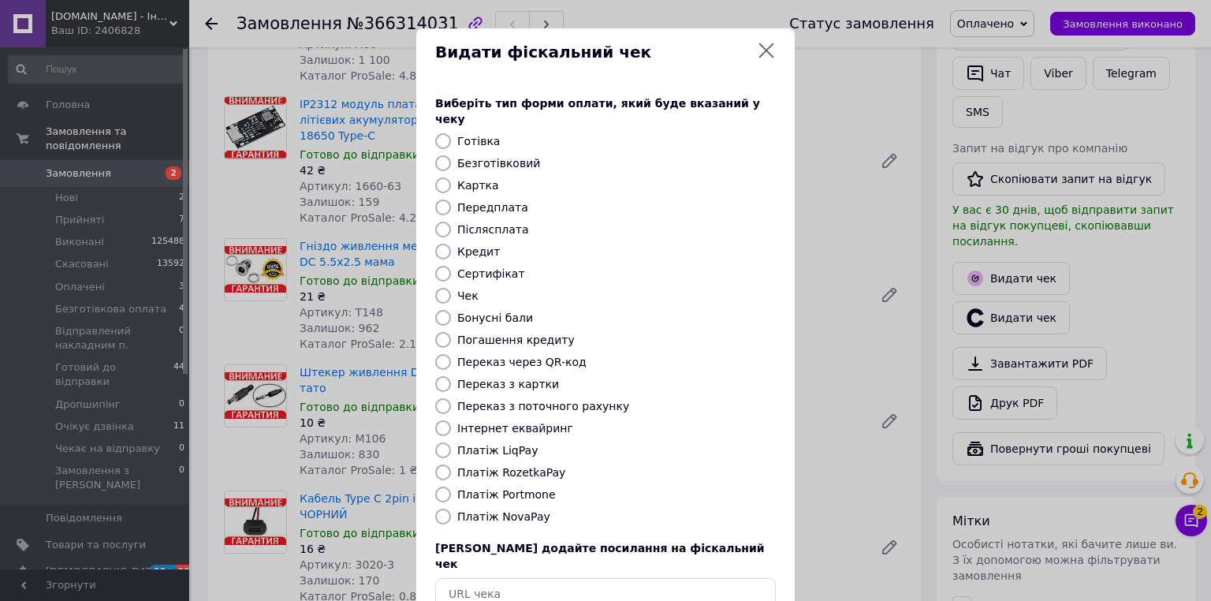
click at [536, 466] on label "Платіж RozetkaPay" at bounding box center [511, 472] width 108 height 13
click at [451, 464] on input "Платіж RozetkaPay" at bounding box center [443, 472] width 16 height 16
radio input "true"
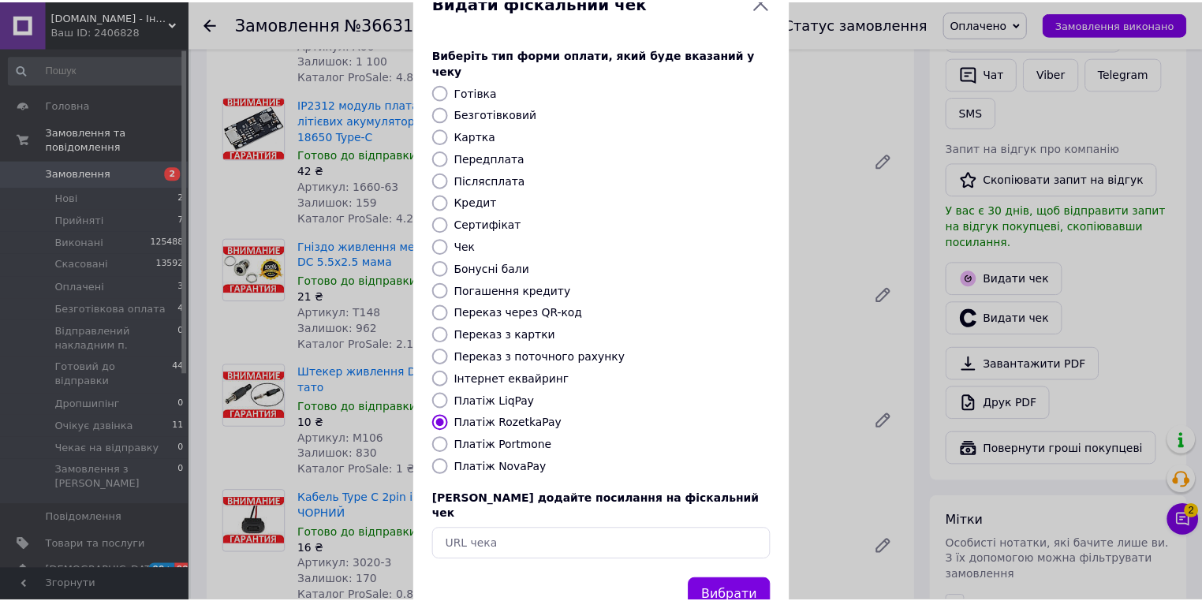
scroll to position [76, 0]
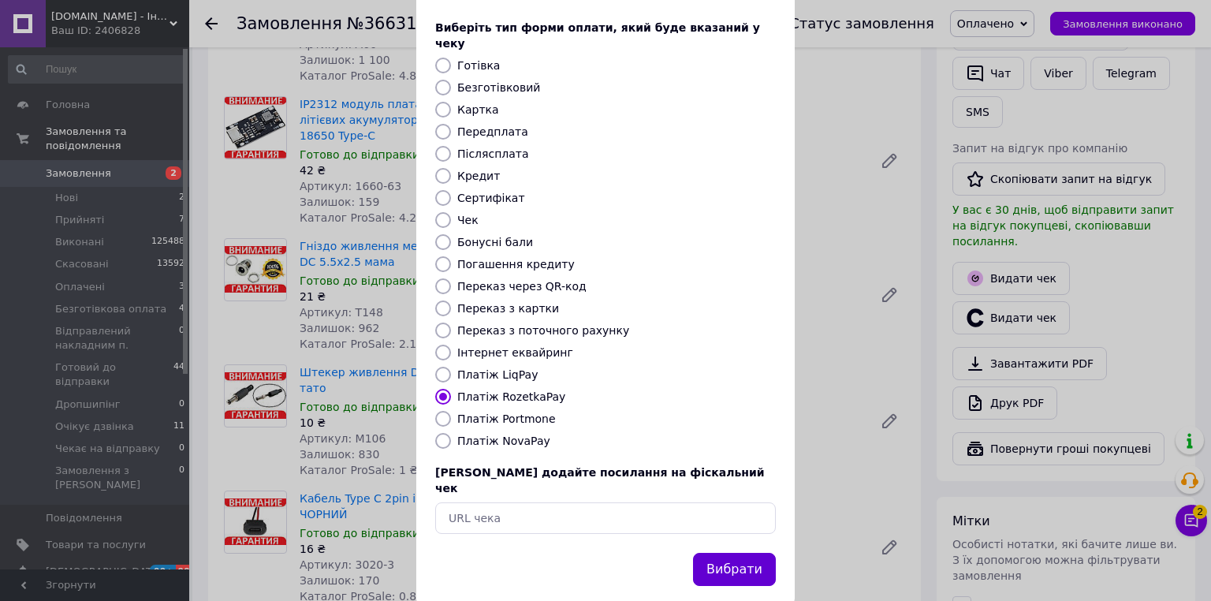
click at [736, 553] on button "Вибрати" at bounding box center [734, 570] width 83 height 34
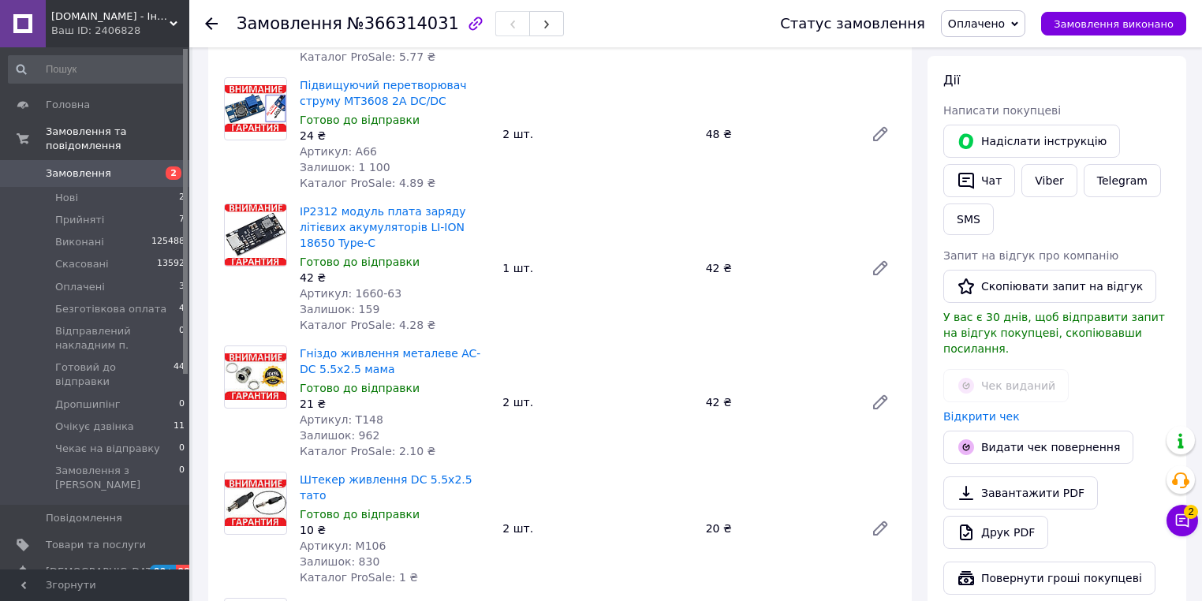
scroll to position [378, 0]
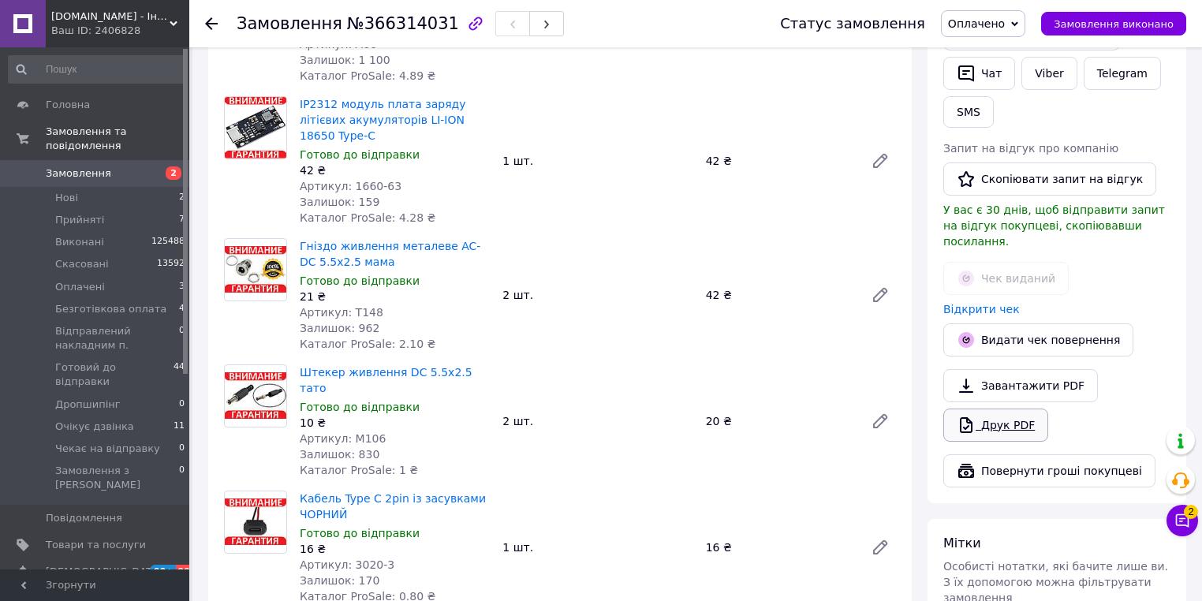
click at [1004, 408] on link "Друк PDF" at bounding box center [995, 424] width 105 height 33
